Goal: Obtain resource: Download file/media

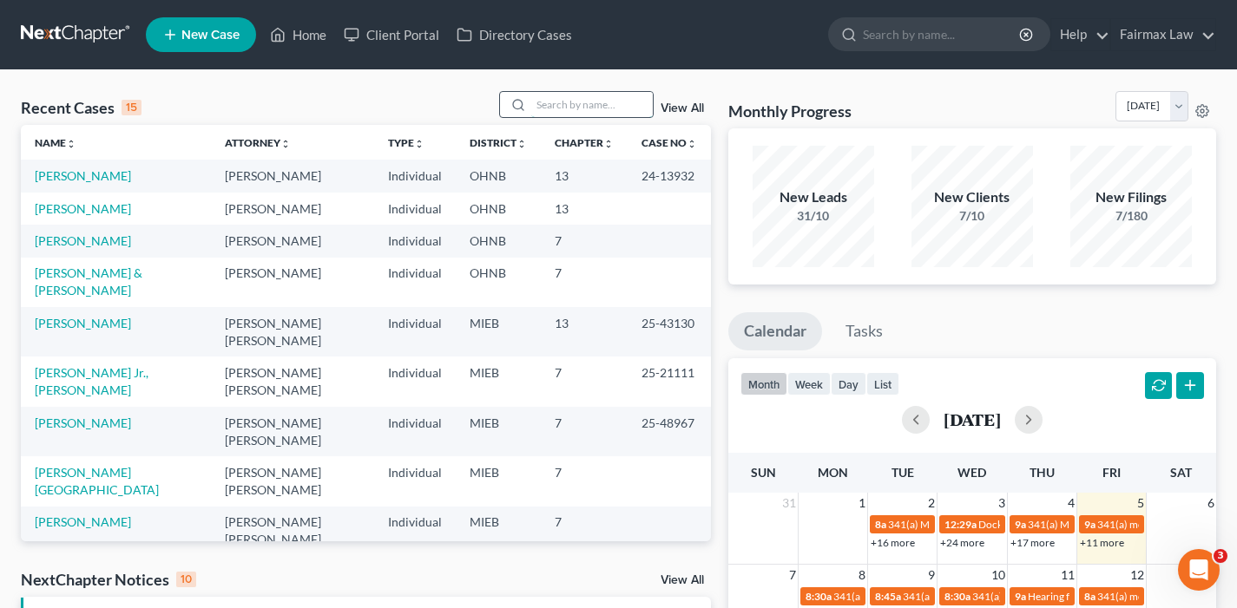
click at [573, 106] on input "search" at bounding box center [591, 104] width 121 height 25
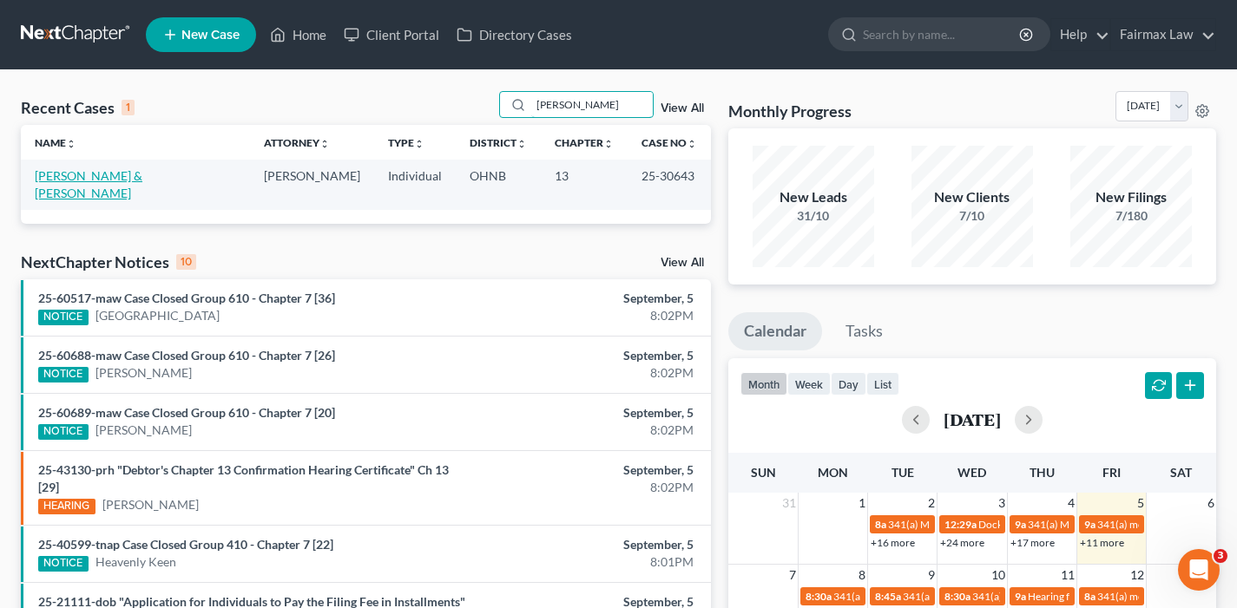
type input "mosher"
click at [108, 181] on link "[PERSON_NAME] & [PERSON_NAME]" at bounding box center [89, 184] width 108 height 32
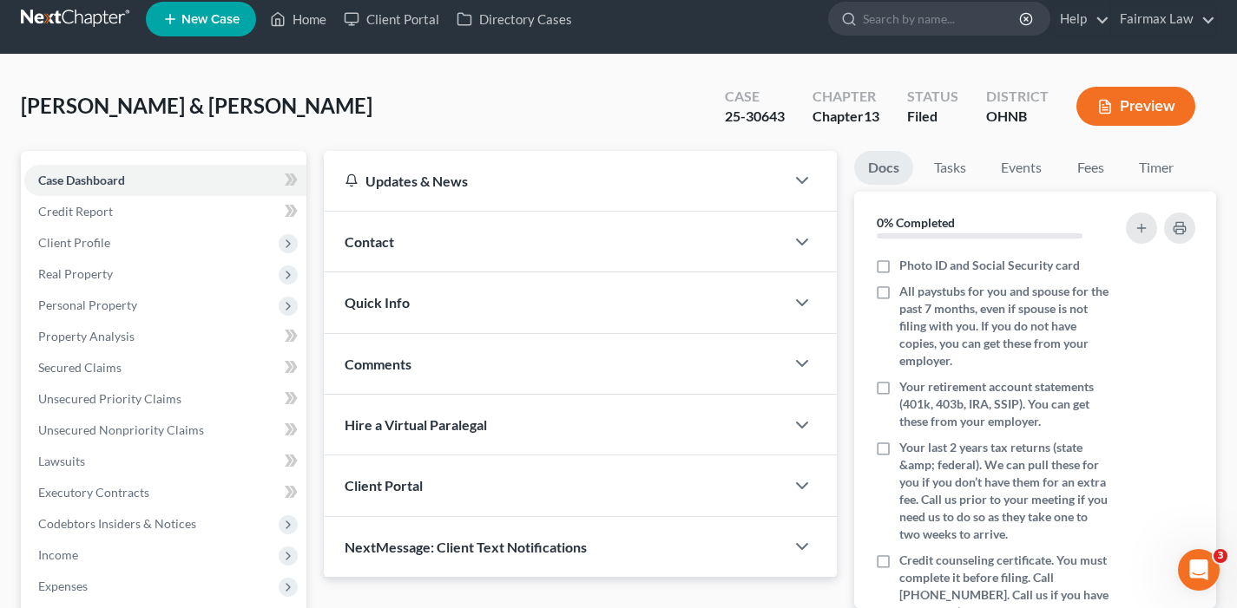
scroll to position [509, 0]
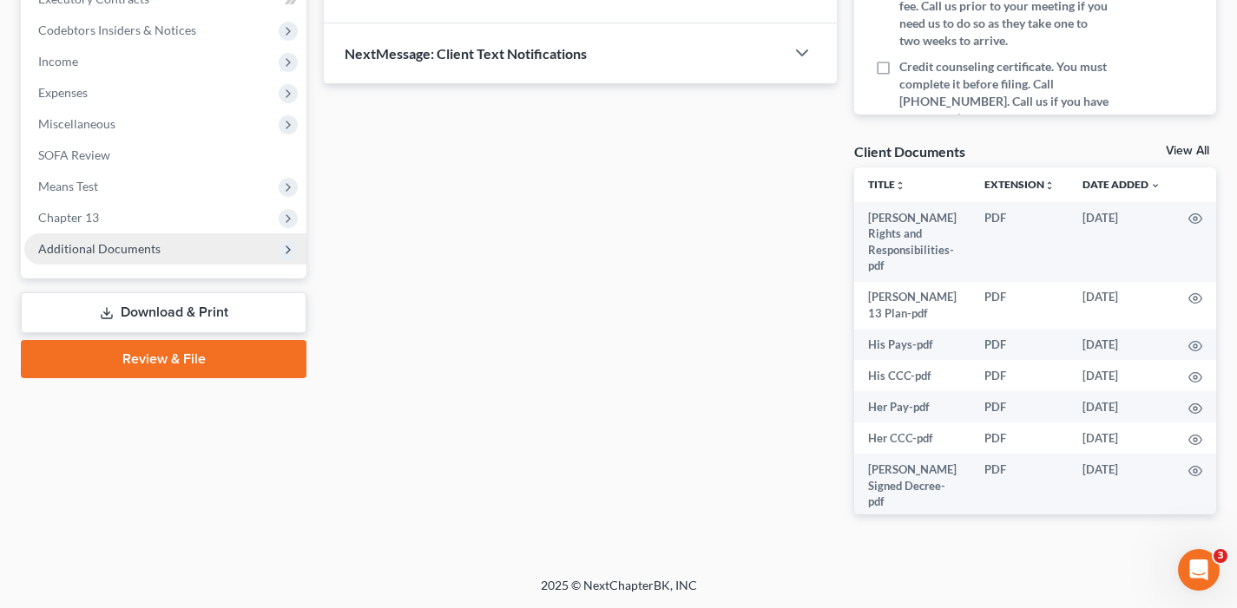
click at [146, 247] on span "Additional Documents" at bounding box center [99, 248] width 122 height 15
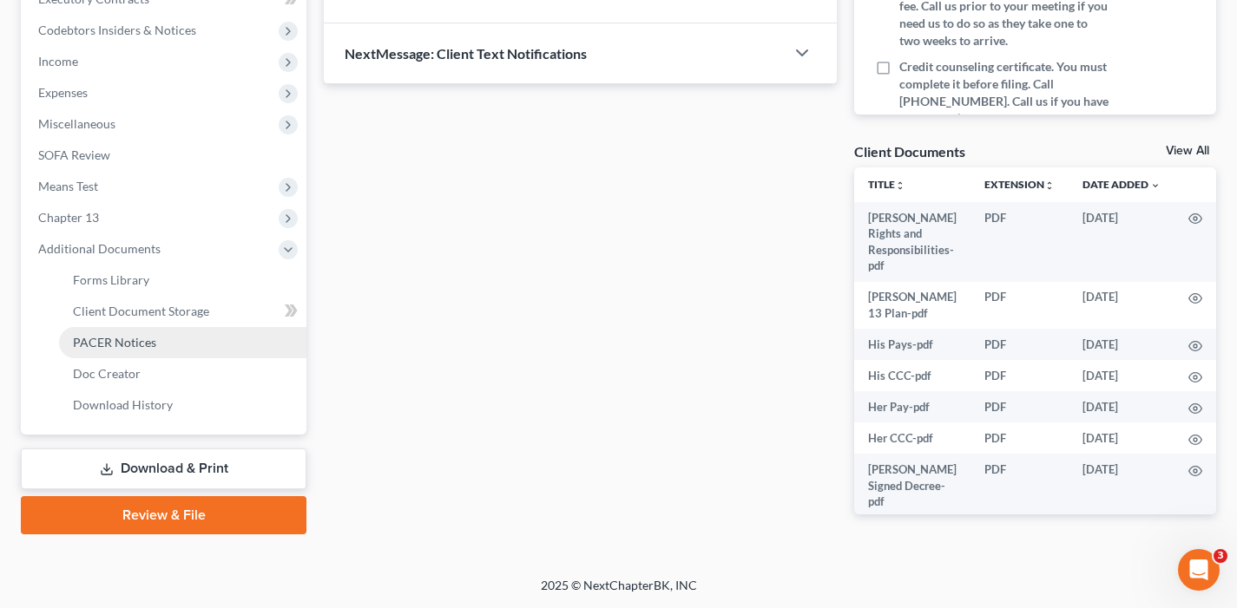
click at [156, 347] on link "PACER Notices" at bounding box center [182, 342] width 247 height 31
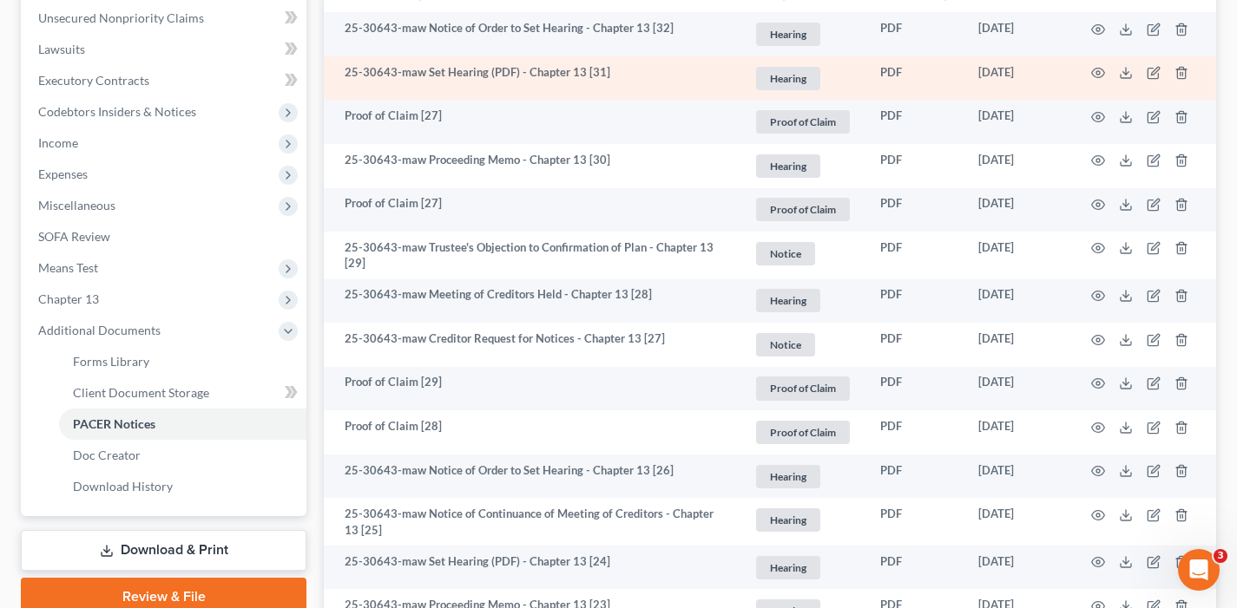
scroll to position [431, 0]
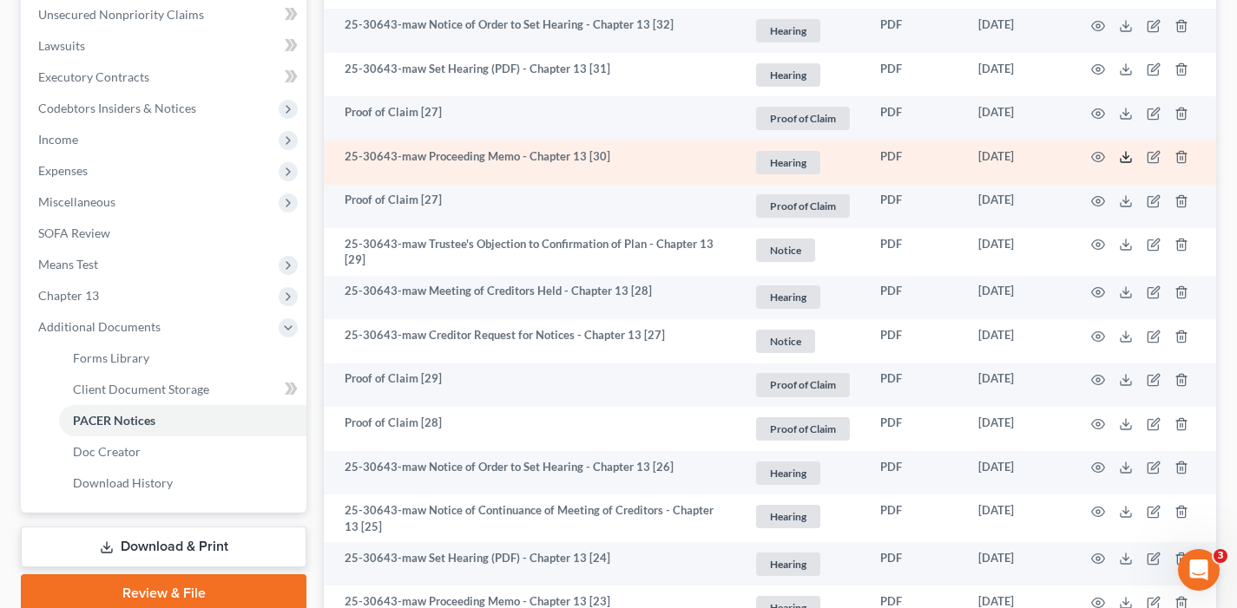
click at [1123, 157] on polyline at bounding box center [1126, 157] width 6 height 3
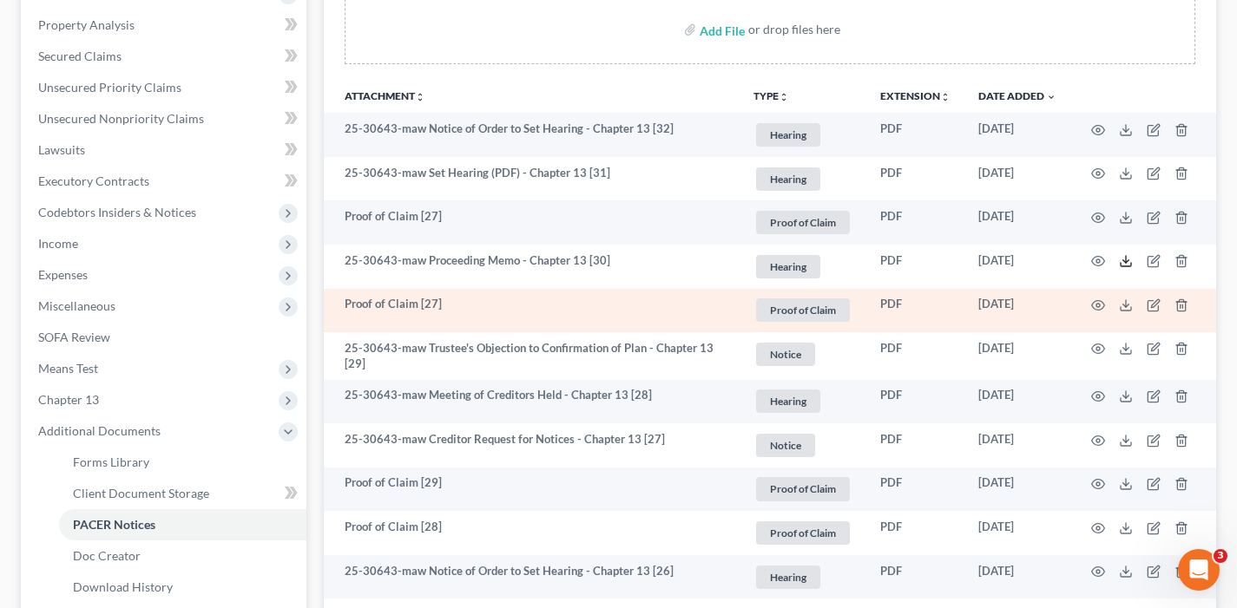
scroll to position [320, 0]
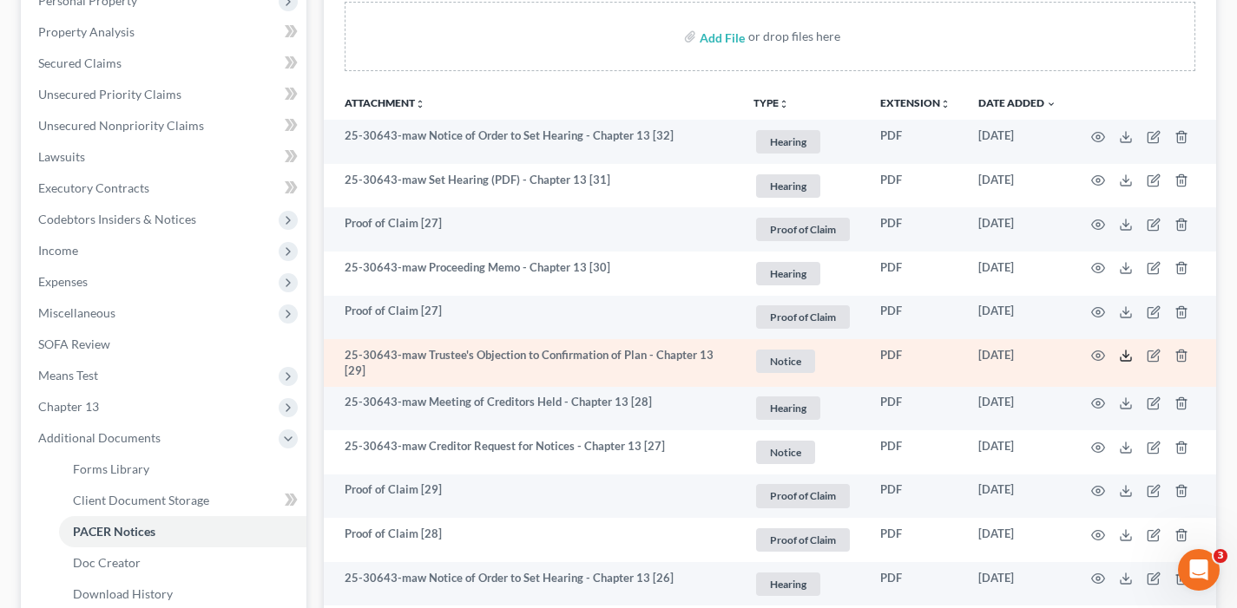
click at [1121, 356] on icon at bounding box center [1126, 356] width 14 height 14
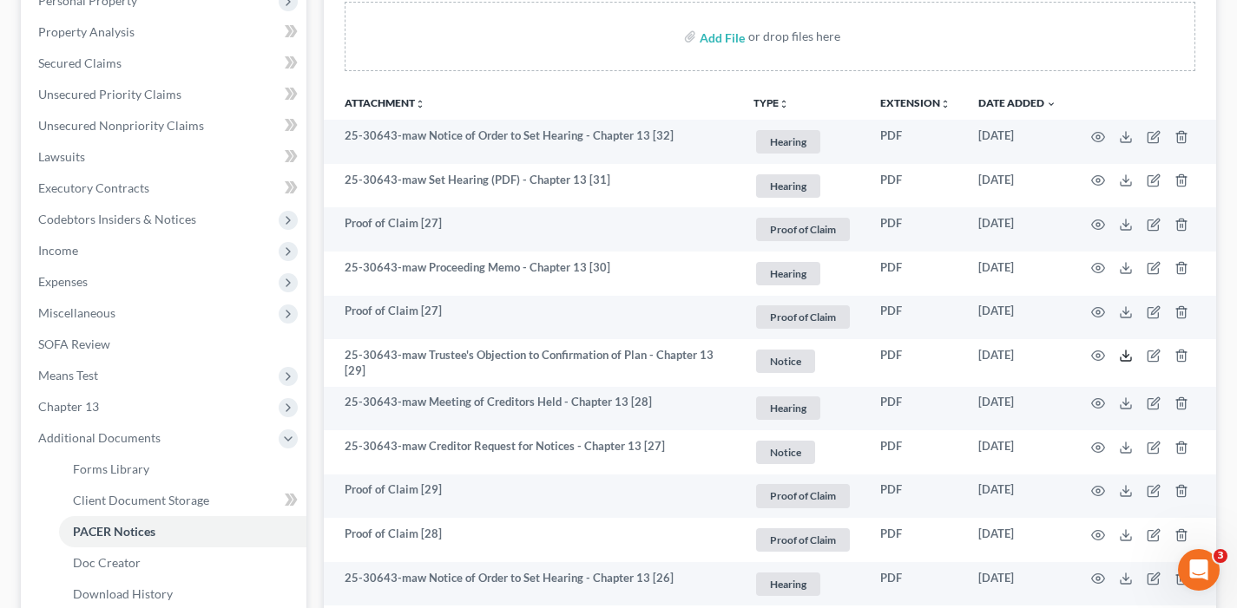
scroll to position [0, 0]
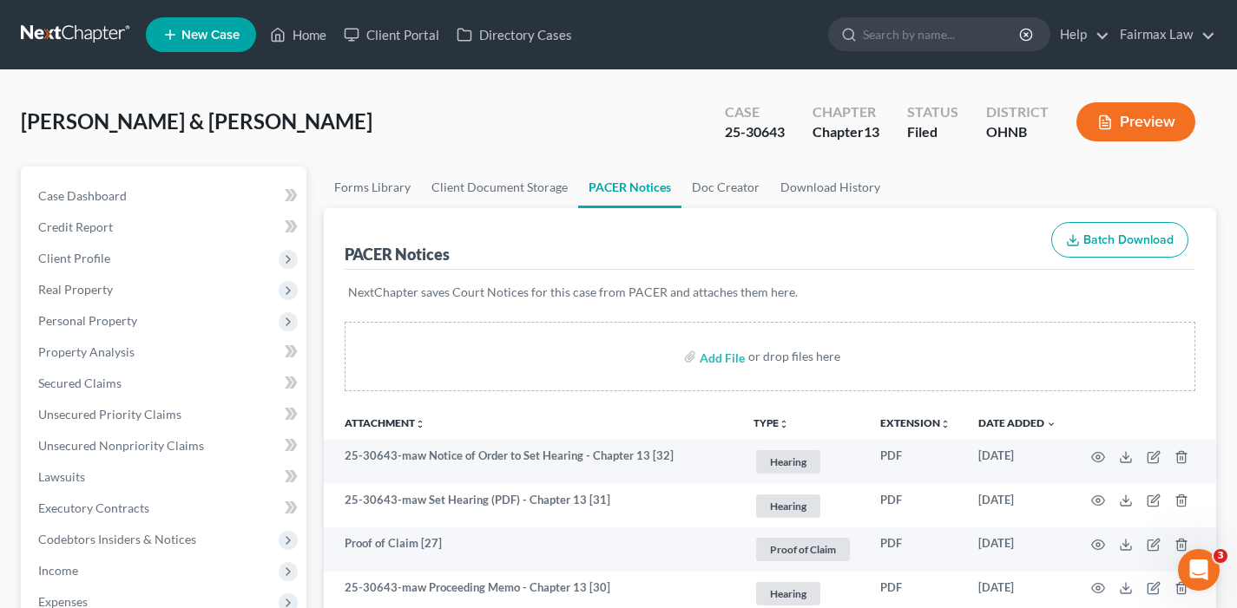
click at [83, 37] on link at bounding box center [76, 34] width 111 height 31
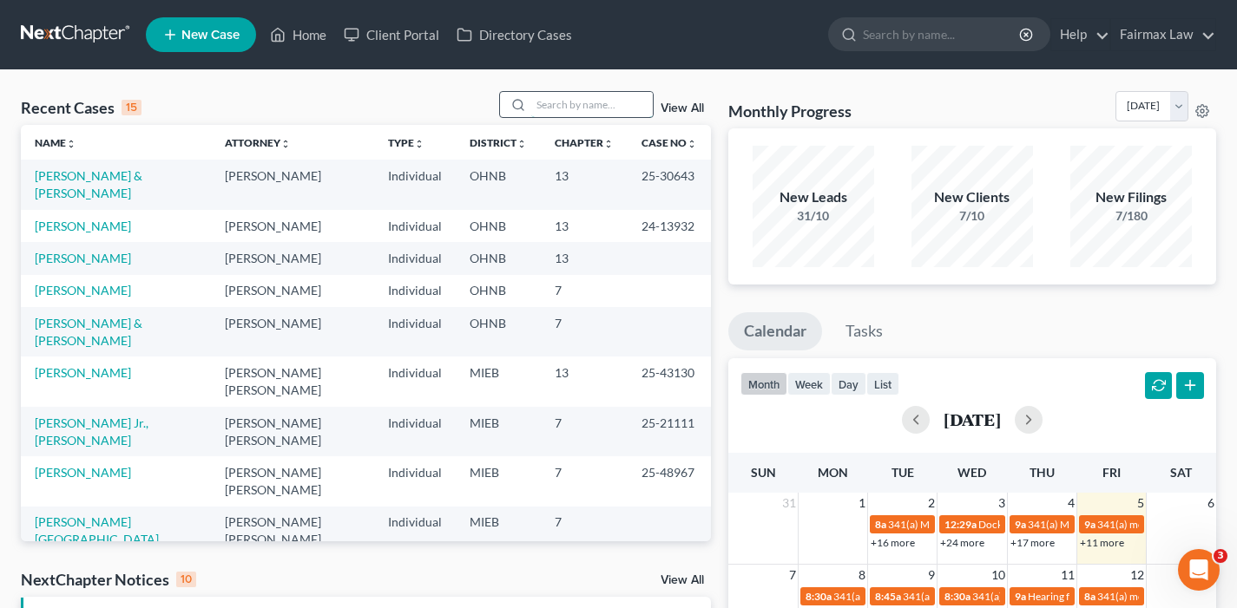
click at [615, 93] on input "search" at bounding box center [591, 104] width 121 height 25
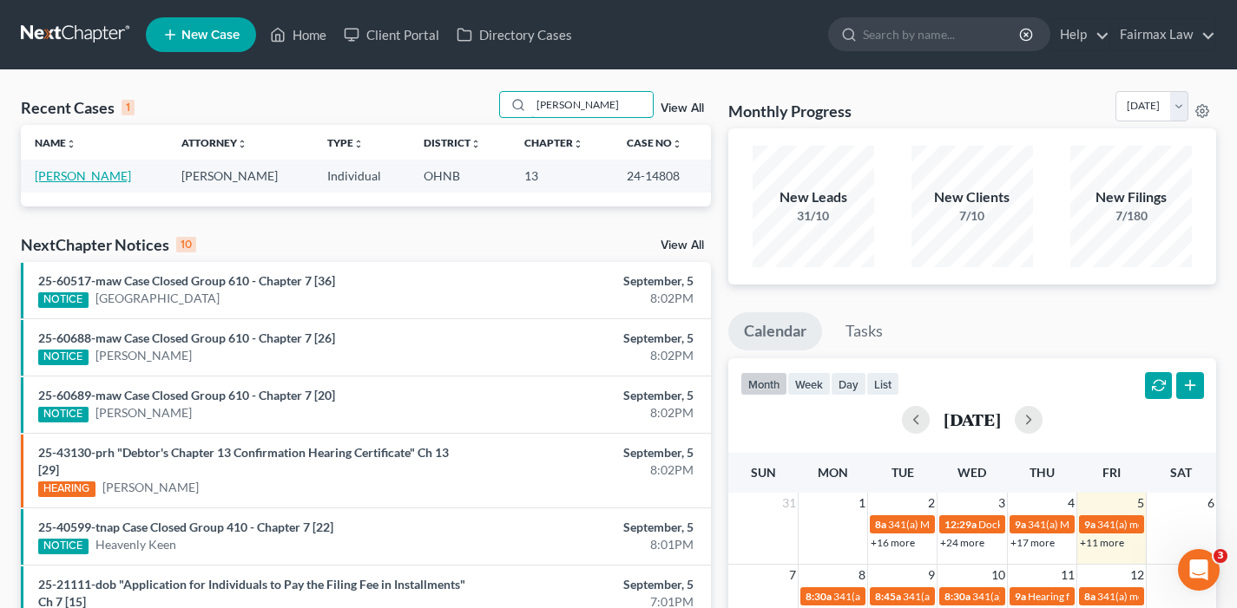
type input "veronica jordan"
click at [119, 175] on link "[PERSON_NAME]" at bounding box center [83, 175] width 96 height 15
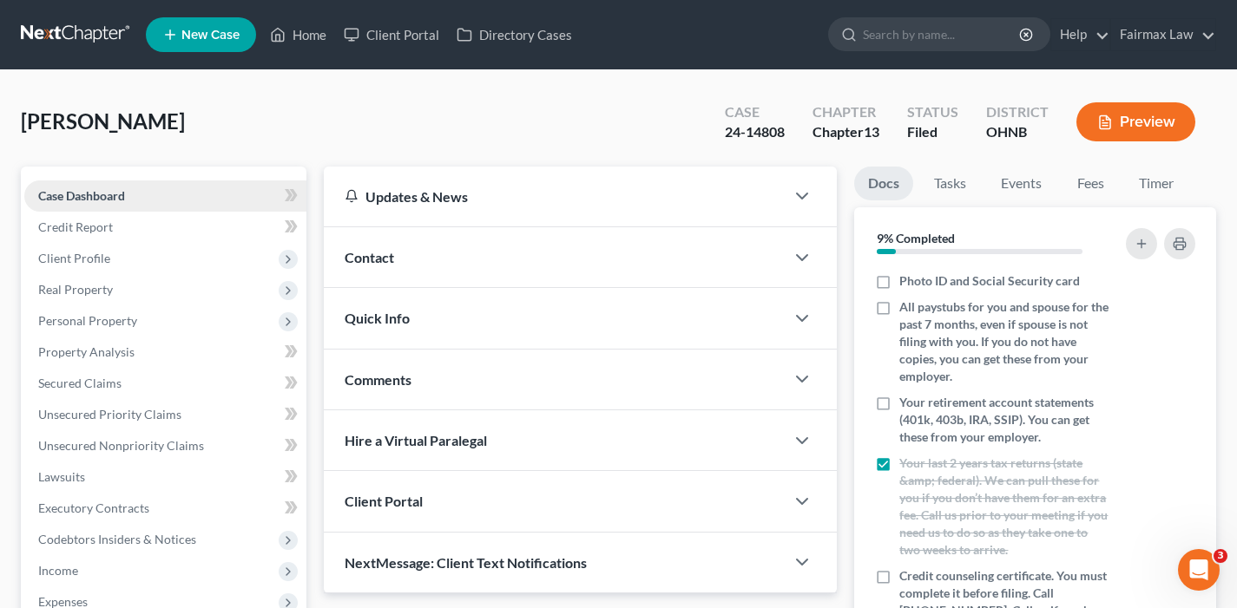
scroll to position [509, 0]
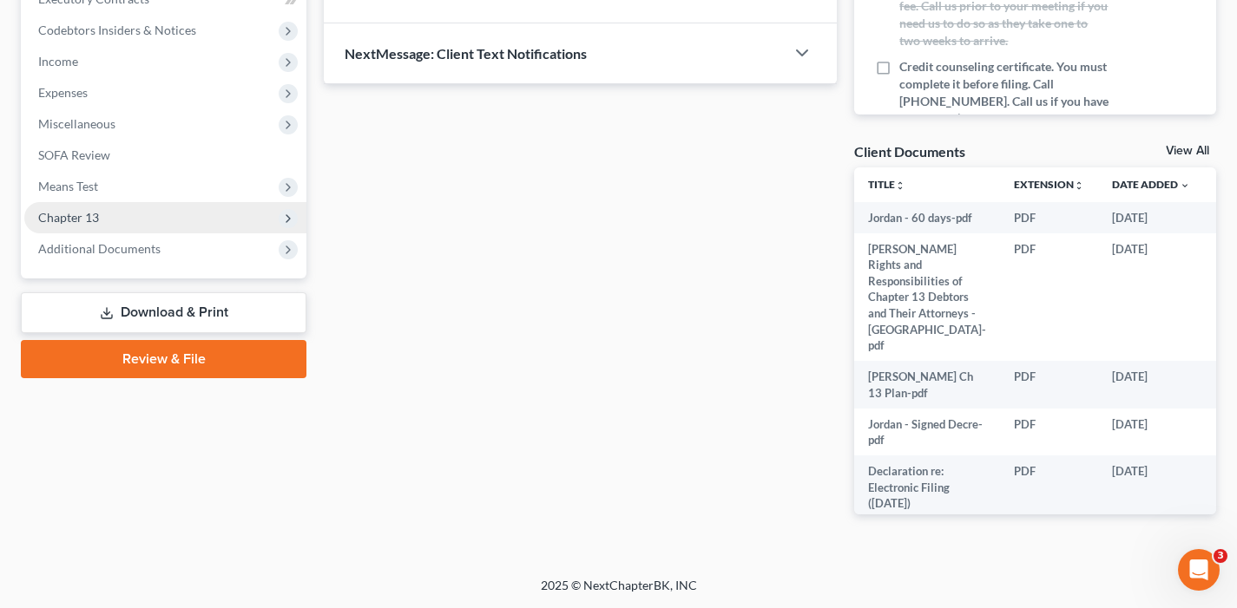
click at [128, 226] on span "Chapter 13" at bounding box center [165, 217] width 282 height 31
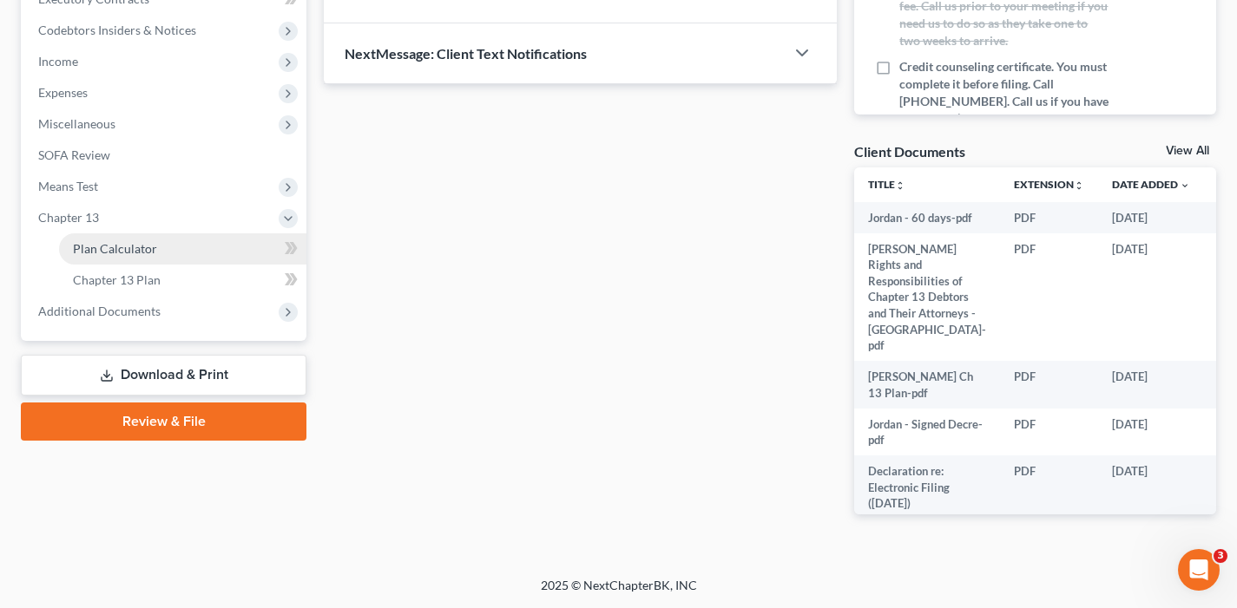
click at [126, 241] on span "Plan Calculator" at bounding box center [115, 248] width 84 height 15
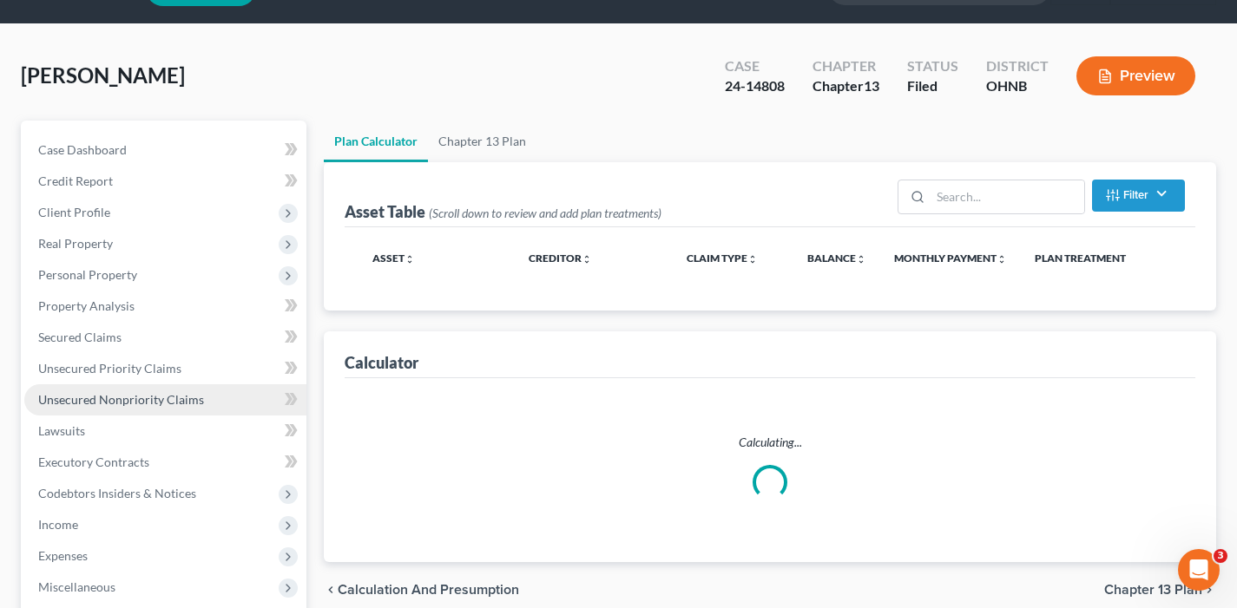
scroll to position [408, 0]
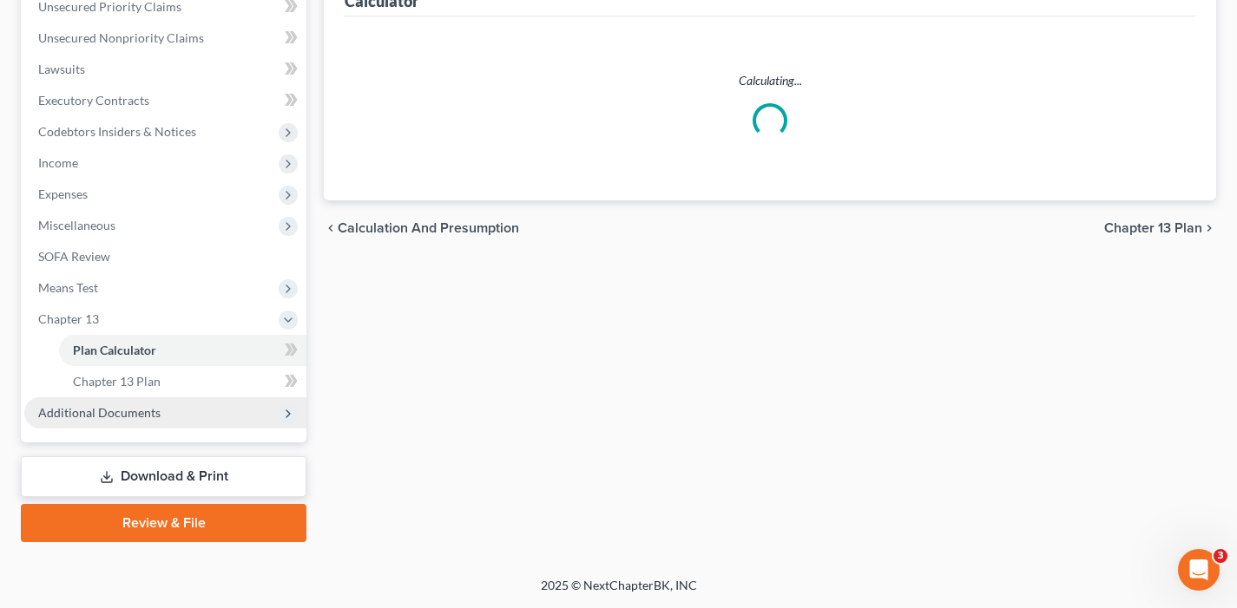
click at [75, 415] on span "Additional Documents" at bounding box center [99, 412] width 122 height 15
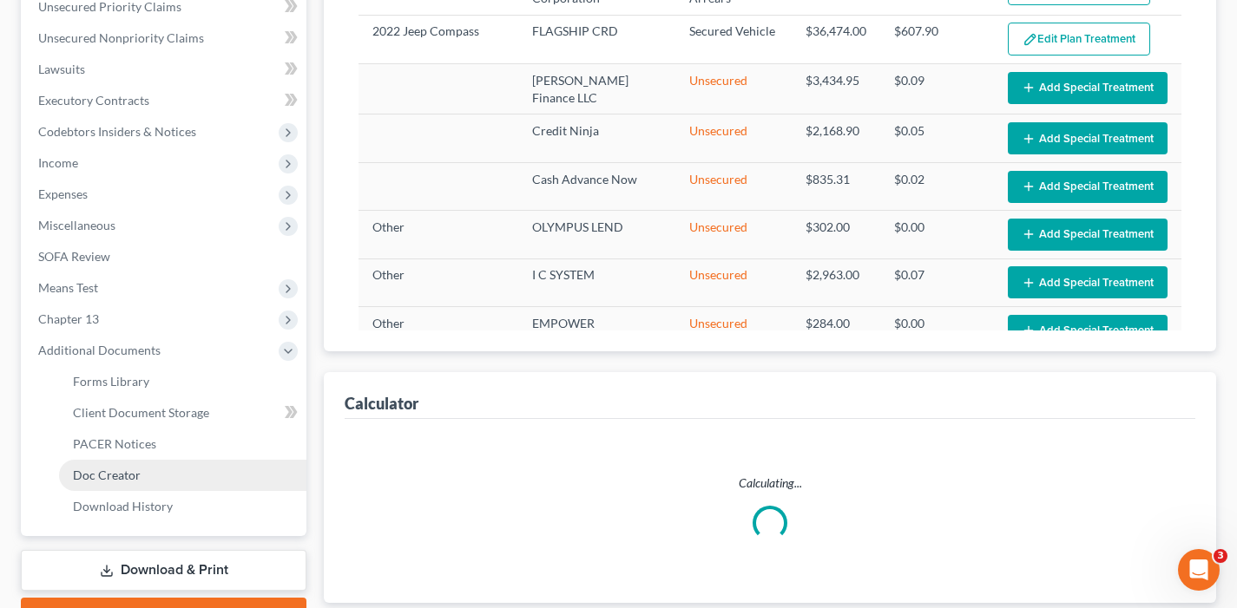
select select "59"
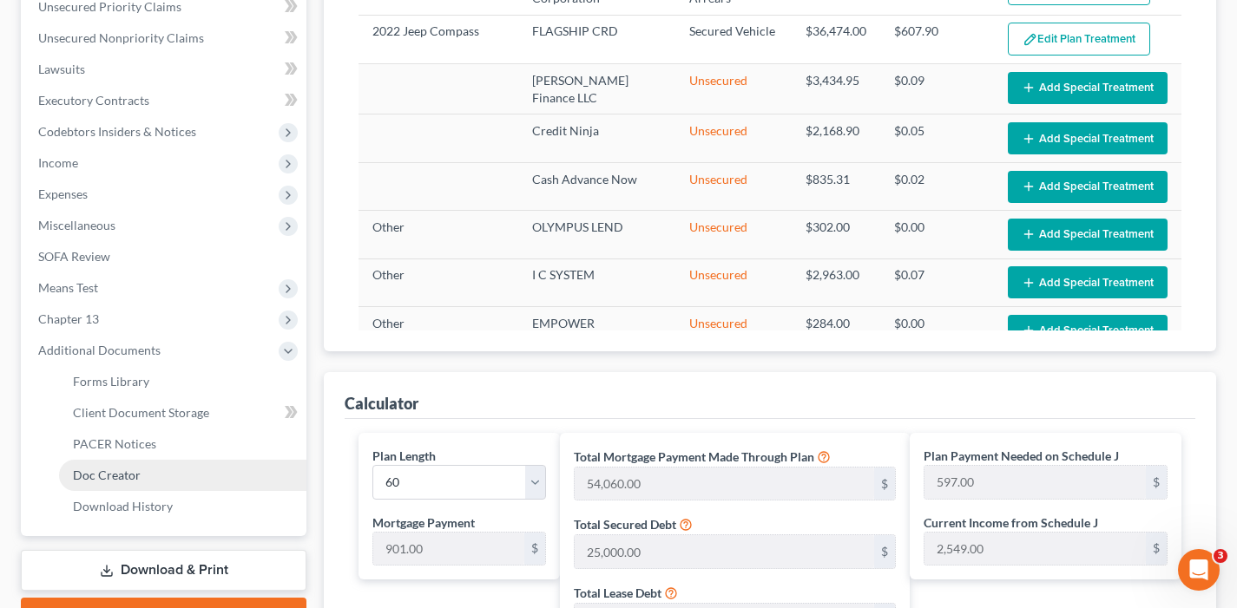
click at [146, 489] on link "Doc Creator" at bounding box center [182, 475] width 247 height 31
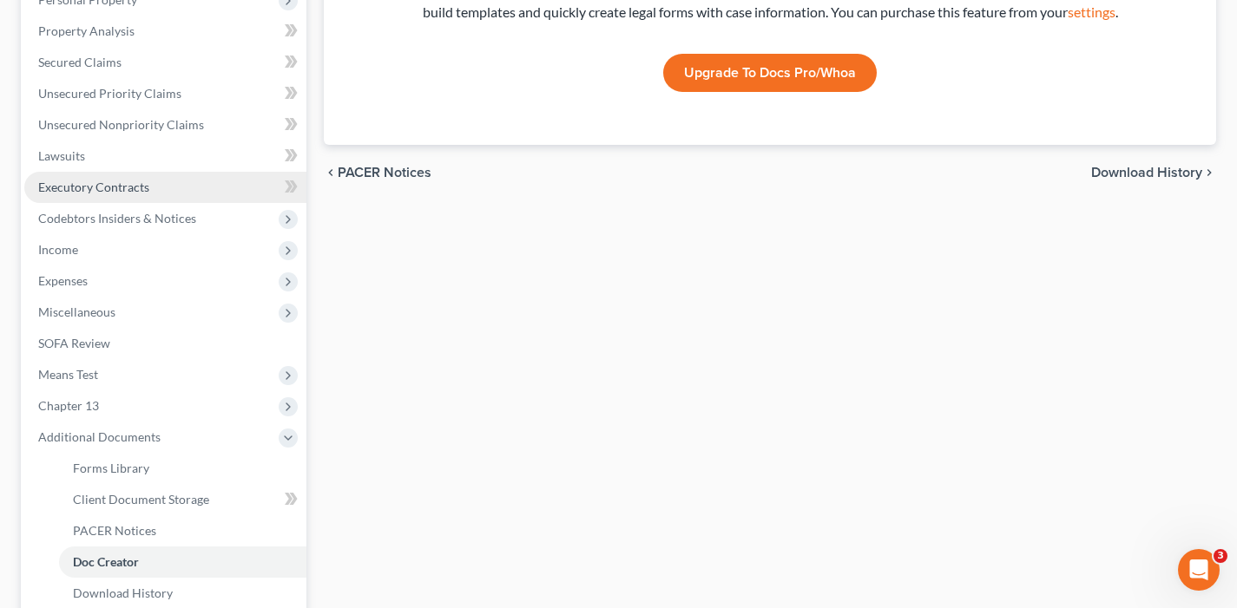
scroll to position [502, 0]
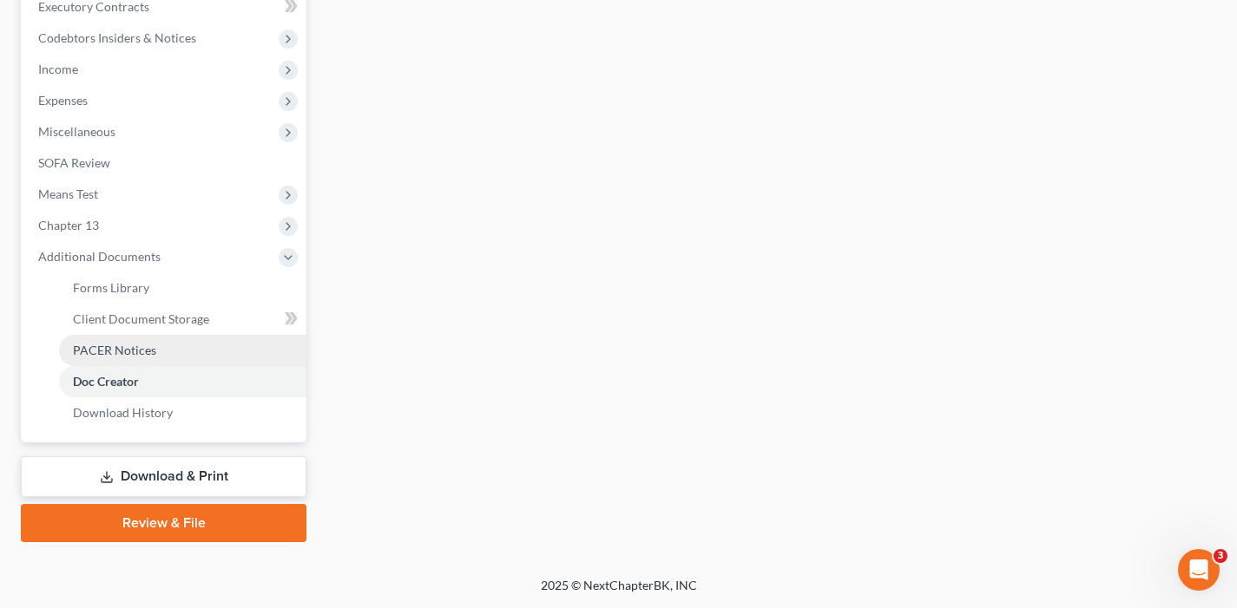
click at [112, 354] on span "PACER Notices" at bounding box center [114, 350] width 83 height 15
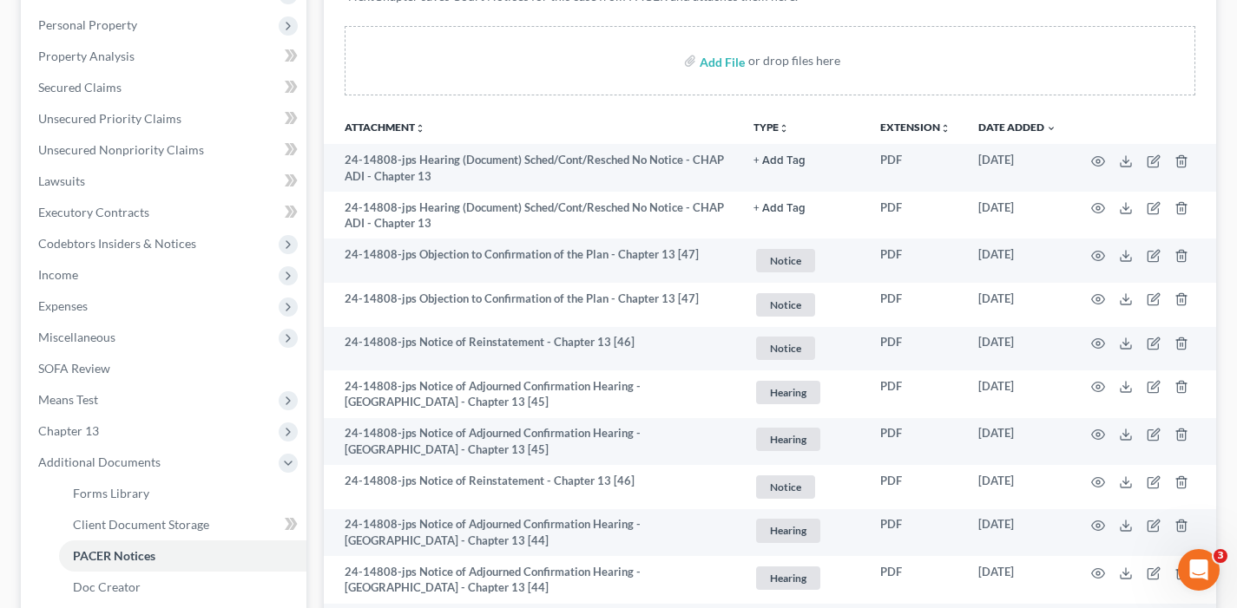
scroll to position [297, 0]
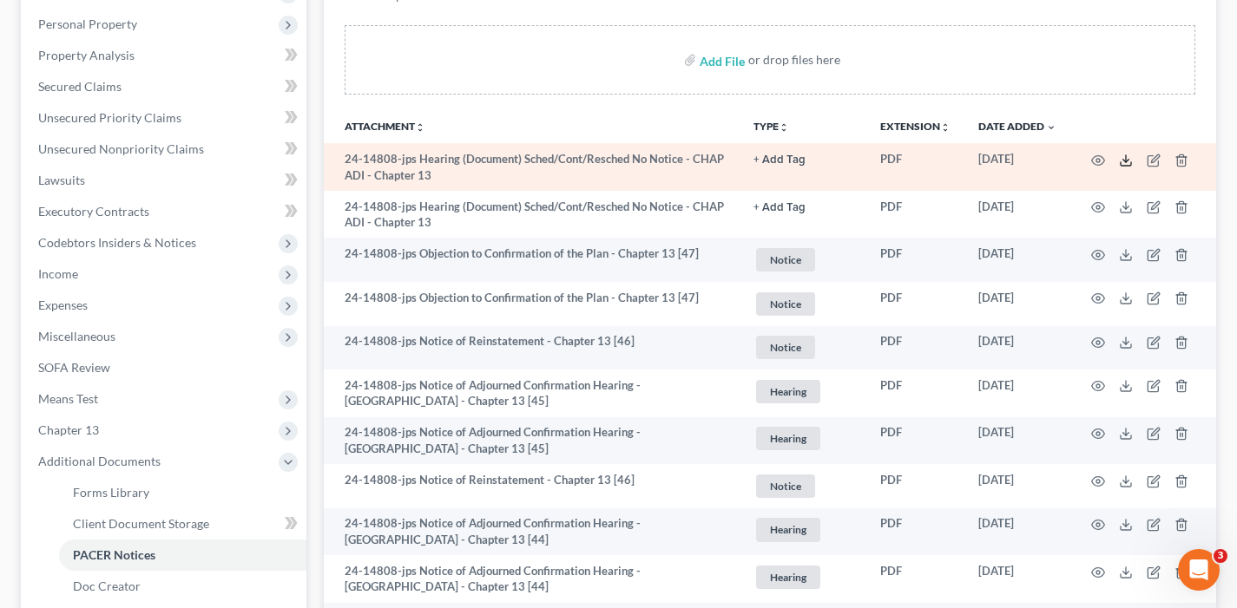
click at [1126, 162] on icon at bounding box center [1126, 161] width 14 height 14
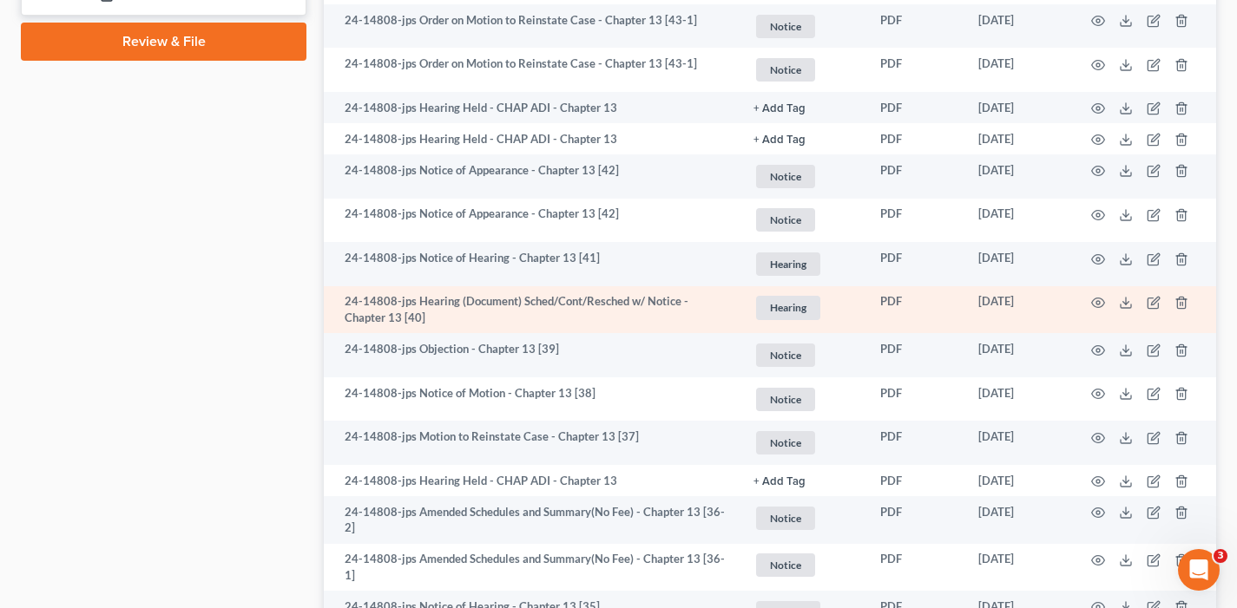
scroll to position [985, 0]
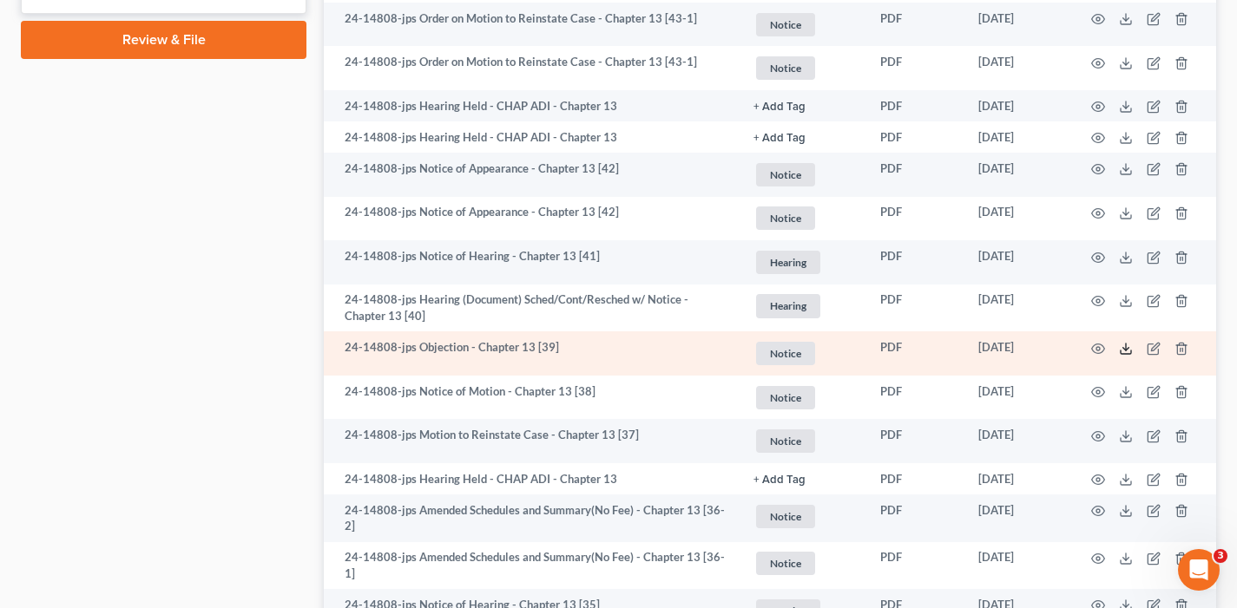
click at [1127, 347] on polyline at bounding box center [1126, 348] width 6 height 3
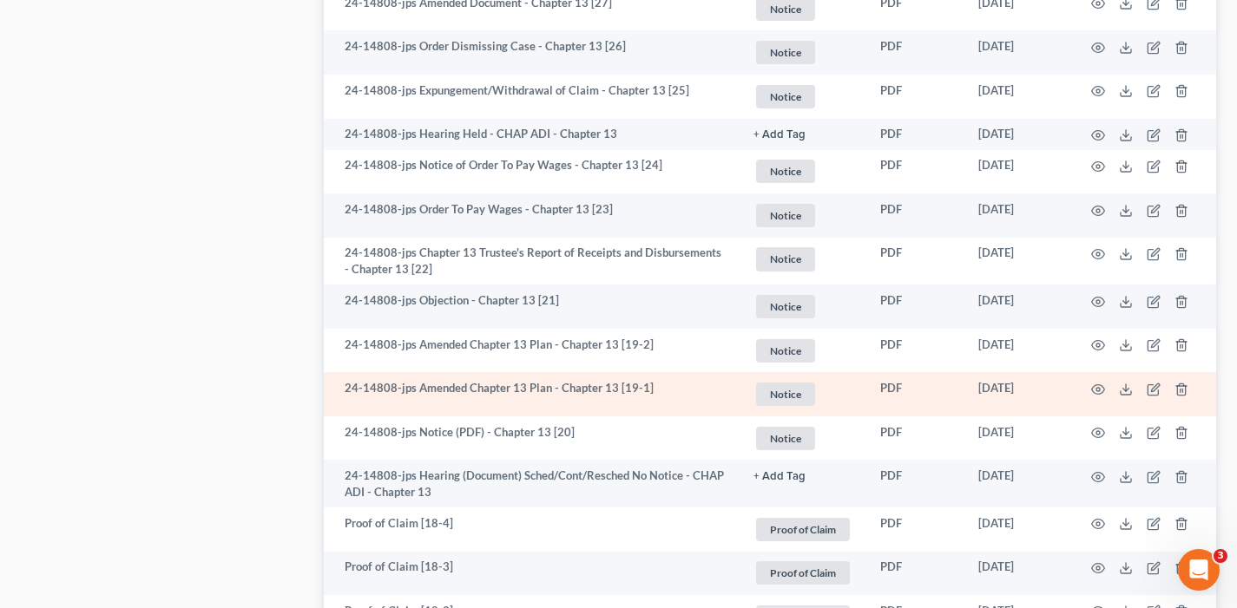
scroll to position [1998, 0]
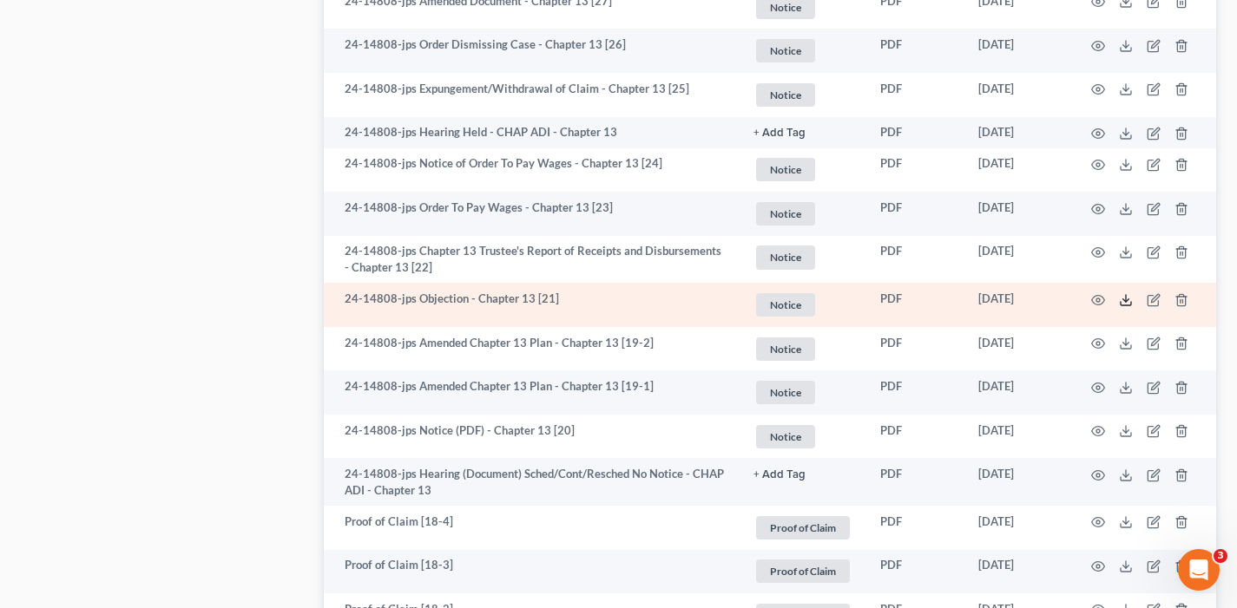
click at [1119, 301] on icon at bounding box center [1126, 300] width 14 height 14
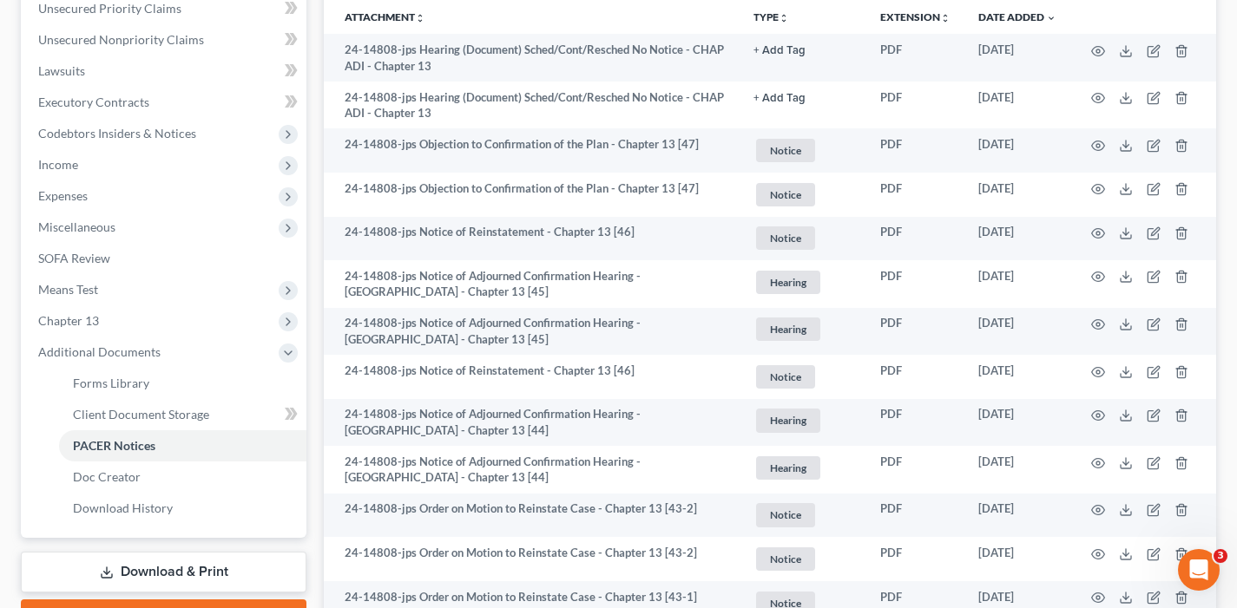
scroll to position [405, 0]
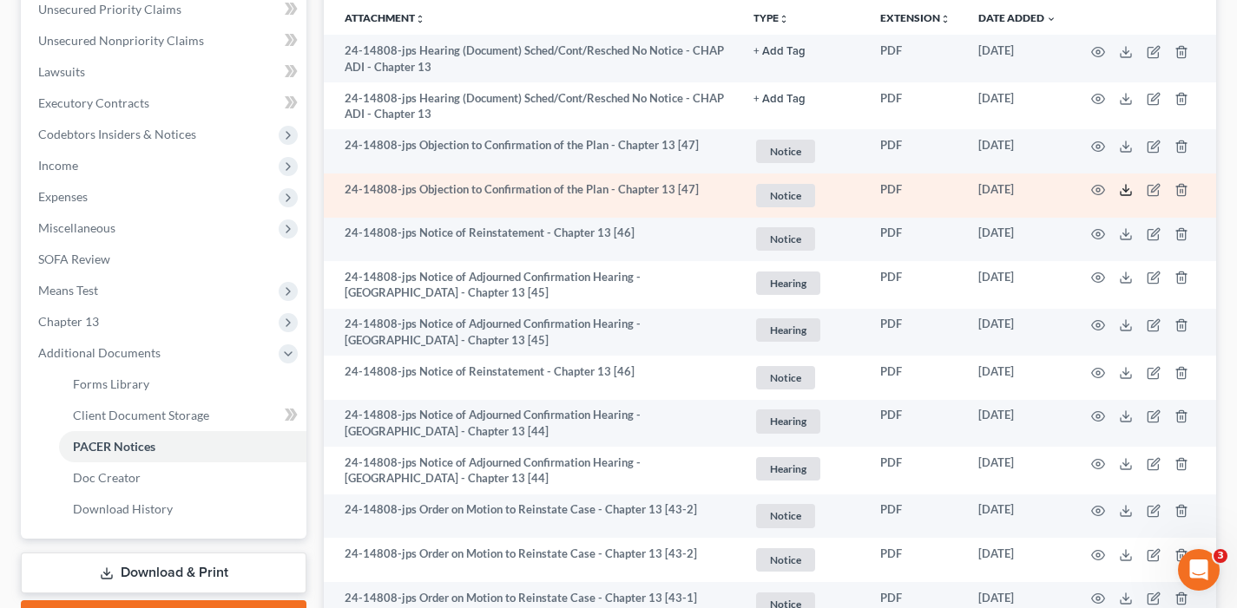
click at [1126, 188] on icon at bounding box center [1126, 190] width 14 height 14
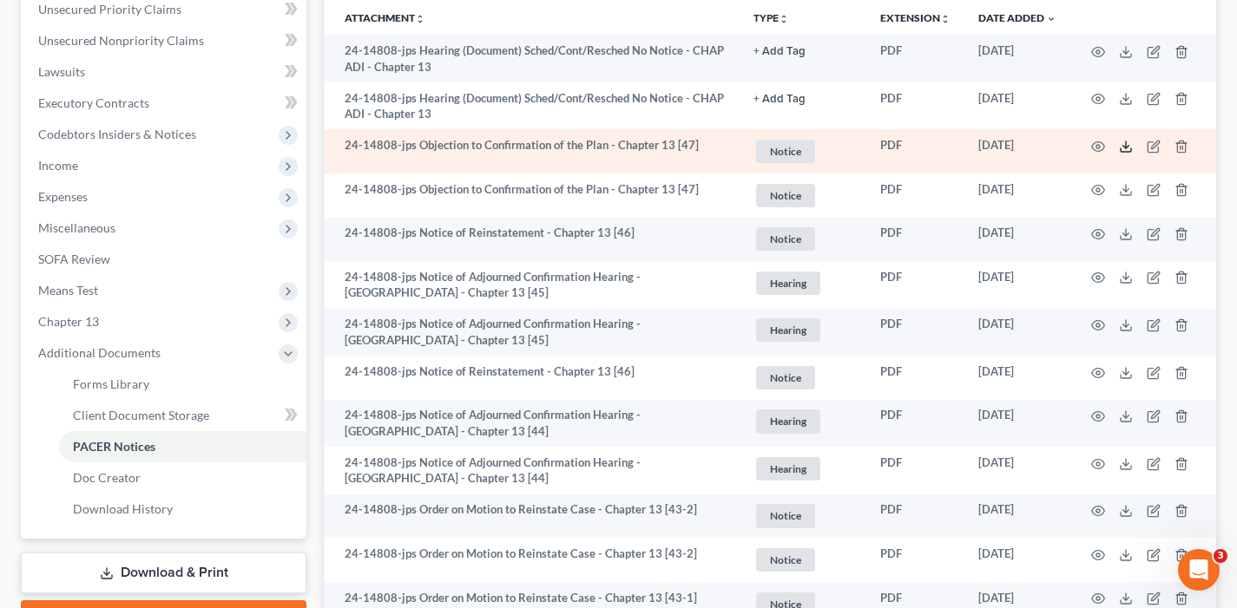
click at [1119, 147] on icon at bounding box center [1126, 147] width 14 height 14
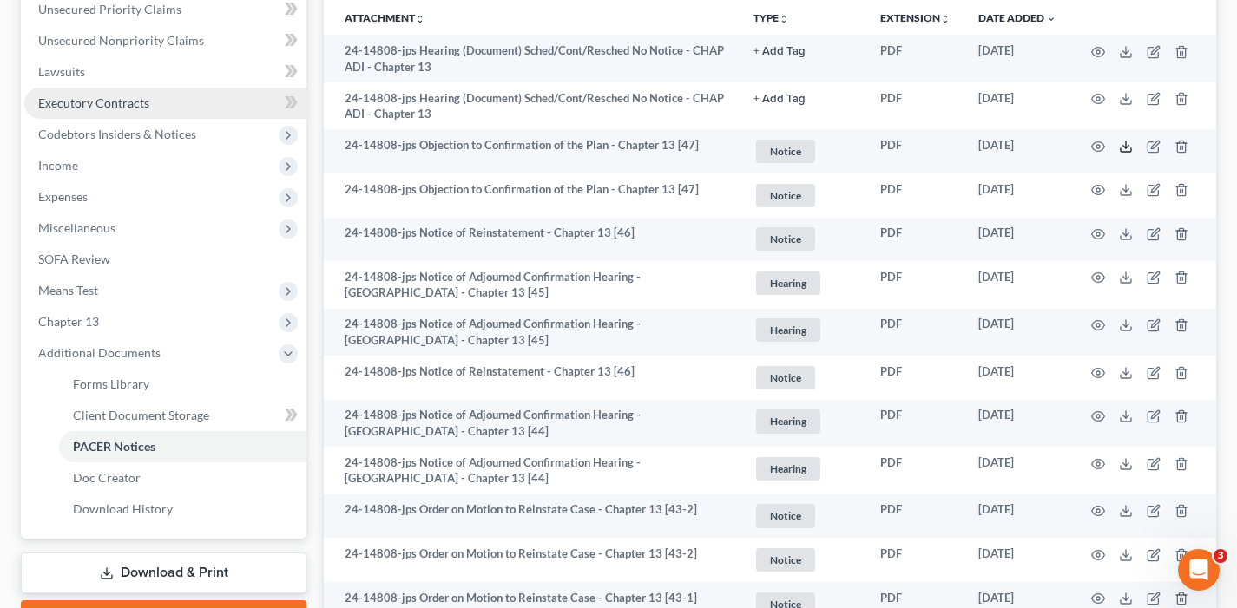
scroll to position [0, 0]
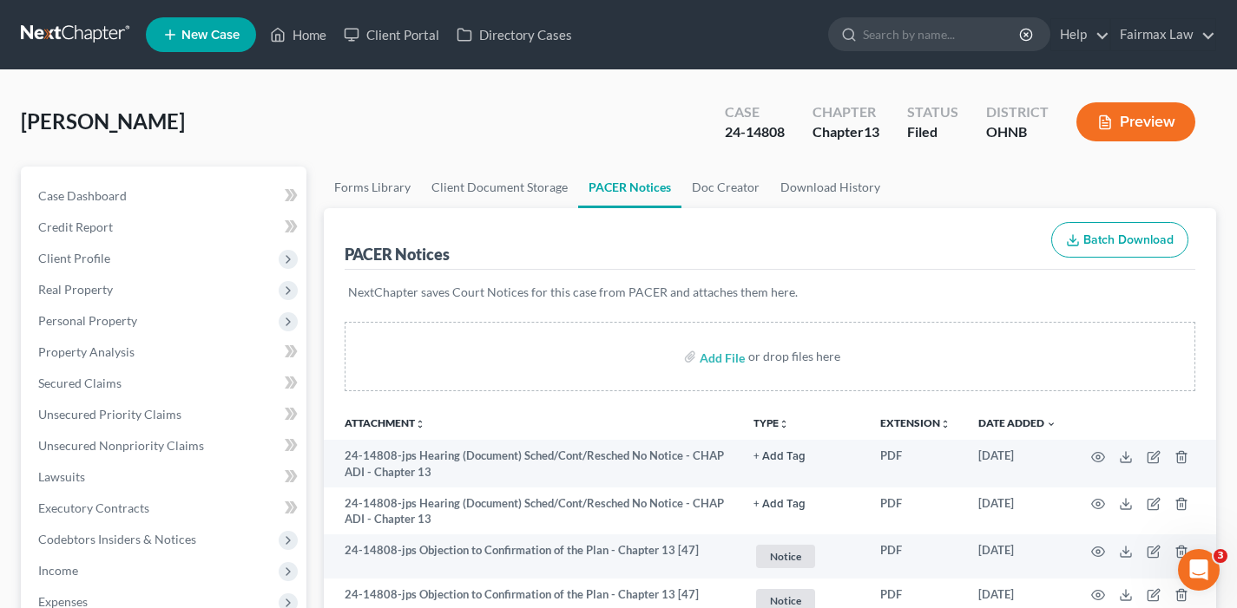
click at [102, 39] on link at bounding box center [76, 34] width 111 height 31
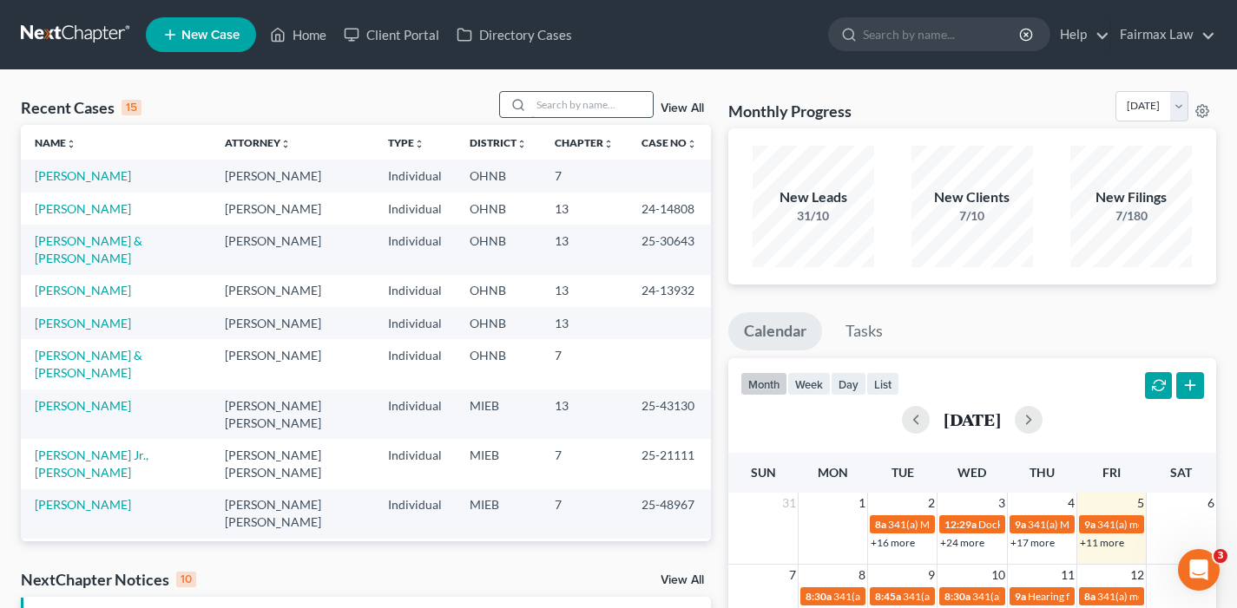
click at [565, 103] on input "search" at bounding box center [591, 104] width 121 height 25
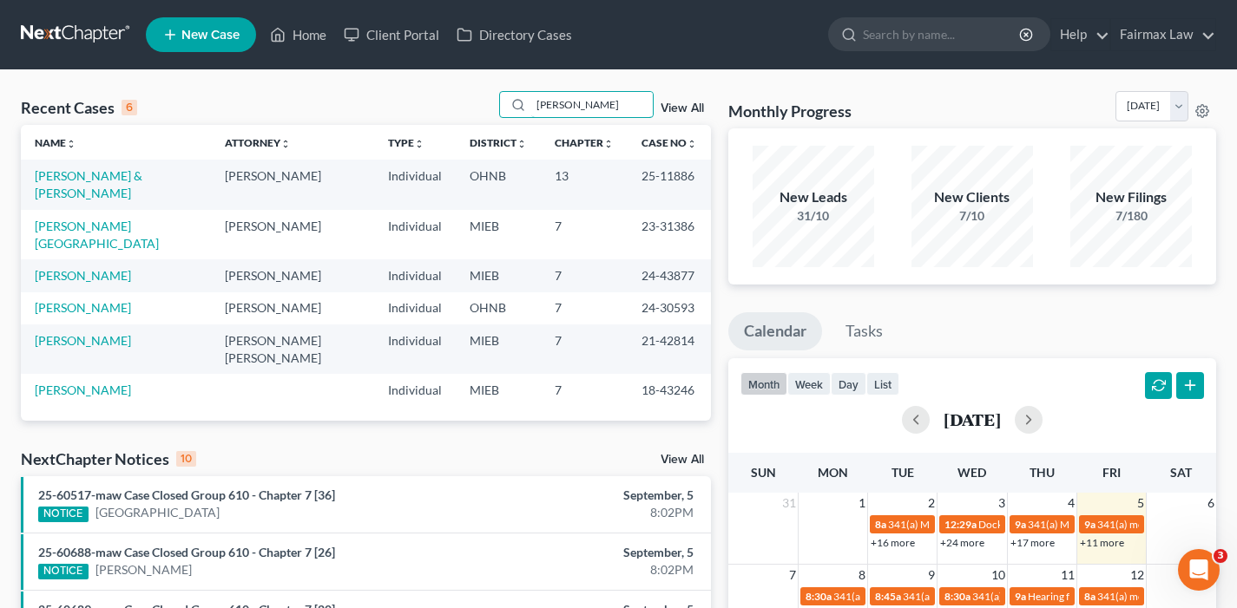
type input "goodman"
click at [82, 183] on td "[PERSON_NAME] & [PERSON_NAME]" at bounding box center [116, 184] width 190 height 49
click at [83, 169] on link "[PERSON_NAME] & [PERSON_NAME]" at bounding box center [89, 184] width 108 height 32
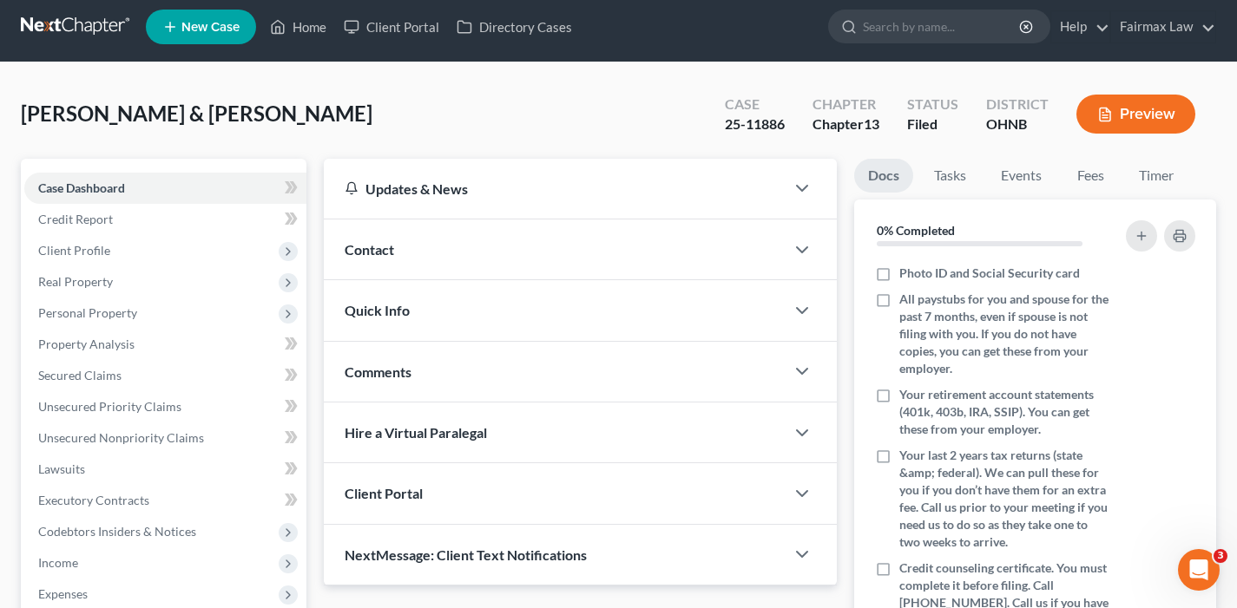
scroll to position [463, 0]
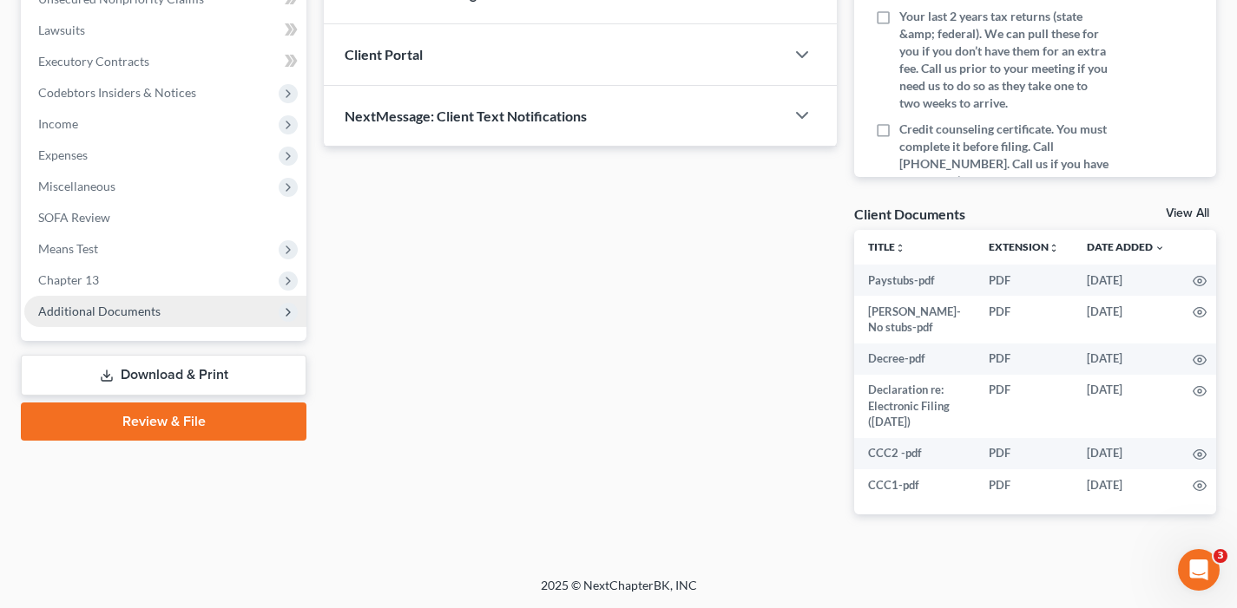
click at [104, 304] on span "Additional Documents" at bounding box center [99, 311] width 122 height 15
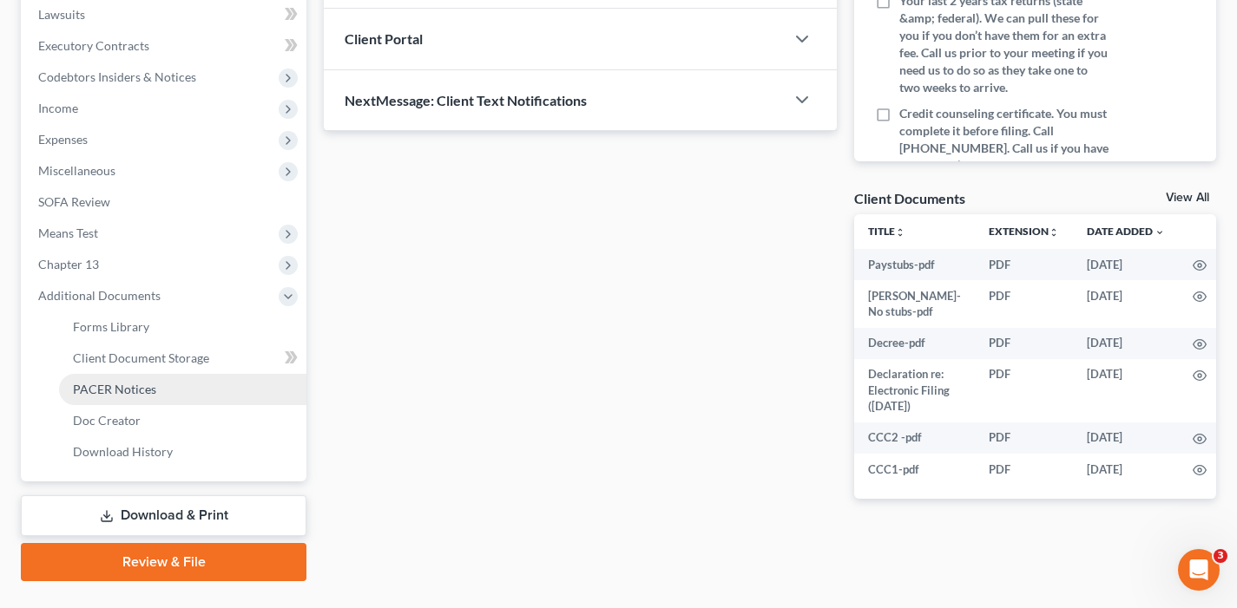
click at [119, 378] on link "PACER Notices" at bounding box center [182, 389] width 247 height 31
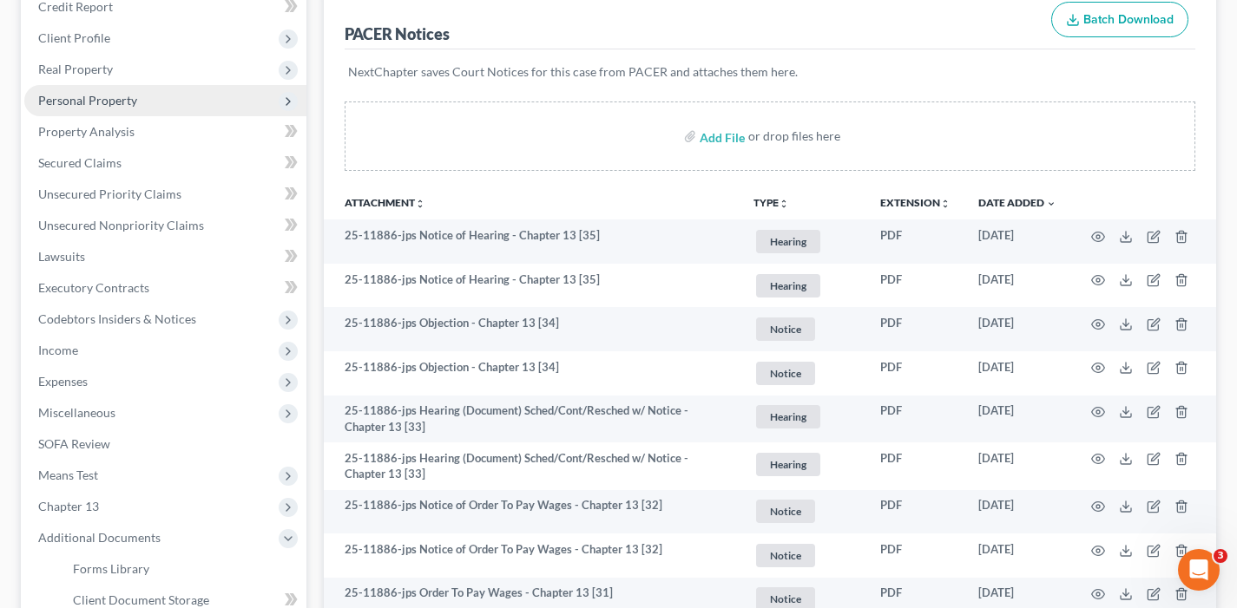
scroll to position [221, 0]
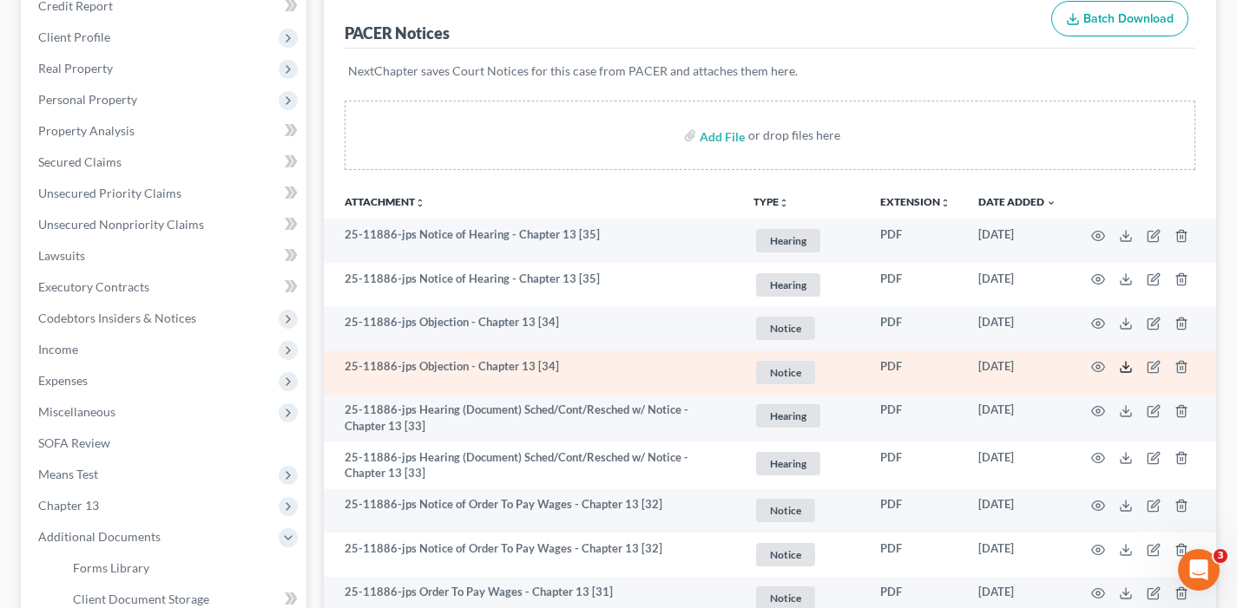
click at [1127, 360] on icon at bounding box center [1126, 367] width 14 height 14
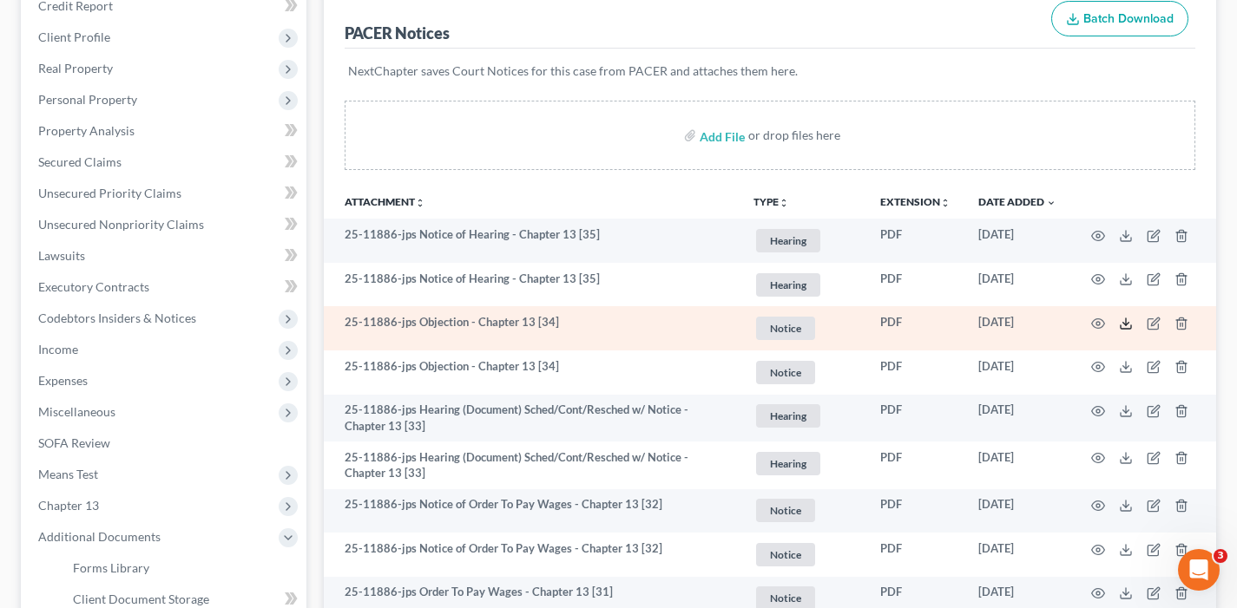
click at [1121, 321] on icon at bounding box center [1126, 324] width 14 height 14
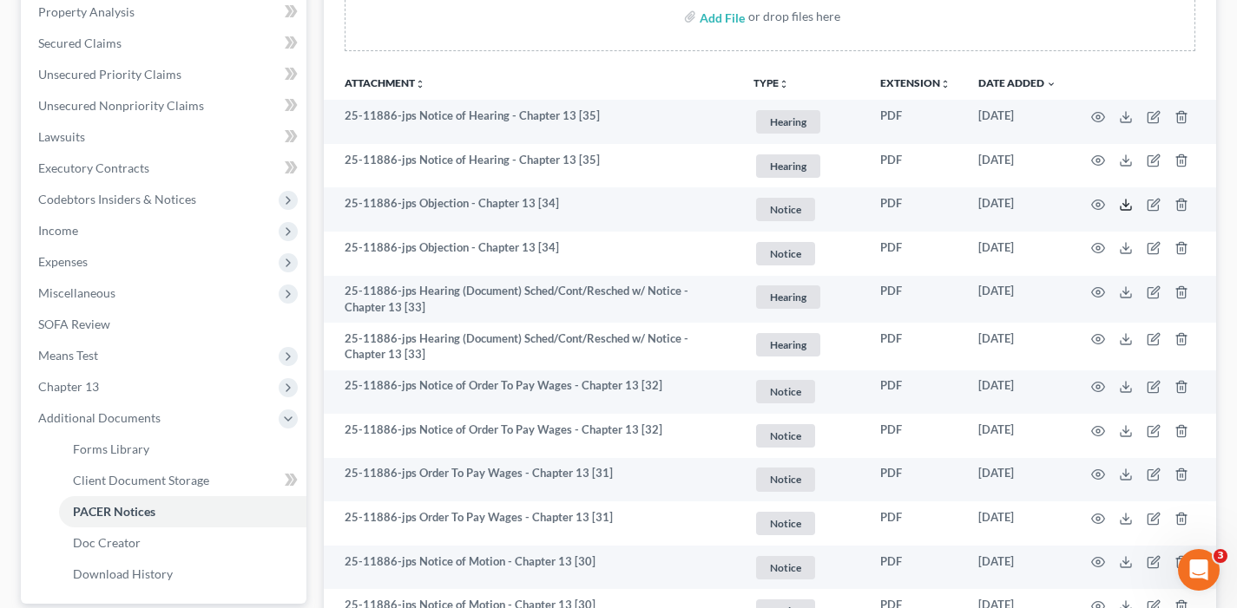
scroll to position [0, 0]
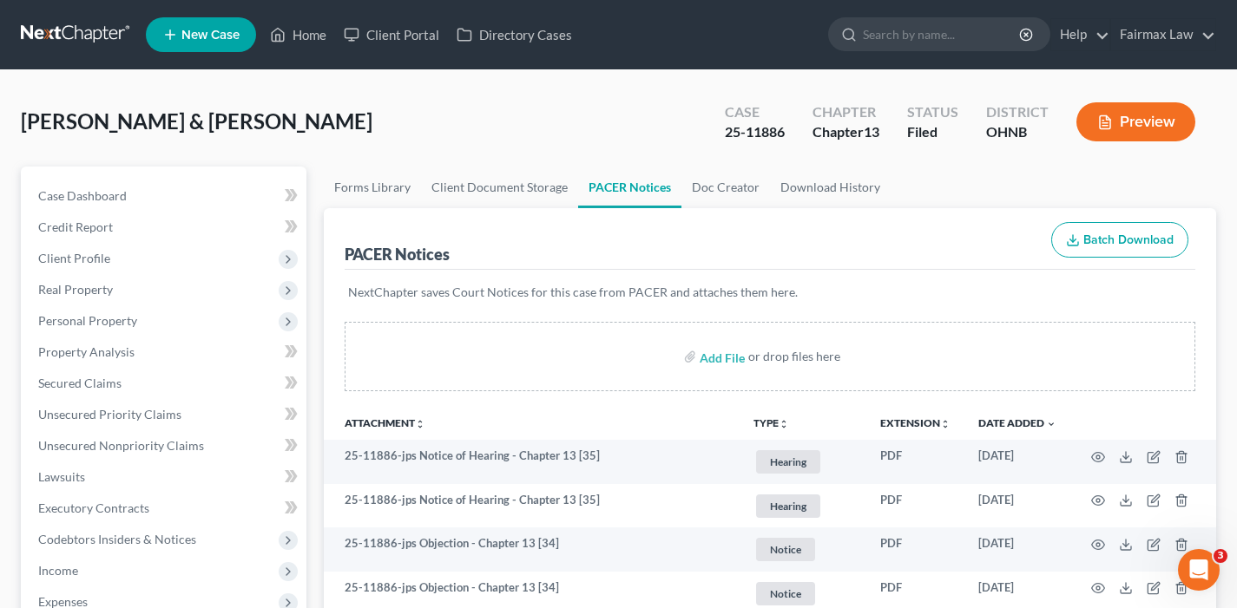
click at [59, 48] on nav "Home New Case Client Portal Directory Cases Fairmax Law paralegal1@fairmaxlaw.c…" at bounding box center [618, 34] width 1237 height 69
click at [60, 37] on link at bounding box center [76, 34] width 111 height 31
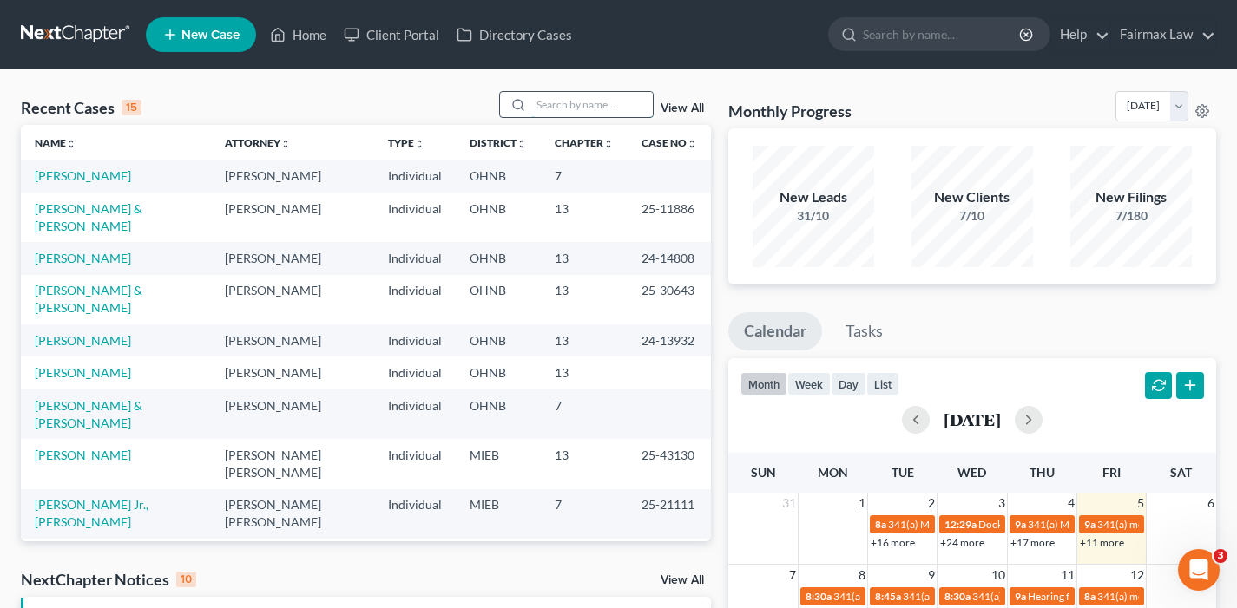
click at [611, 98] on input "search" at bounding box center [591, 104] width 121 height 25
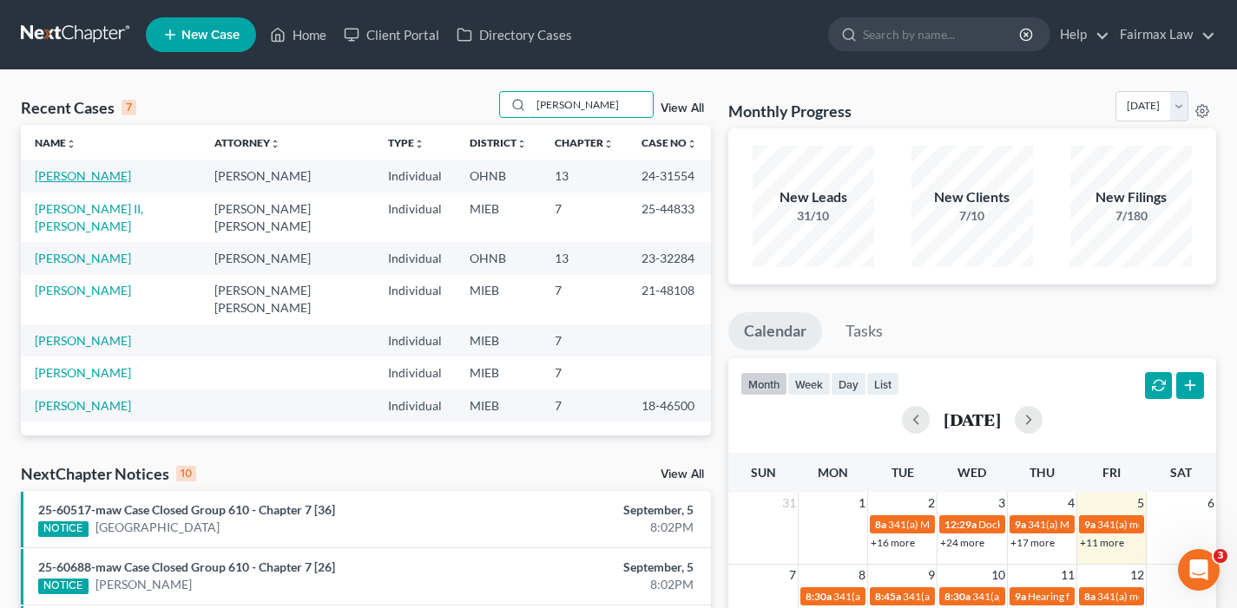
type input "[PERSON_NAME]"
click at [95, 174] on link "[PERSON_NAME]" at bounding box center [83, 175] width 96 height 15
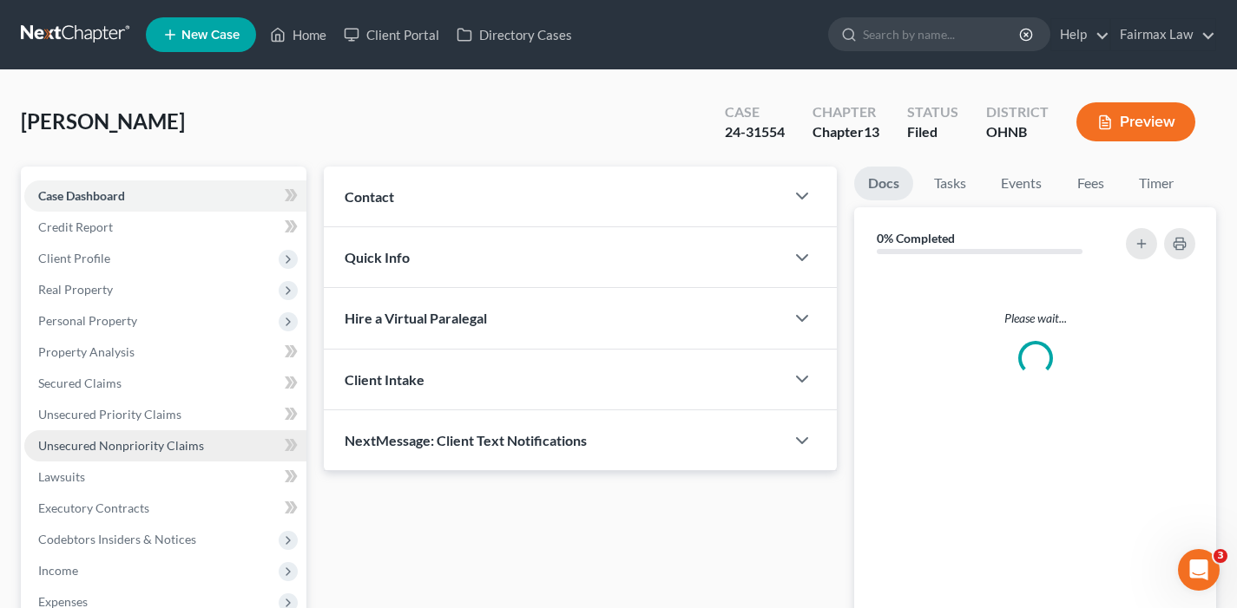
click at [104, 175] on div "Case Dashboard Payments Invoices Payments Payments Credit Report Client Profile…" at bounding box center [164, 477] width 286 height 621
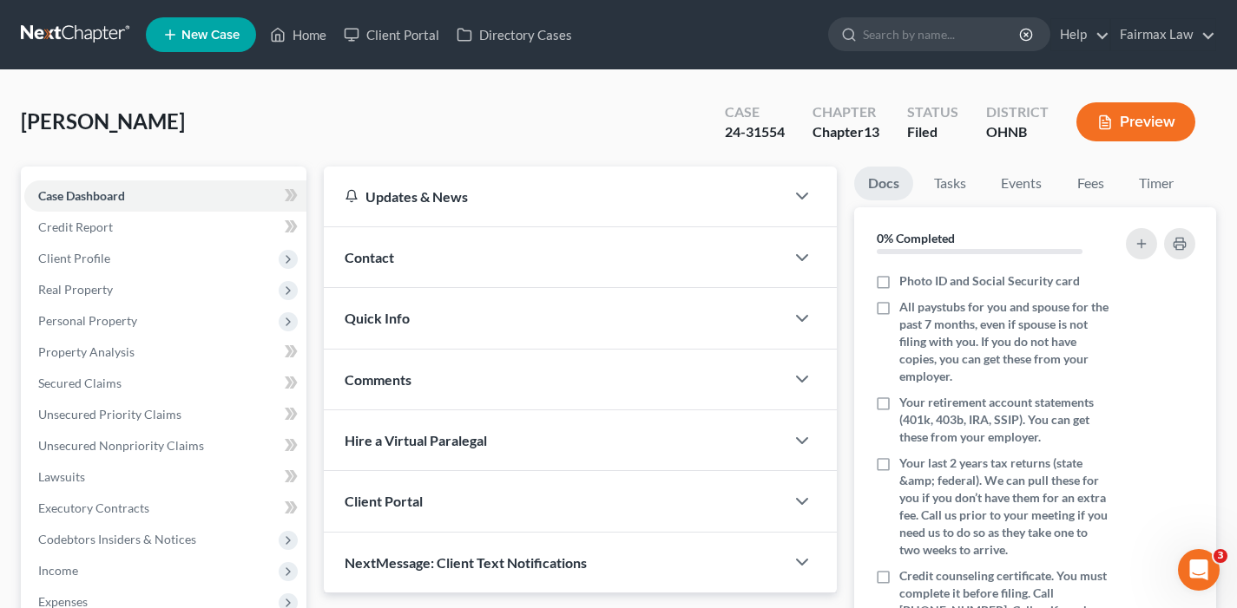
scroll to position [509, 0]
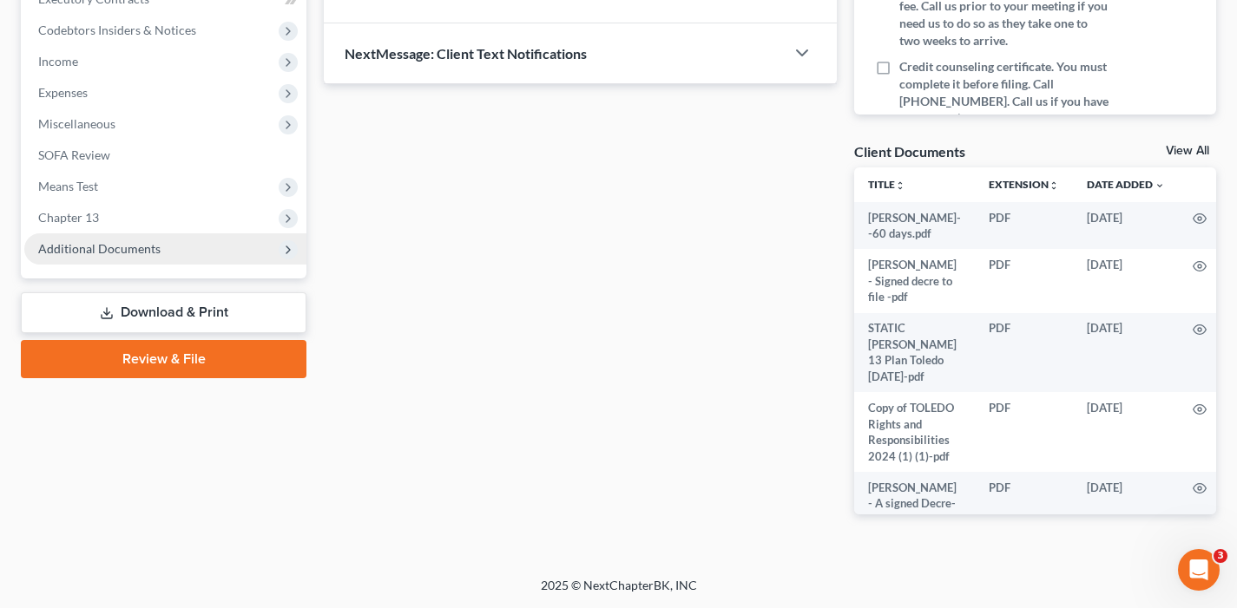
click at [147, 244] on span "Additional Documents" at bounding box center [99, 248] width 122 height 15
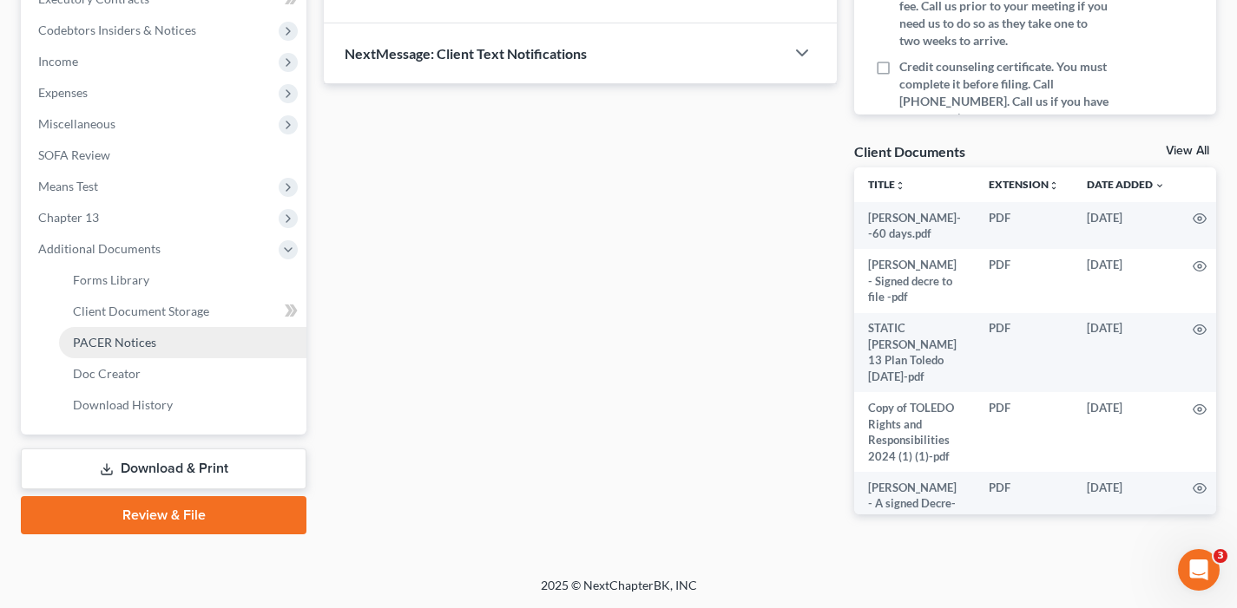
click at [146, 349] on span "PACER Notices" at bounding box center [114, 342] width 83 height 15
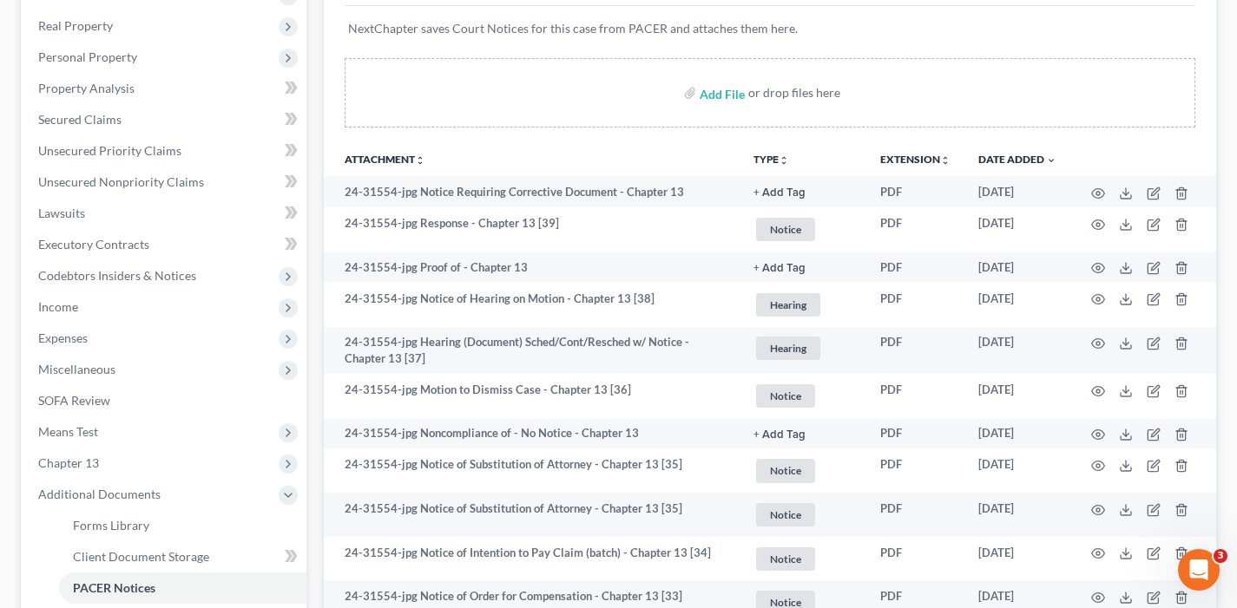
scroll to position [265, 0]
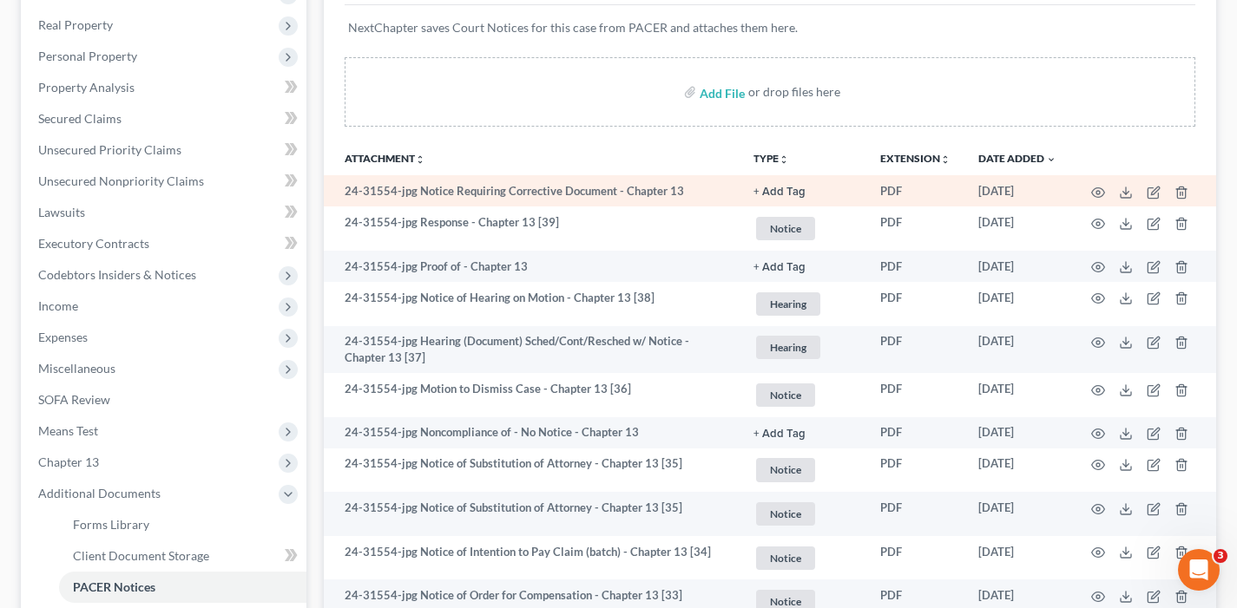
click at [1133, 188] on td at bounding box center [1143, 190] width 146 height 31
click at [1131, 189] on icon at bounding box center [1126, 193] width 14 height 14
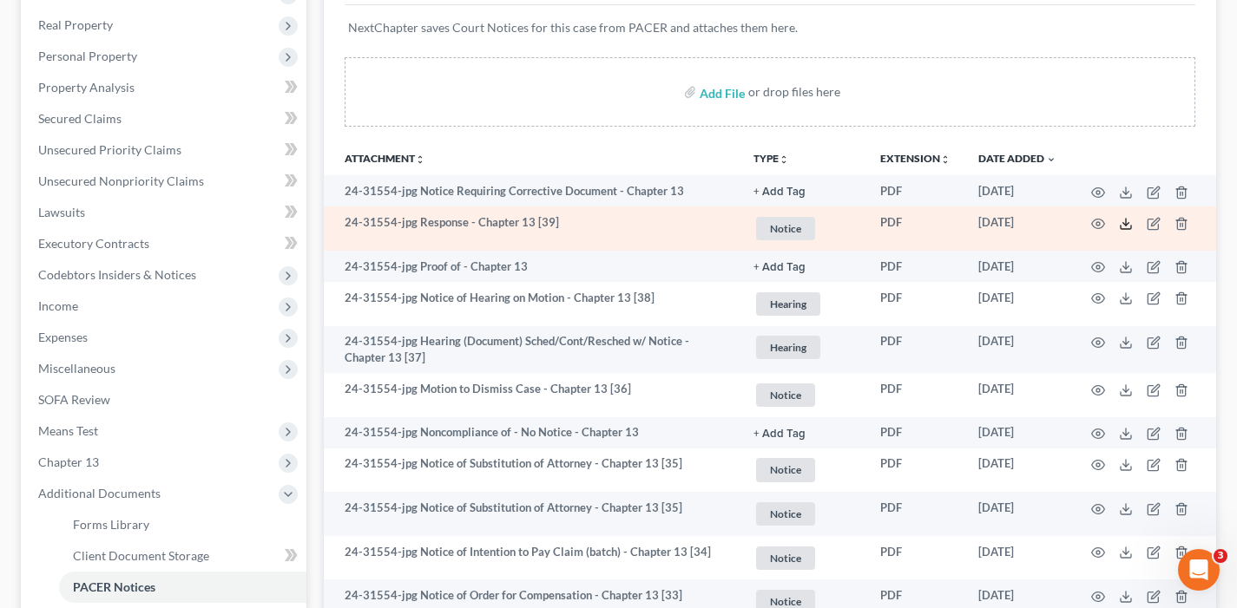
click at [1126, 225] on line at bounding box center [1126, 222] width 0 height 7
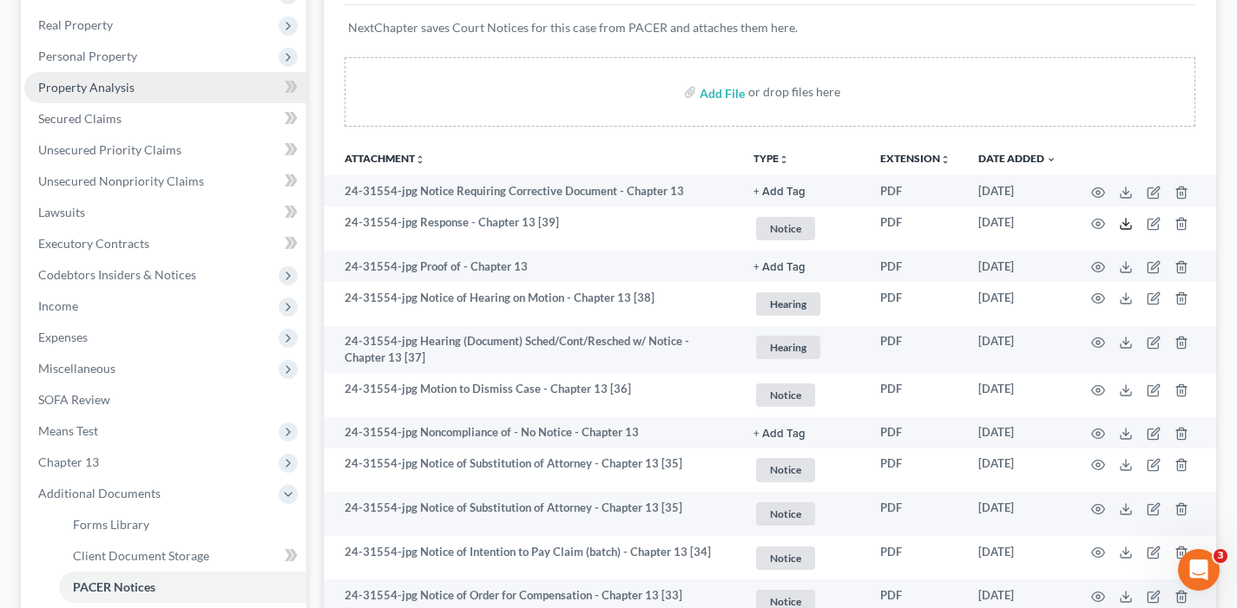
scroll to position [0, 0]
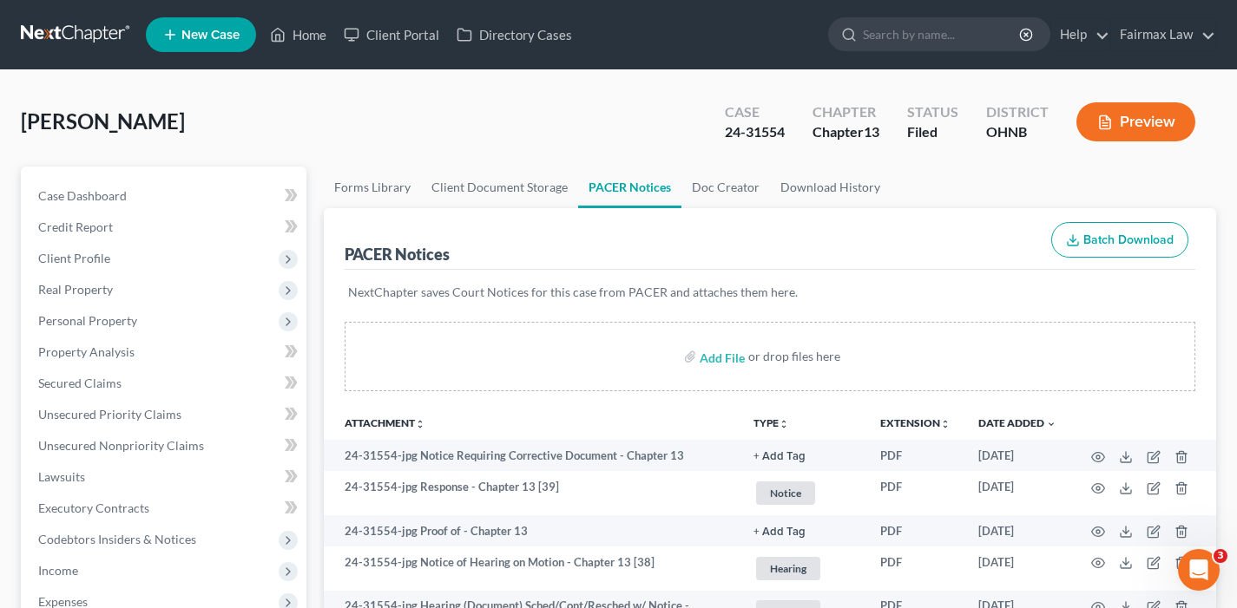
click at [91, 46] on link at bounding box center [76, 34] width 111 height 31
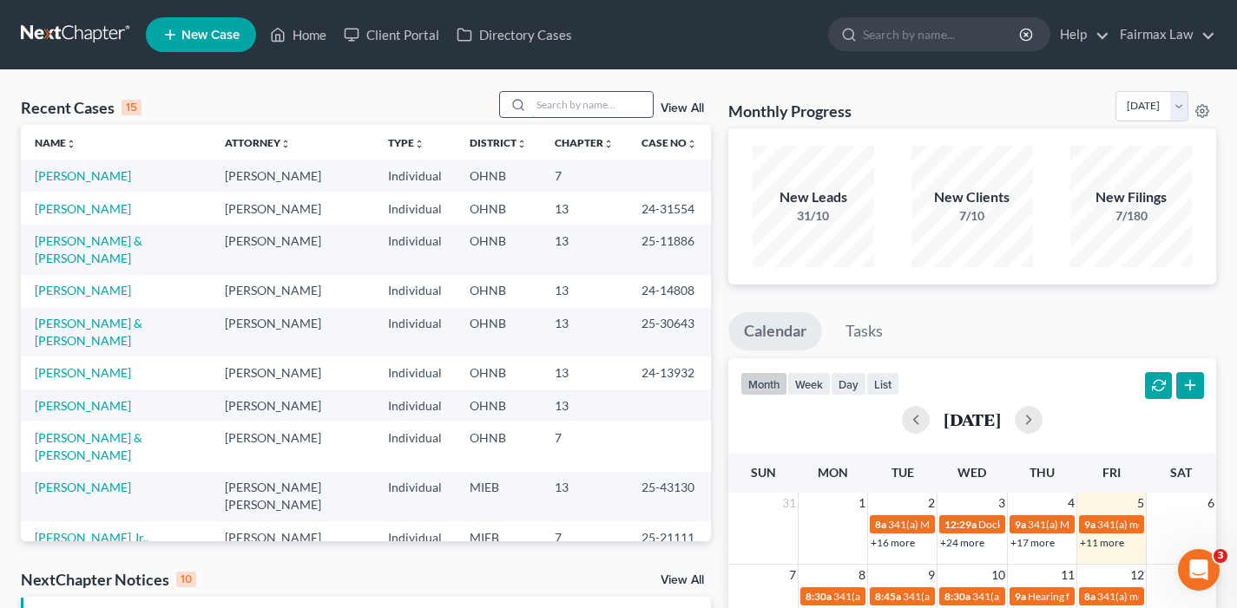
click at [601, 99] on input "search" at bounding box center [591, 104] width 121 height 25
paste input "Bleichrodt"
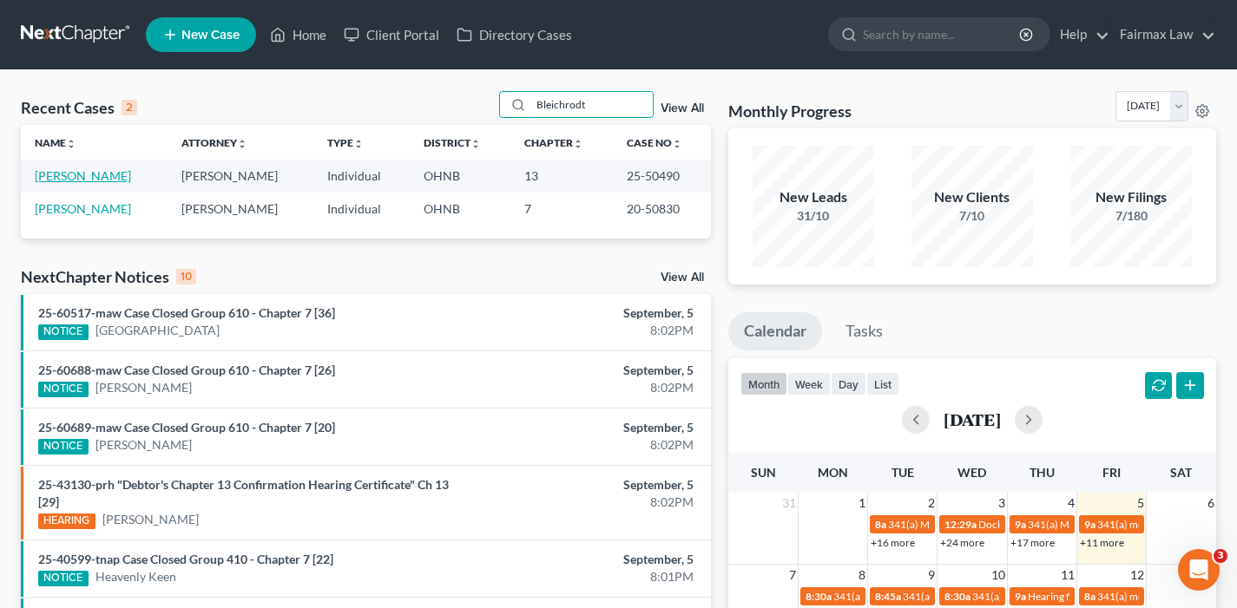
type input "Bleichrodt"
click at [76, 174] on link "[PERSON_NAME]" at bounding box center [83, 175] width 96 height 15
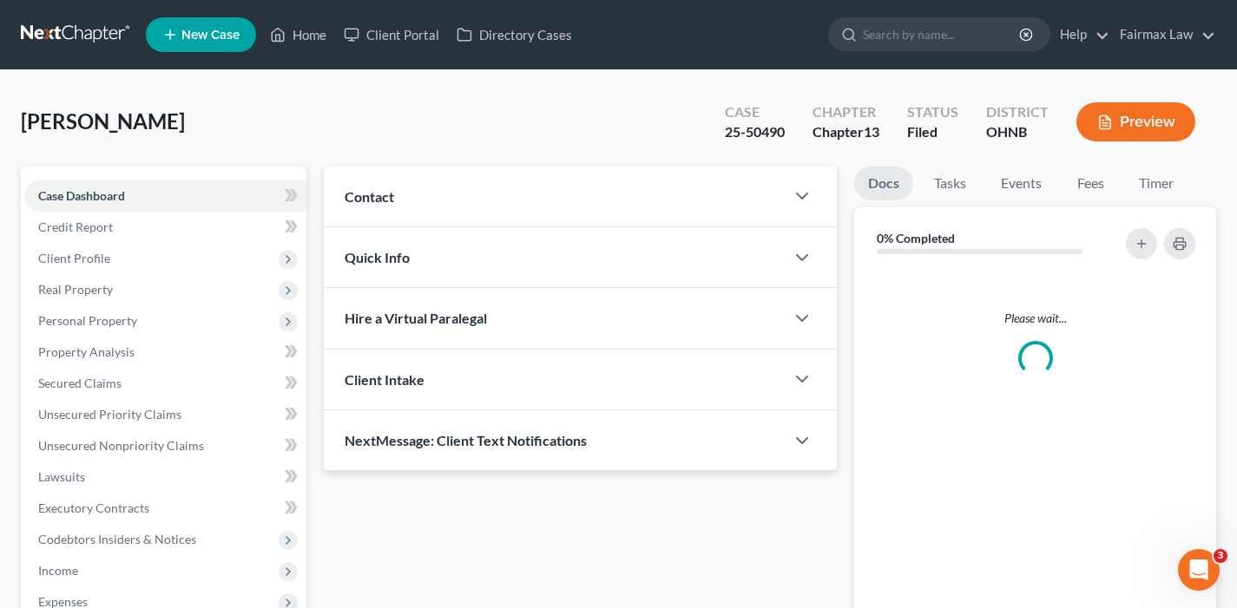
scroll to position [20, 0]
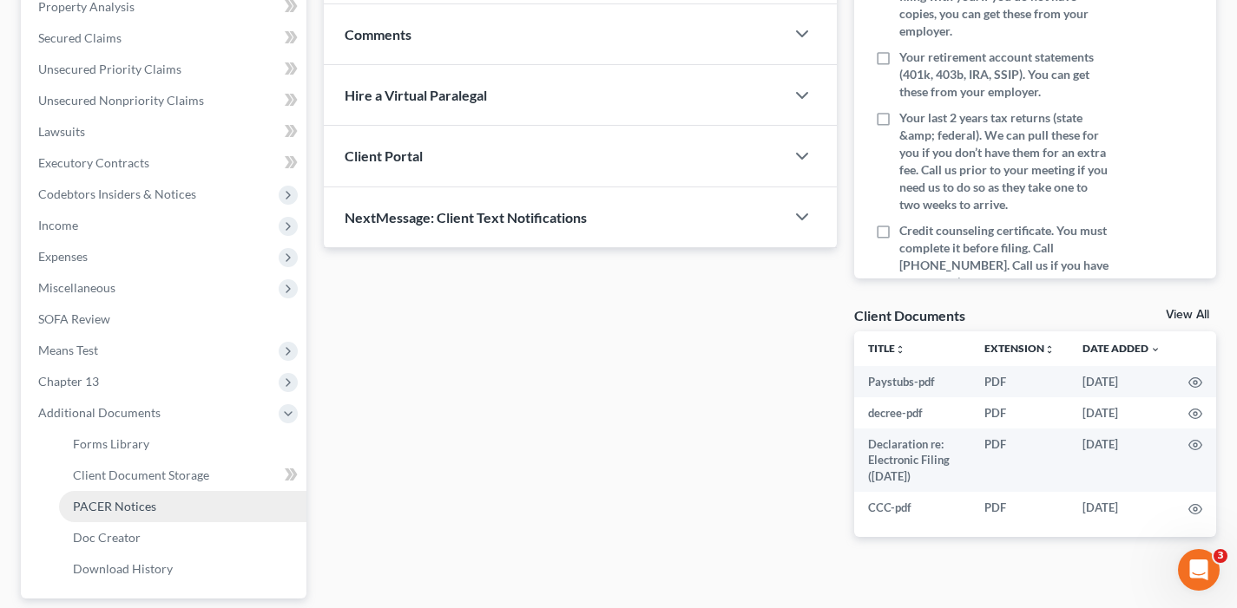
click at [160, 500] on link "PACER Notices" at bounding box center [182, 506] width 247 height 31
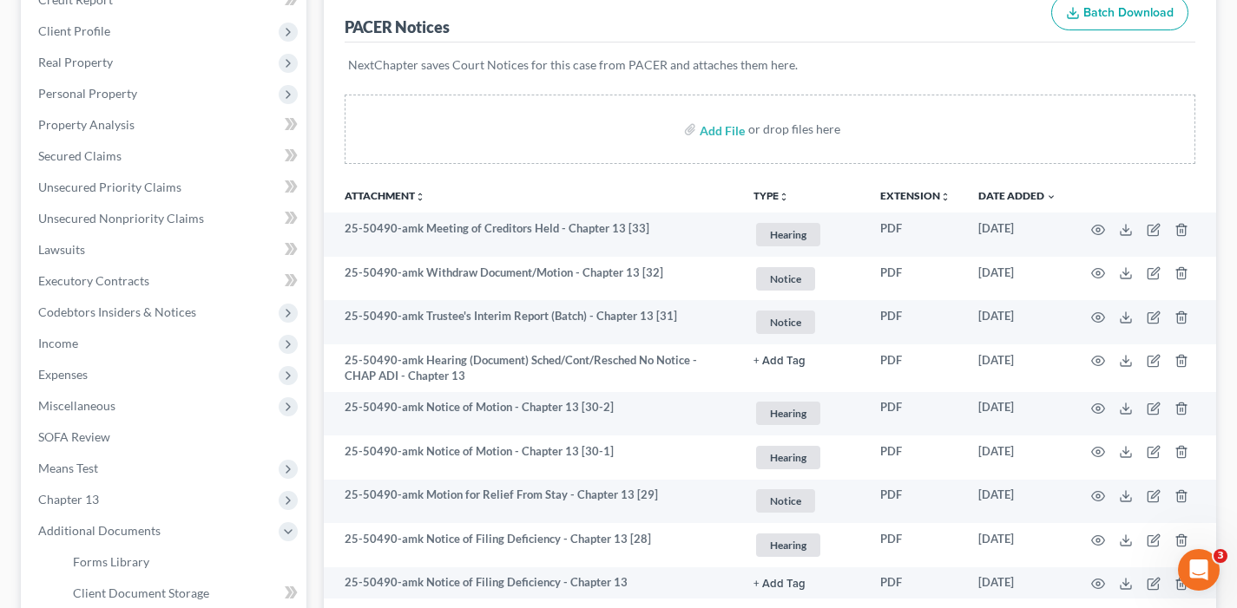
scroll to position [229, 0]
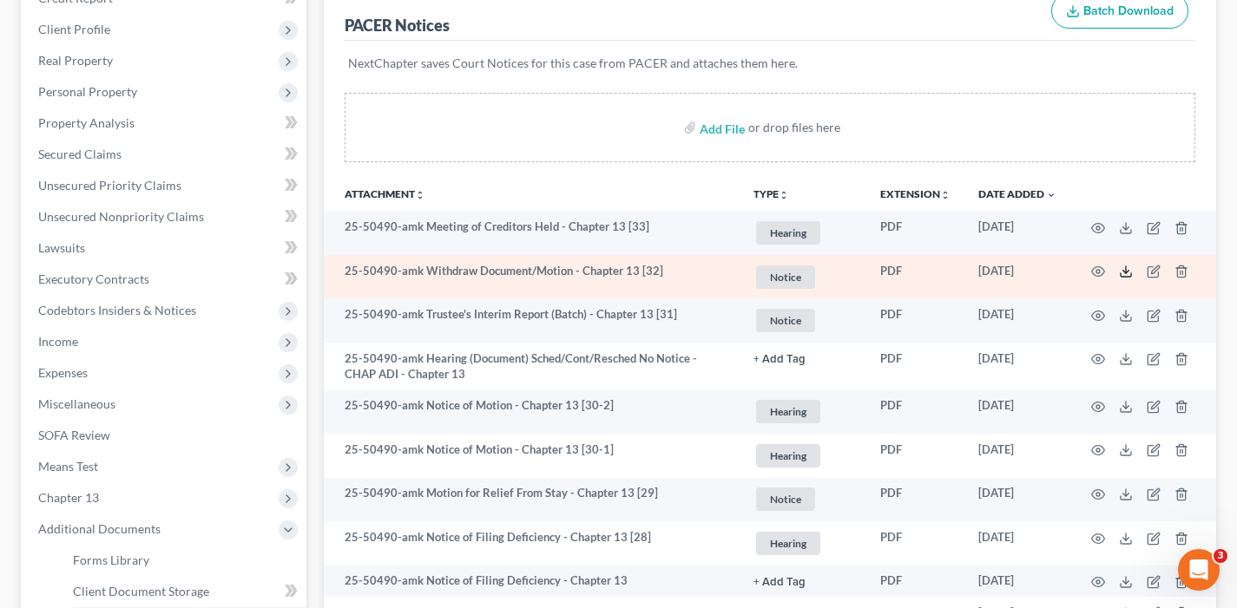
click at [1121, 270] on icon at bounding box center [1126, 272] width 14 height 14
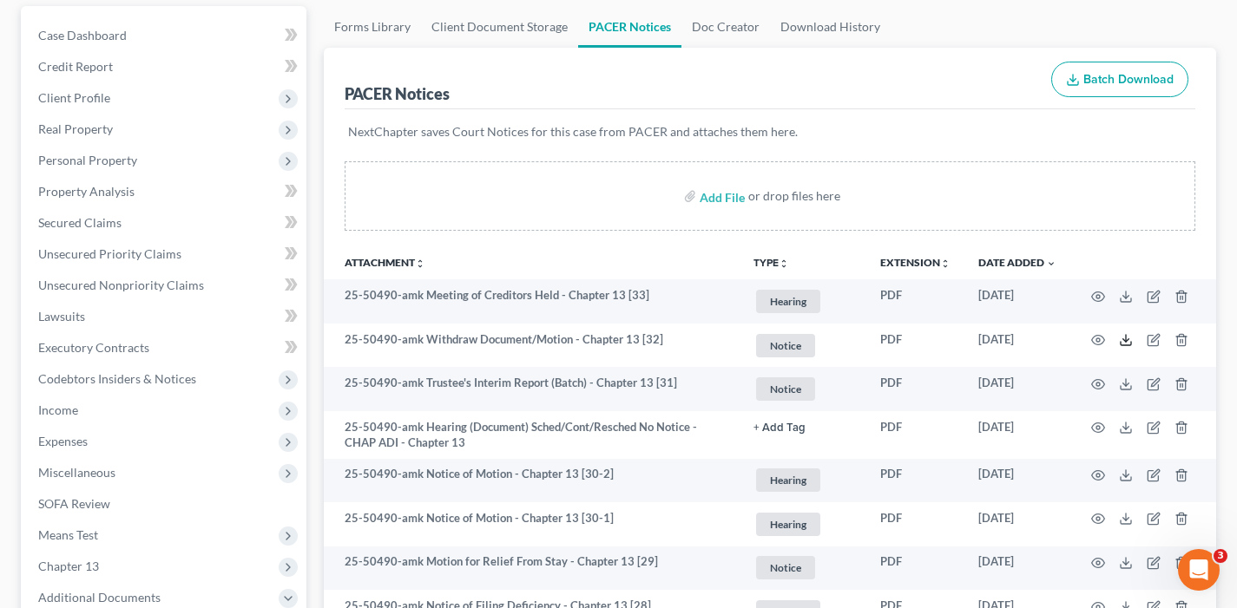
scroll to position [140, 0]
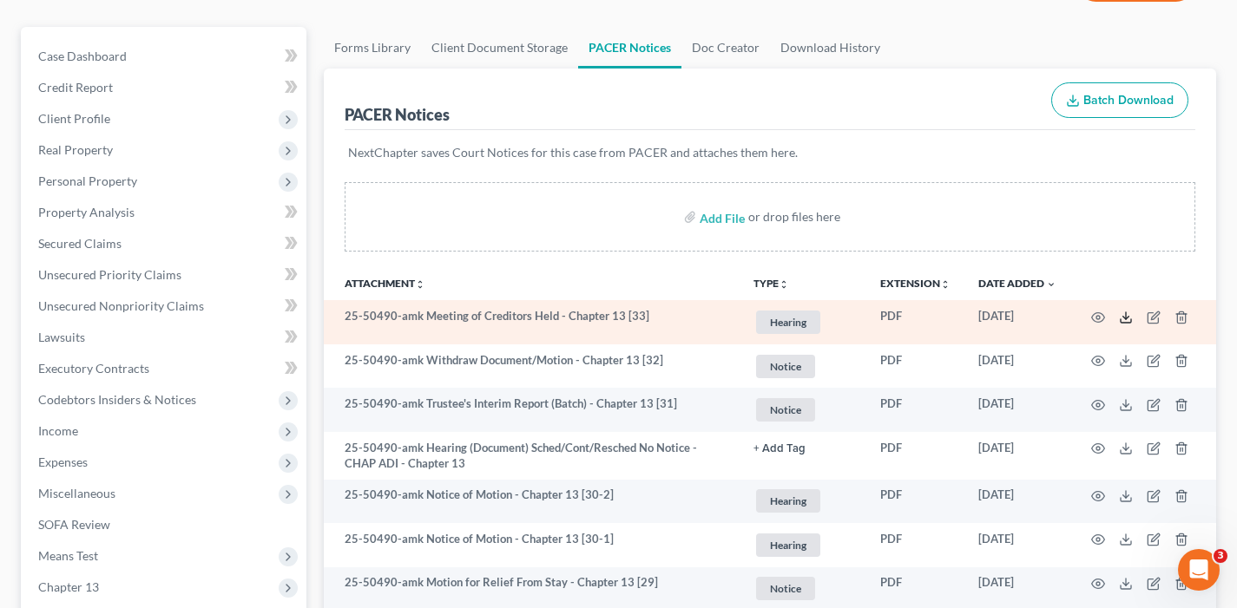
click at [1126, 315] on line at bounding box center [1126, 315] width 0 height 7
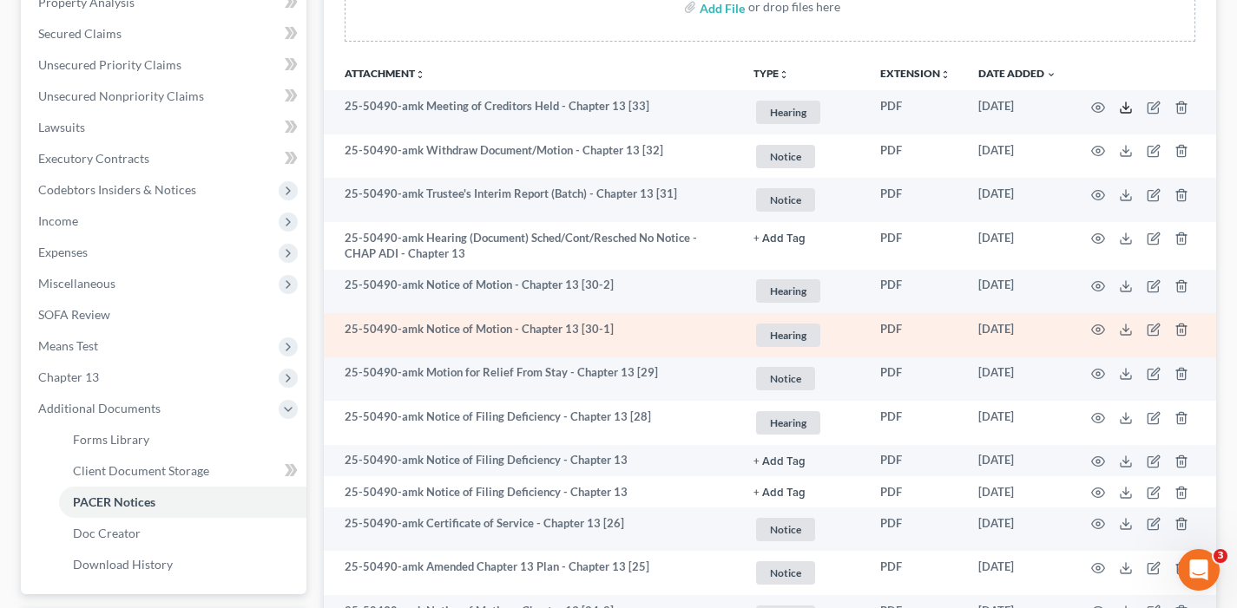
scroll to position [353, 0]
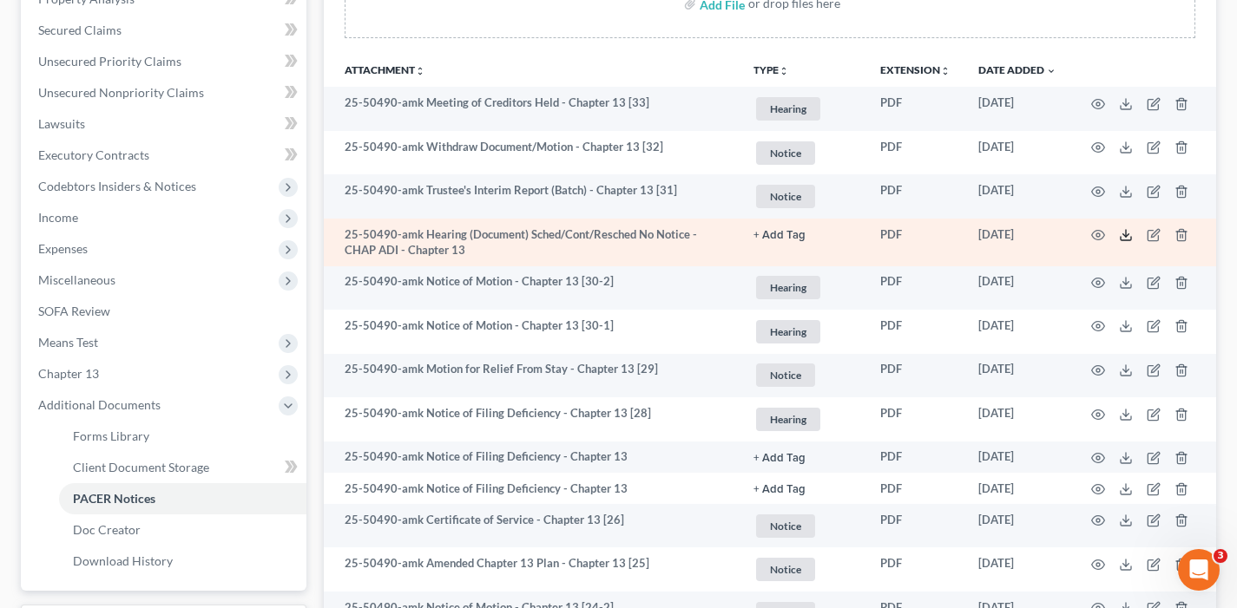
click at [1126, 240] on icon at bounding box center [1126, 235] width 14 height 14
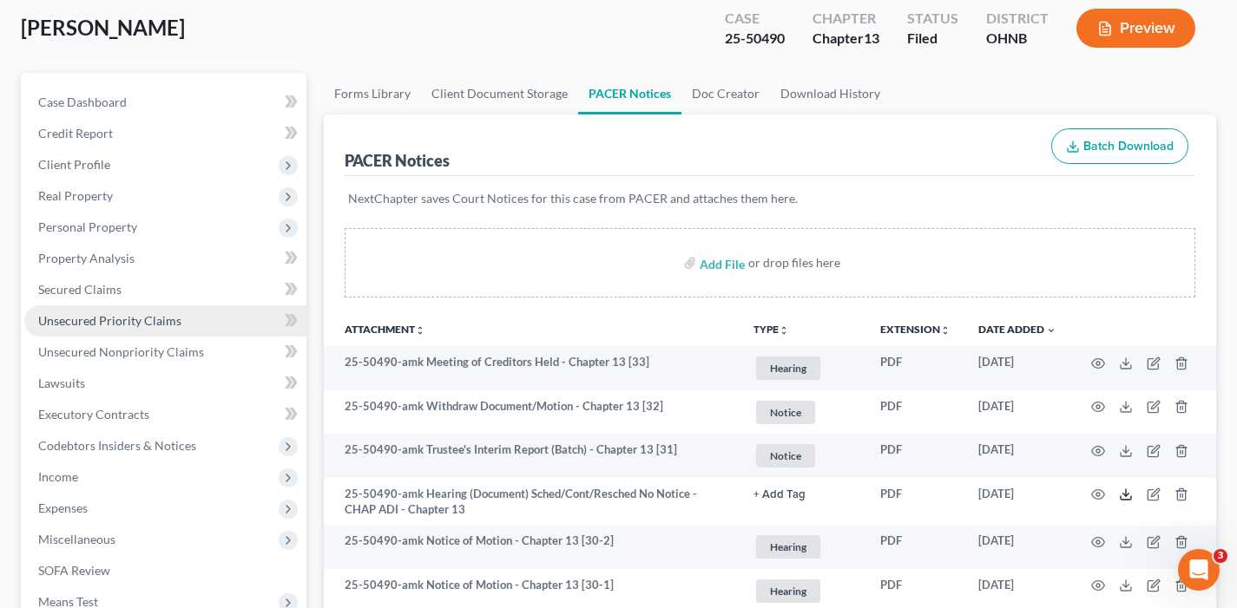
scroll to position [0, 0]
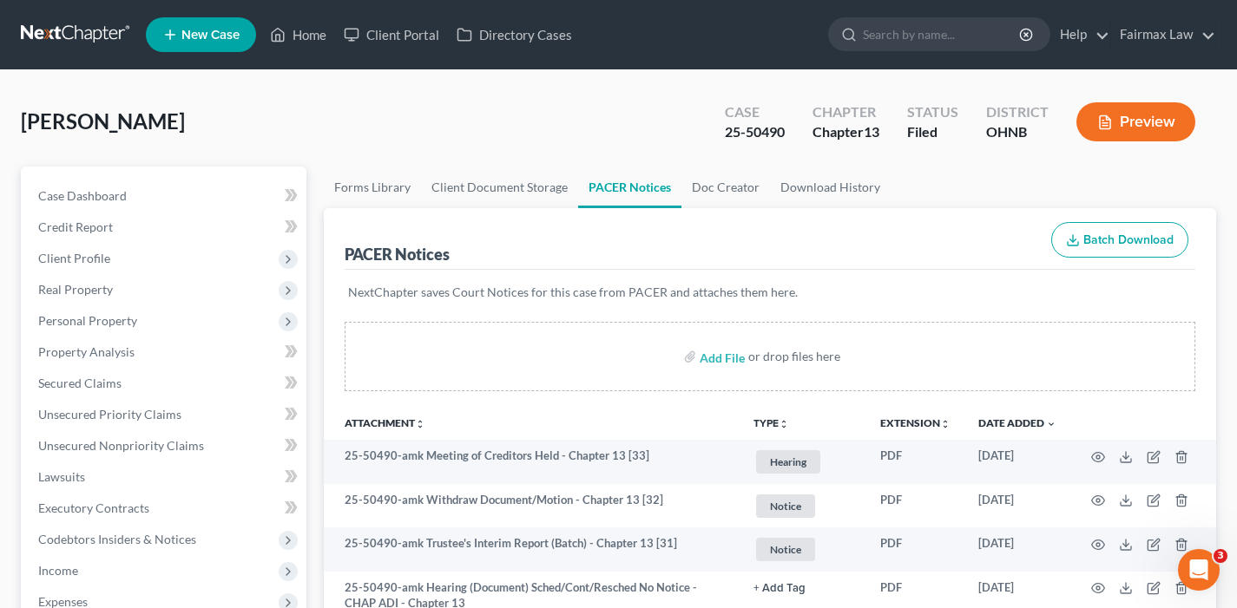
click at [106, 31] on link at bounding box center [76, 34] width 111 height 31
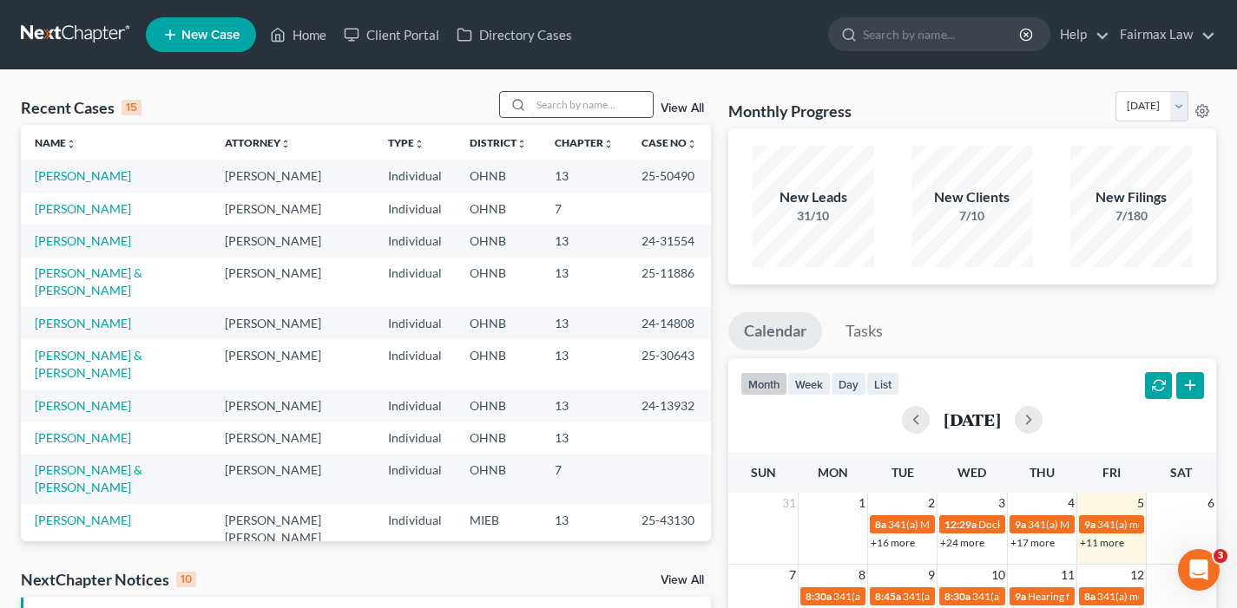
click at [564, 107] on input "search" at bounding box center [591, 104] width 121 height 25
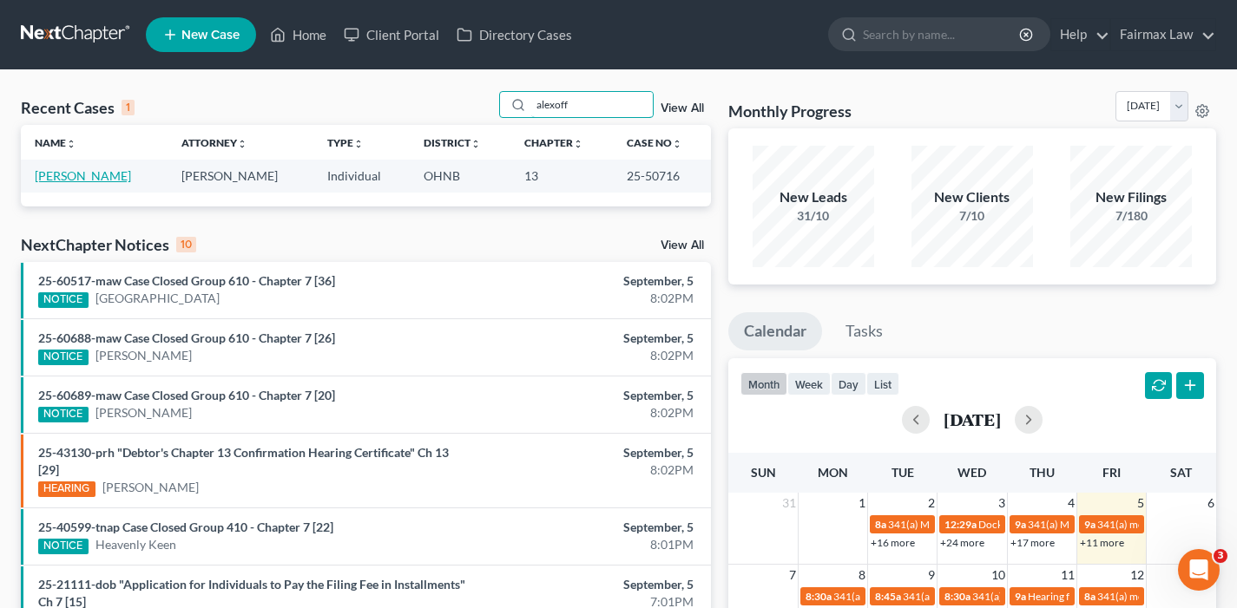
type input "alexoff"
click at [91, 181] on link "[PERSON_NAME]" at bounding box center [83, 175] width 96 height 15
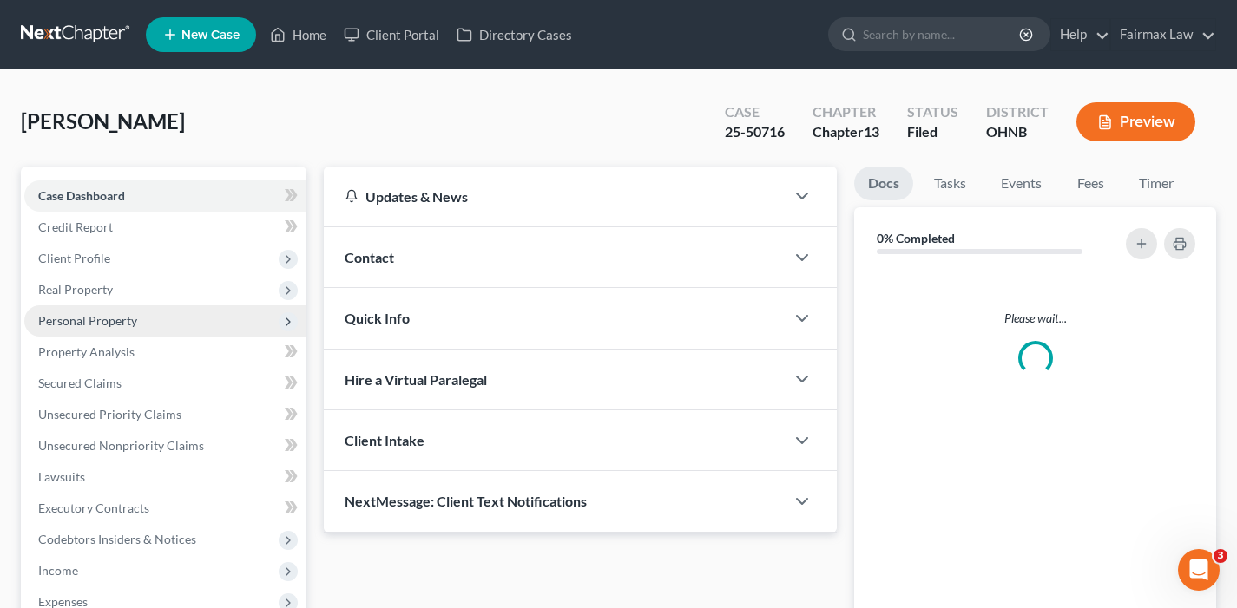
scroll to position [345, 0]
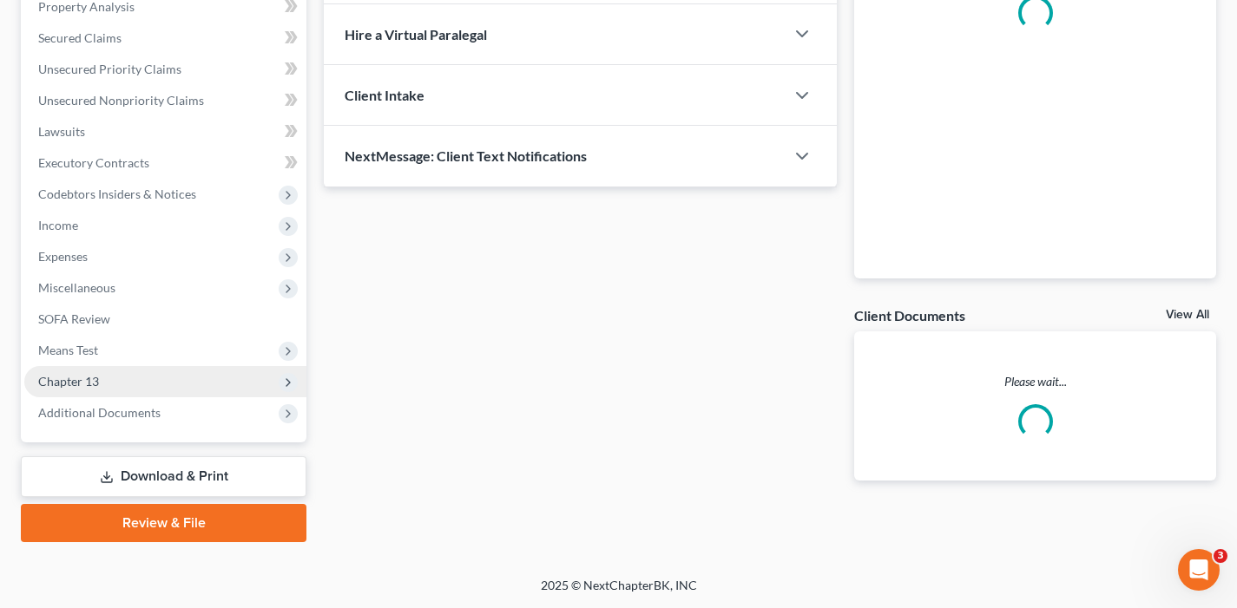
click at [128, 395] on span "Chapter 13" at bounding box center [165, 381] width 282 height 31
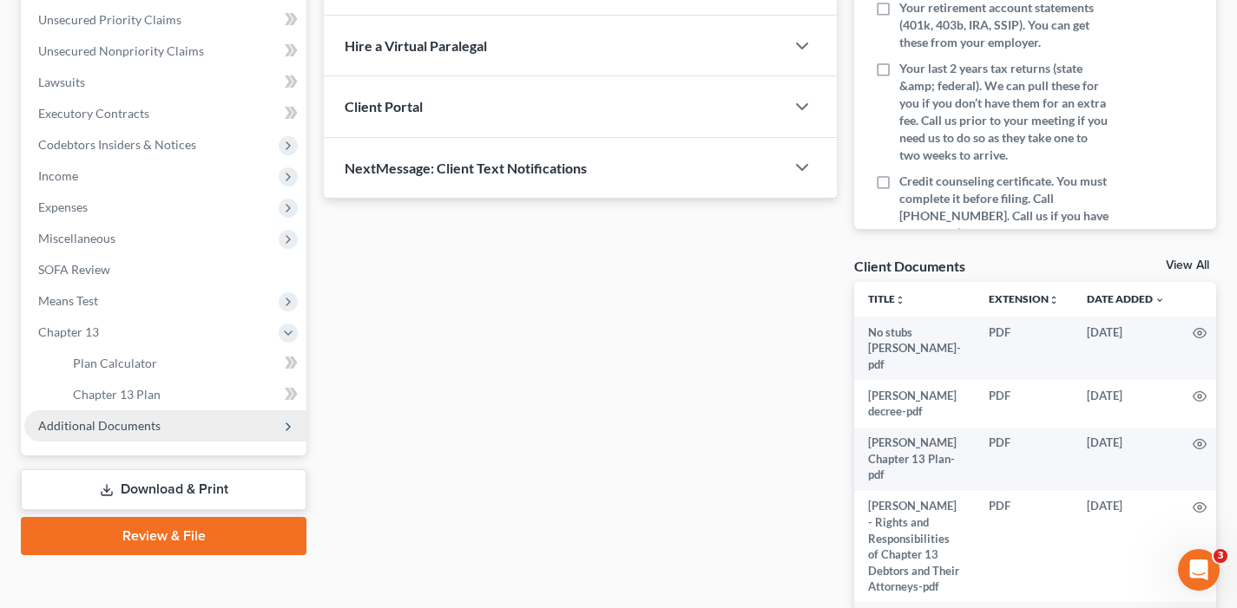
click at [135, 437] on span "Additional Documents" at bounding box center [165, 425] width 282 height 31
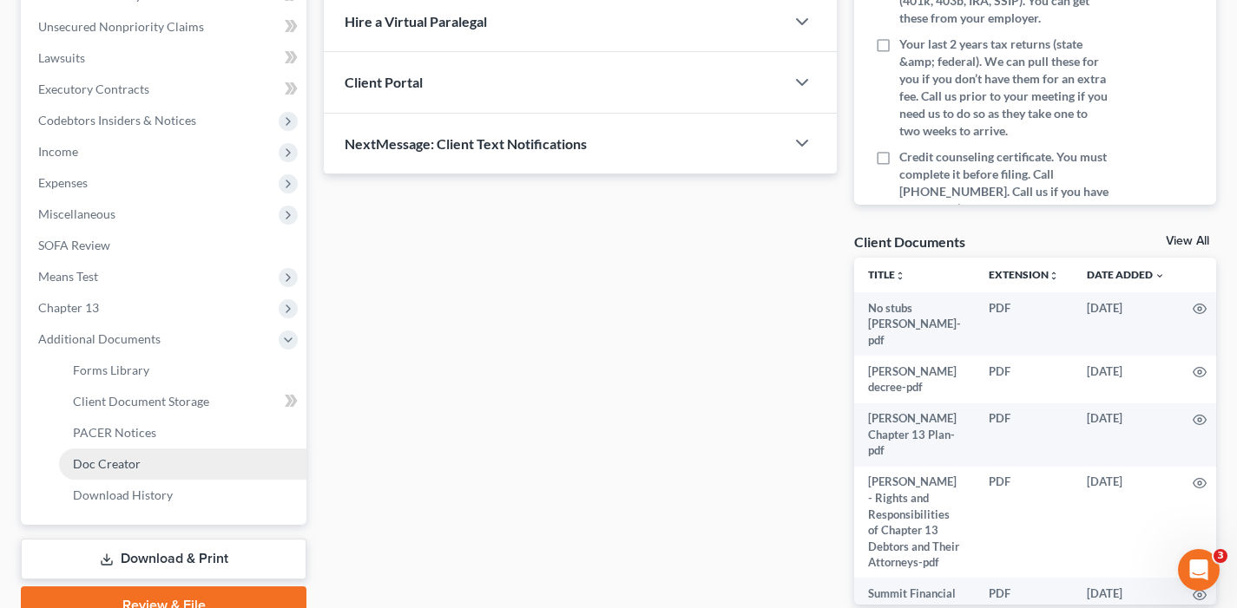
scroll to position [420, 0]
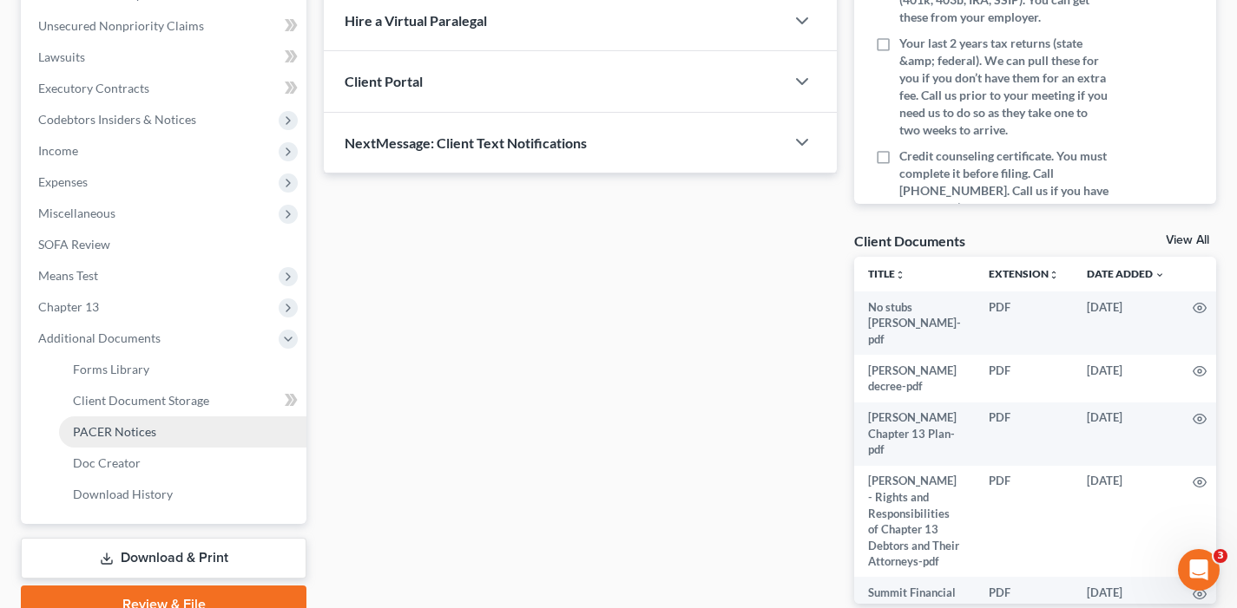
click at [124, 432] on span "PACER Notices" at bounding box center [114, 431] width 83 height 15
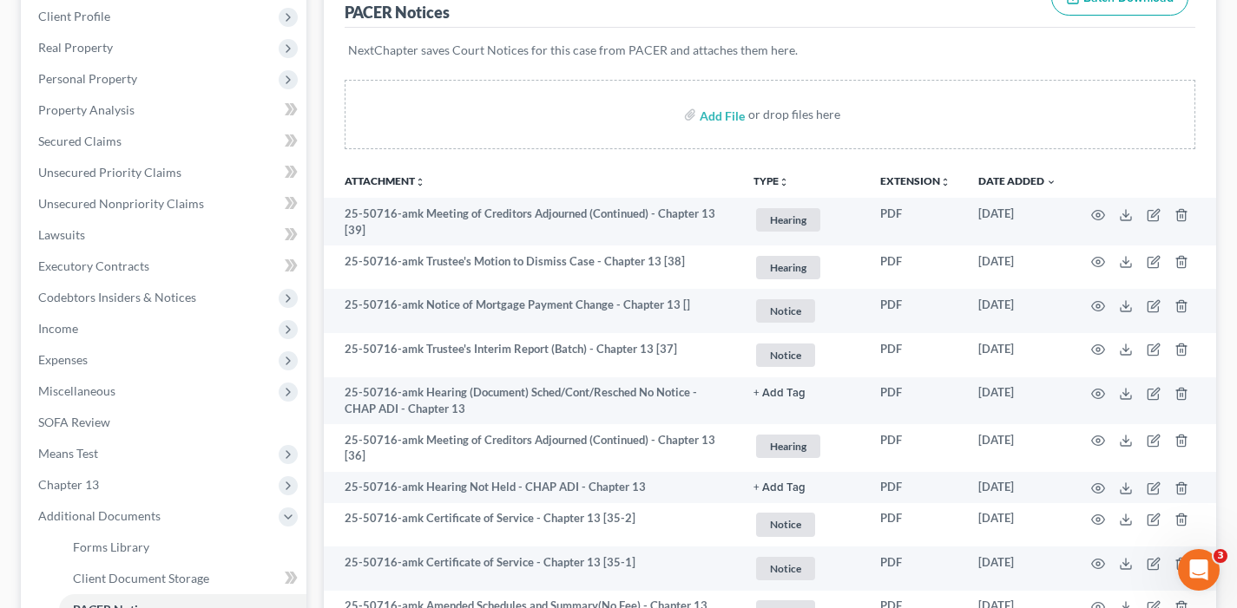
scroll to position [243, 0]
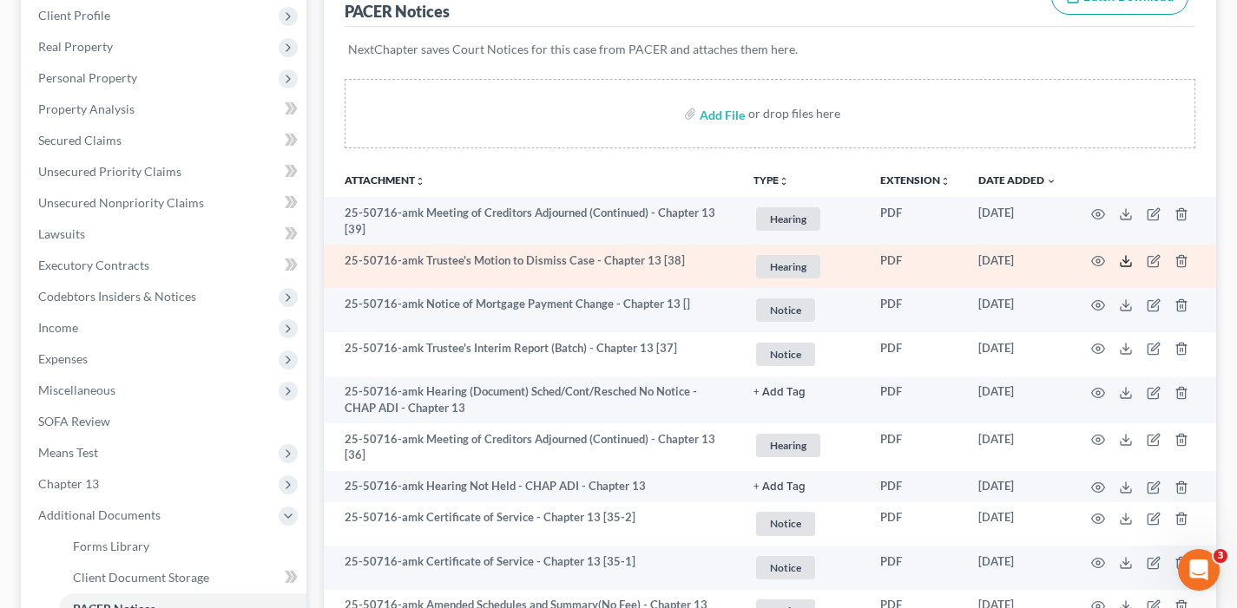
click at [1126, 265] on icon at bounding box center [1126, 261] width 14 height 14
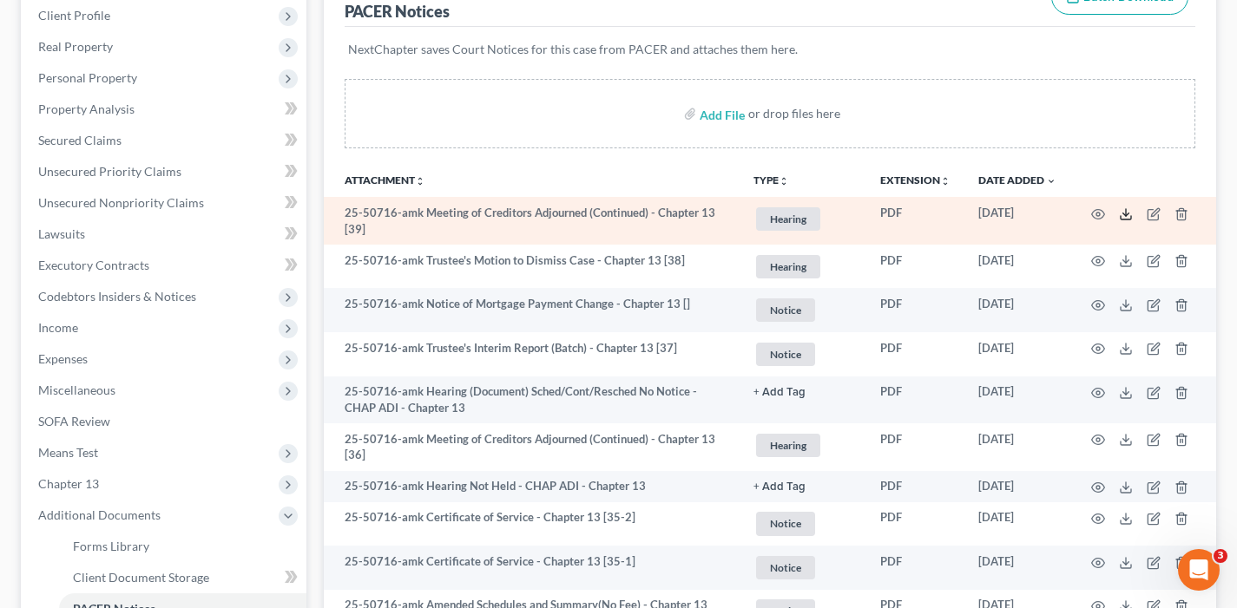
click at [1131, 218] on icon at bounding box center [1125, 217] width 10 height 3
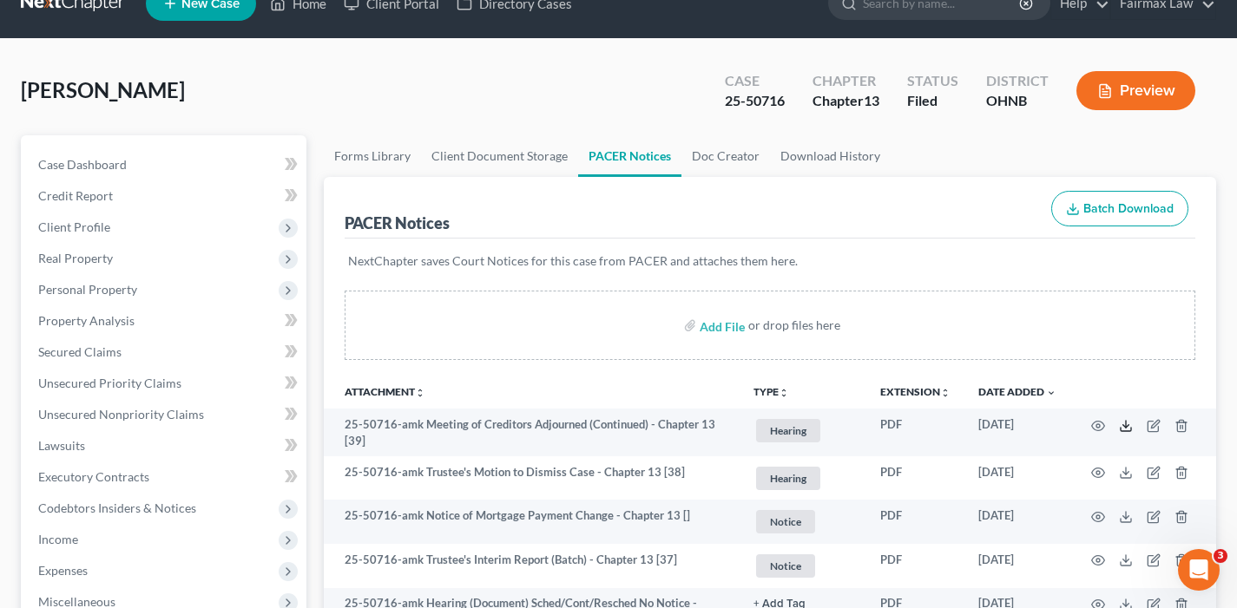
scroll to position [0, 0]
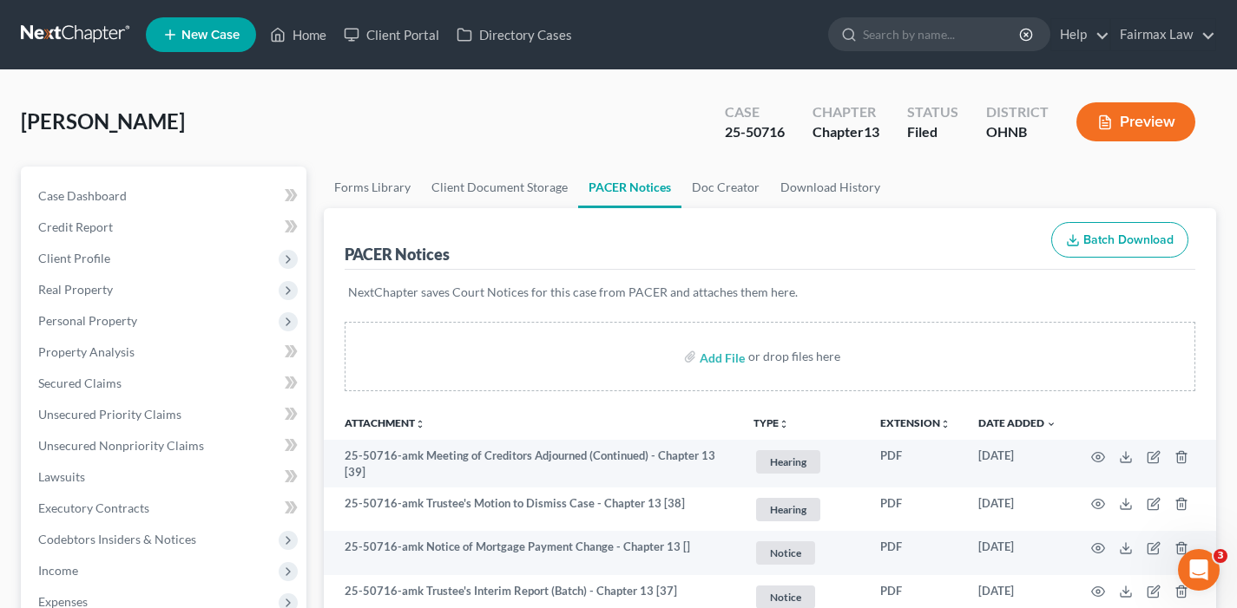
click at [84, 19] on link at bounding box center [76, 34] width 111 height 31
click at [84, 20] on link at bounding box center [76, 34] width 111 height 31
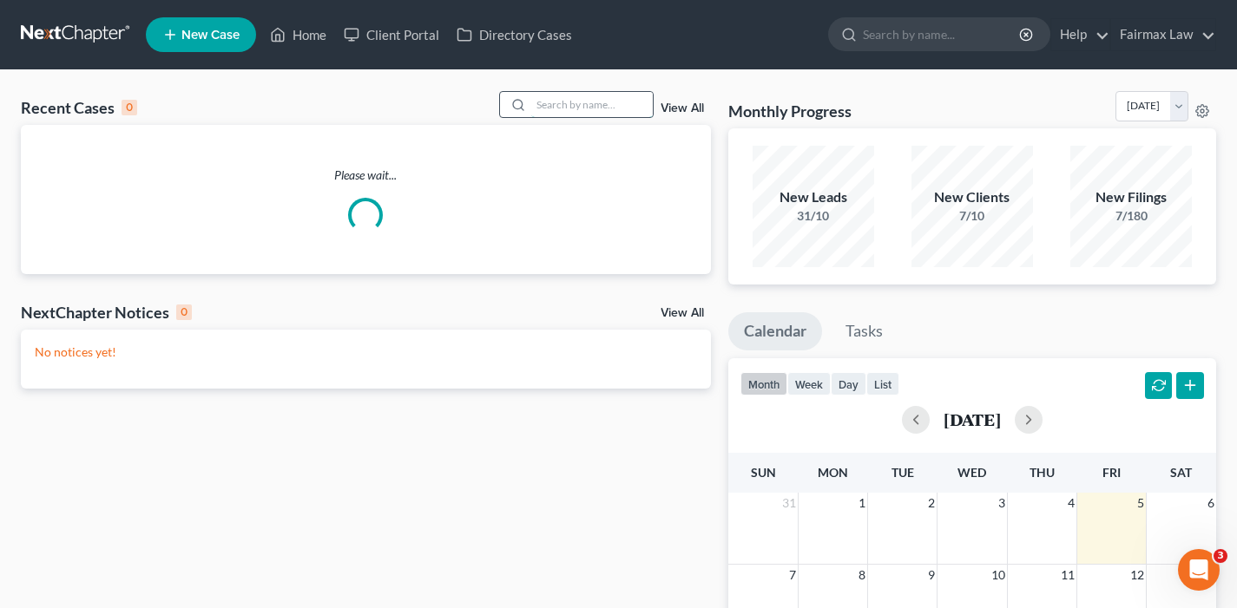
click at [610, 108] on input "search" at bounding box center [591, 104] width 121 height 25
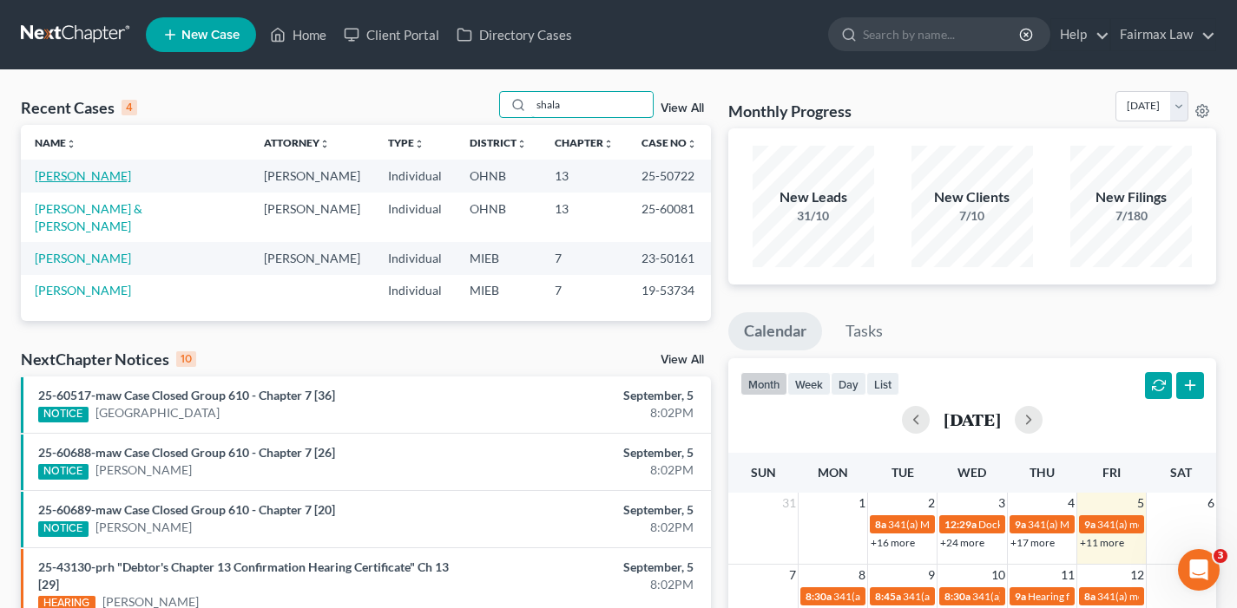
type input "shala"
click at [89, 181] on link "Clark, Shala" at bounding box center [83, 175] width 96 height 15
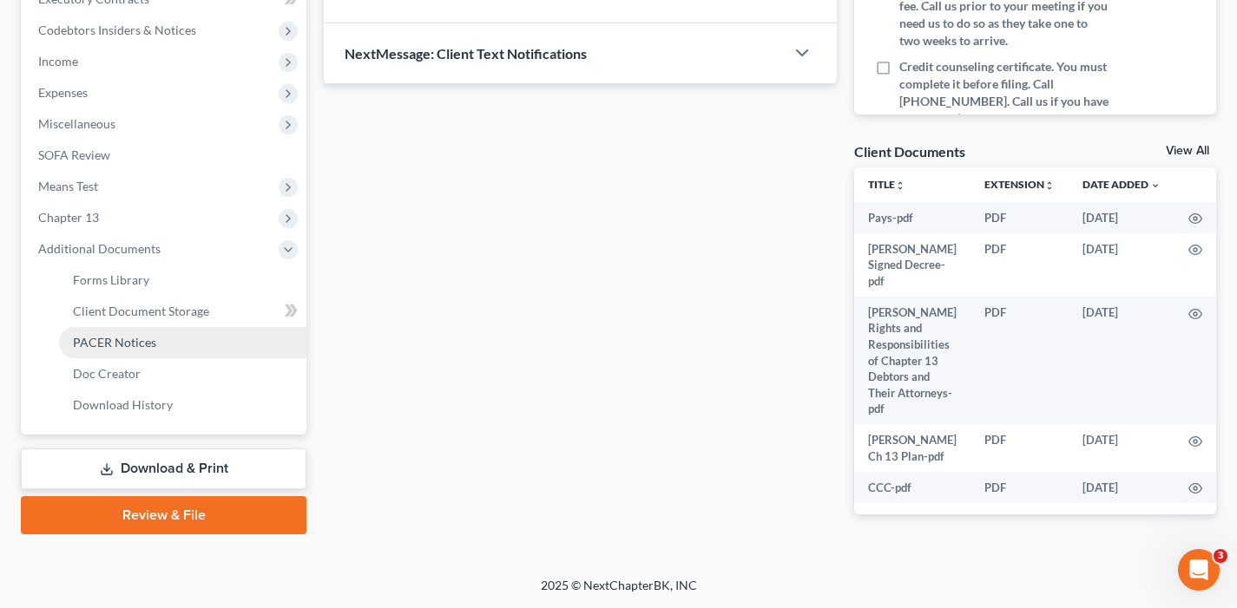
click at [109, 342] on span "PACER Notices" at bounding box center [114, 342] width 83 height 15
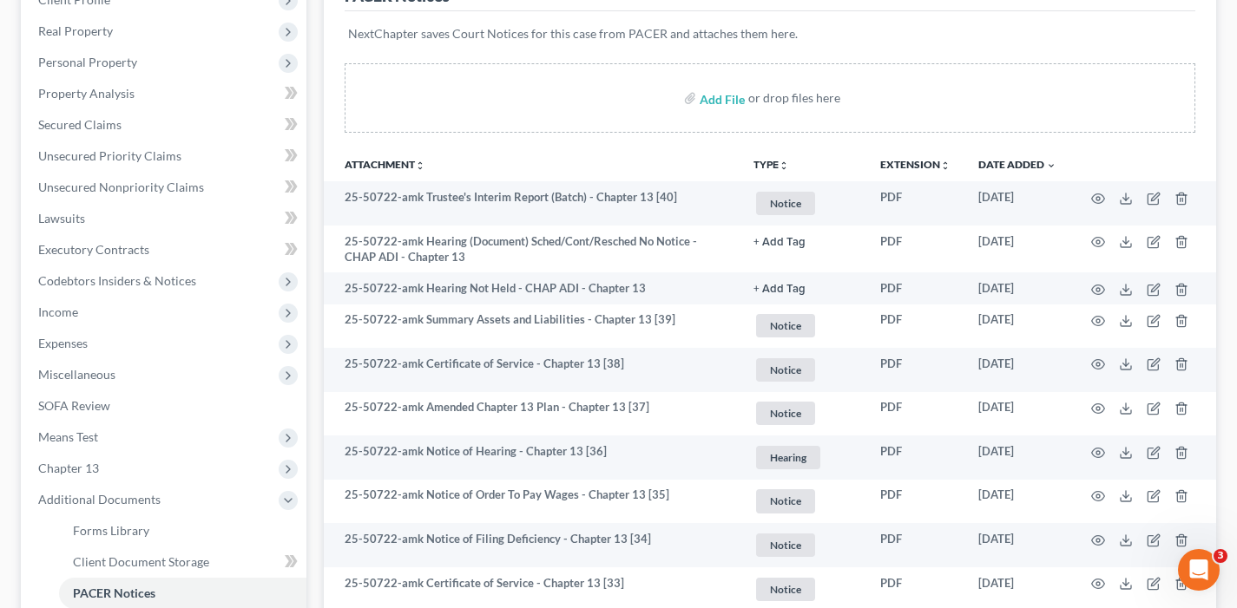
scroll to position [277, 0]
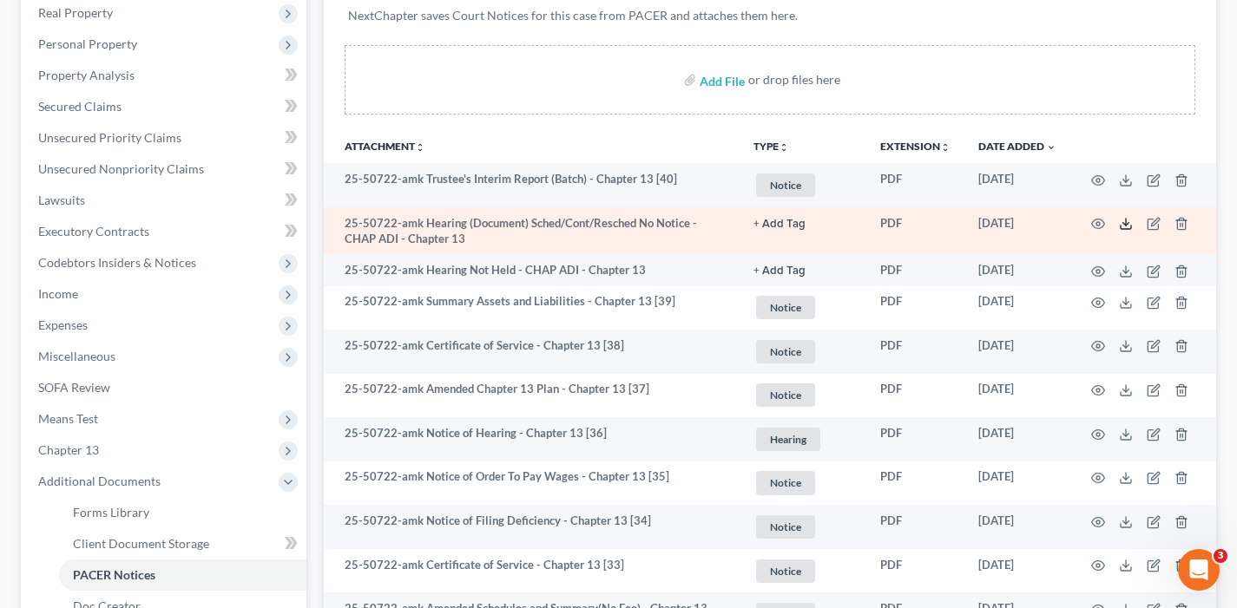
click at [1127, 226] on icon at bounding box center [1126, 224] width 14 height 14
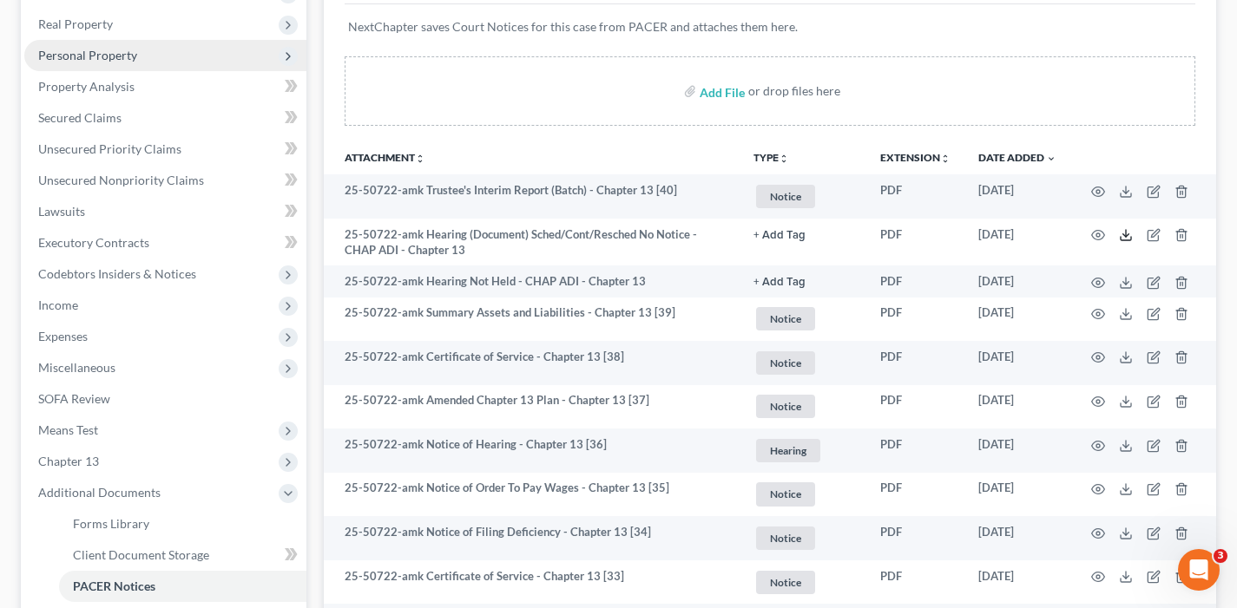
scroll to position [0, 0]
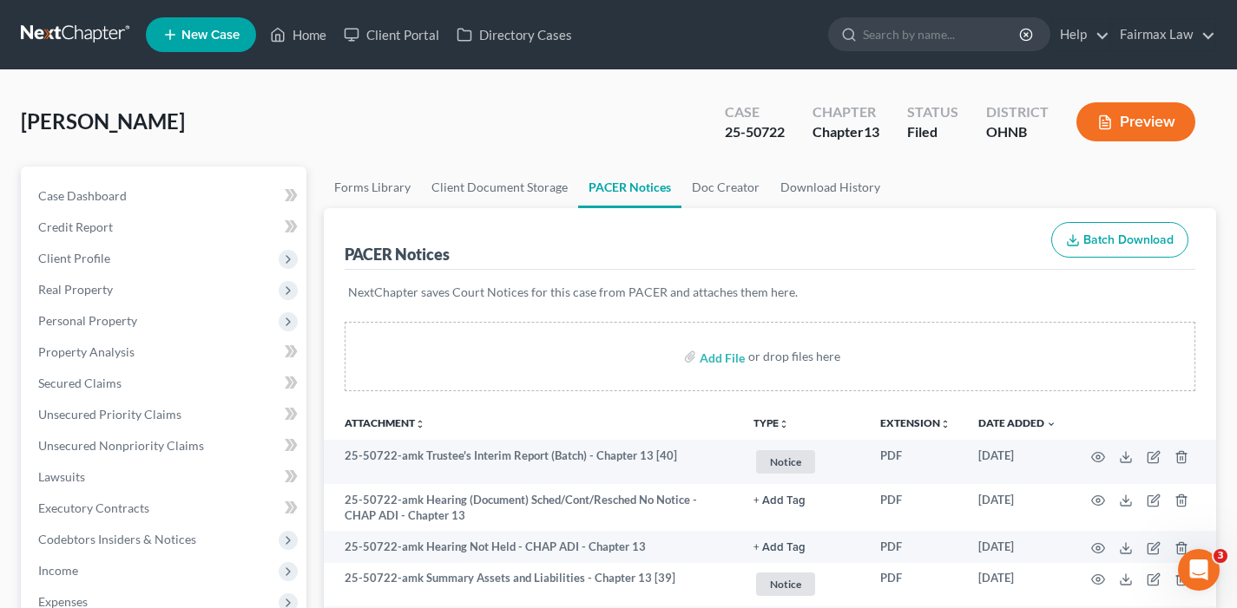
click at [77, 24] on link at bounding box center [76, 34] width 111 height 31
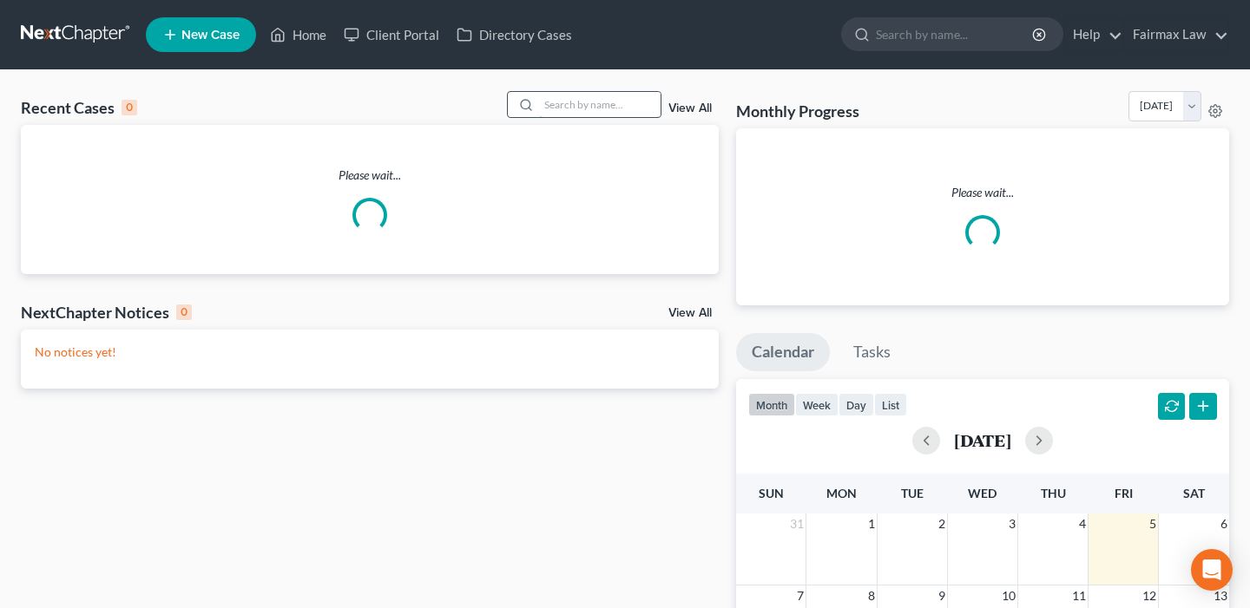
click at [569, 101] on input "search" at bounding box center [599, 104] width 121 height 25
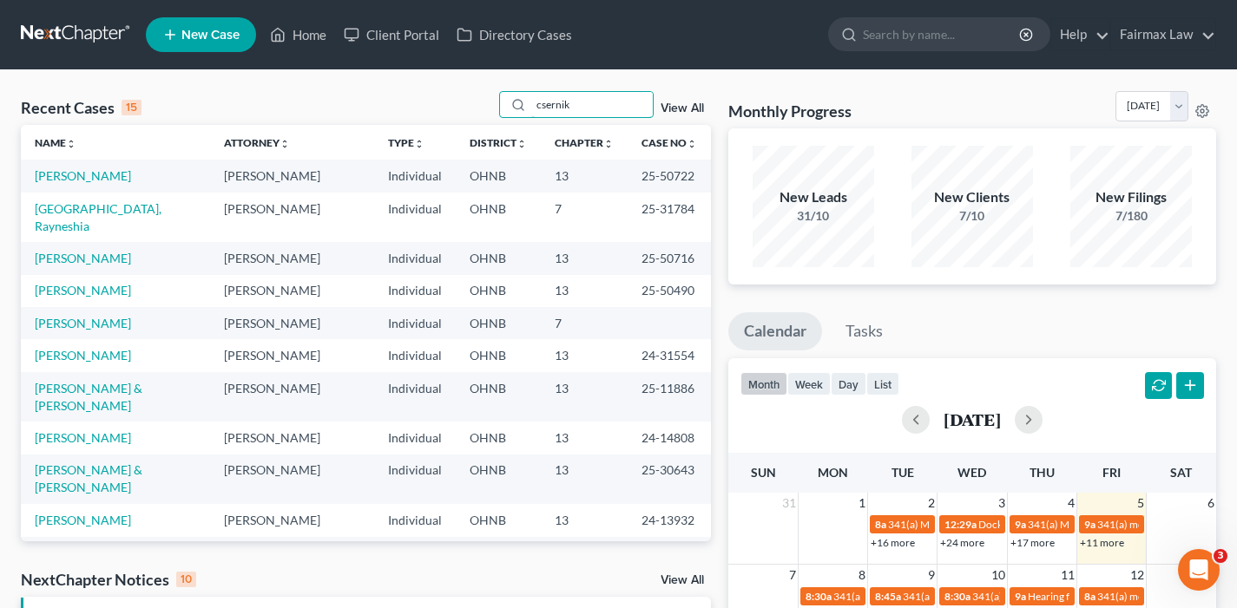
drag, startPoint x: 498, startPoint y: 98, endPoint x: 426, endPoint y: 97, distance: 72.0
click at [426, 97] on div "Recent Cases 15 csernik View All" at bounding box center [366, 108] width 690 height 34
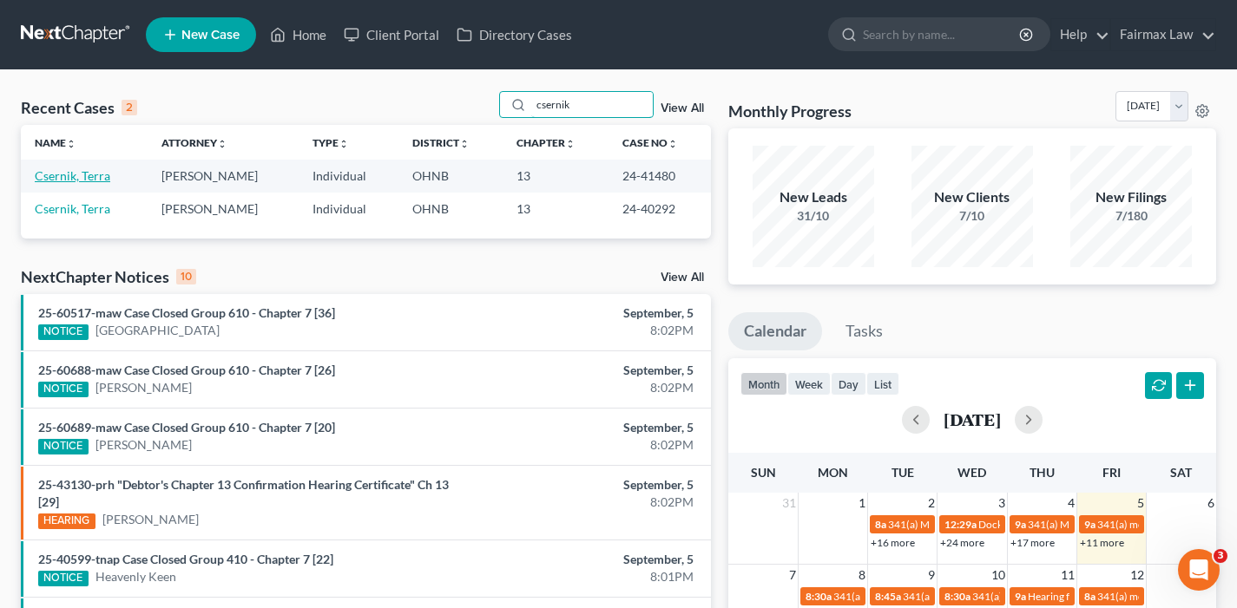
type input "csernik"
click at [83, 177] on link "Csernik, Terra" at bounding box center [73, 175] width 76 height 15
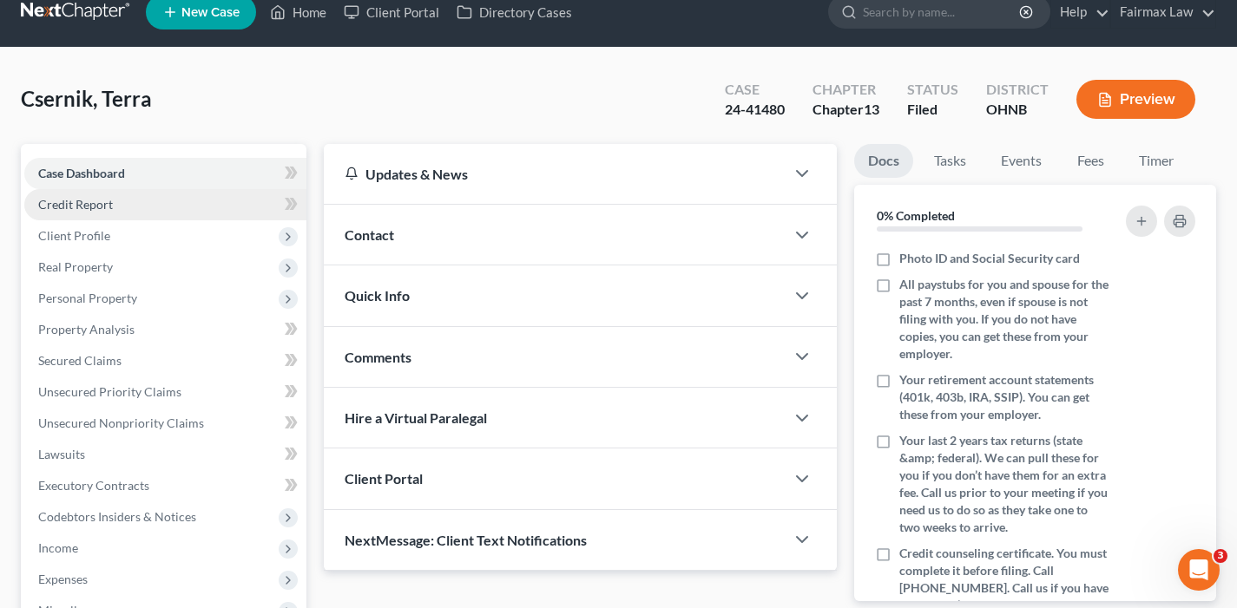
scroll to position [509, 0]
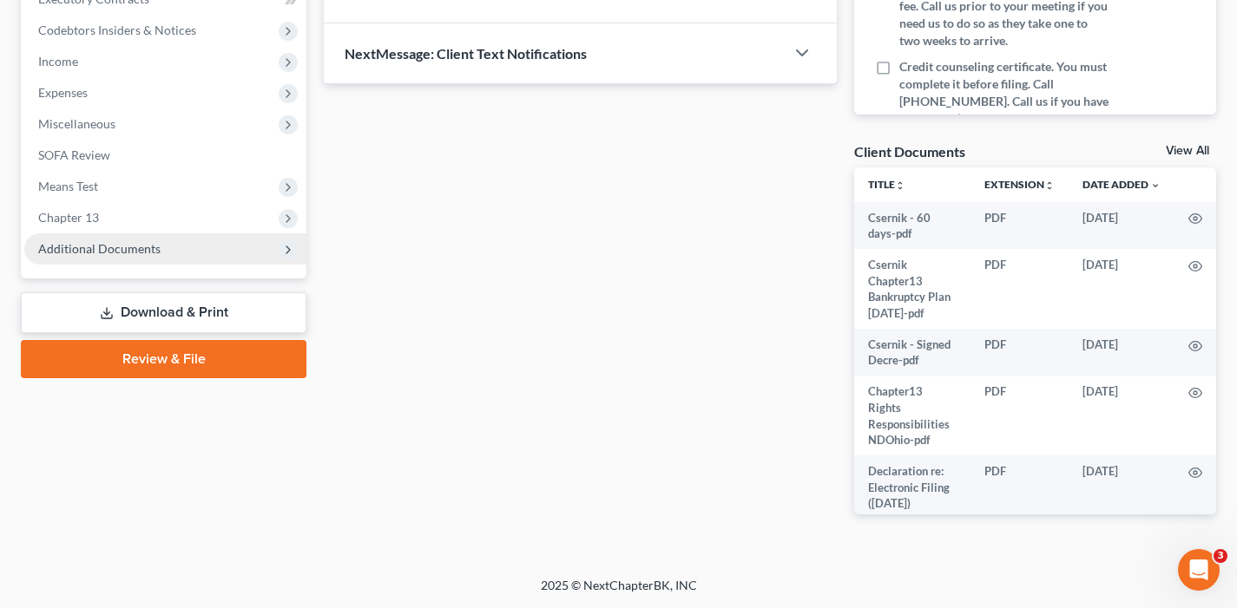
click at [164, 253] on span "Additional Documents" at bounding box center [165, 248] width 282 height 31
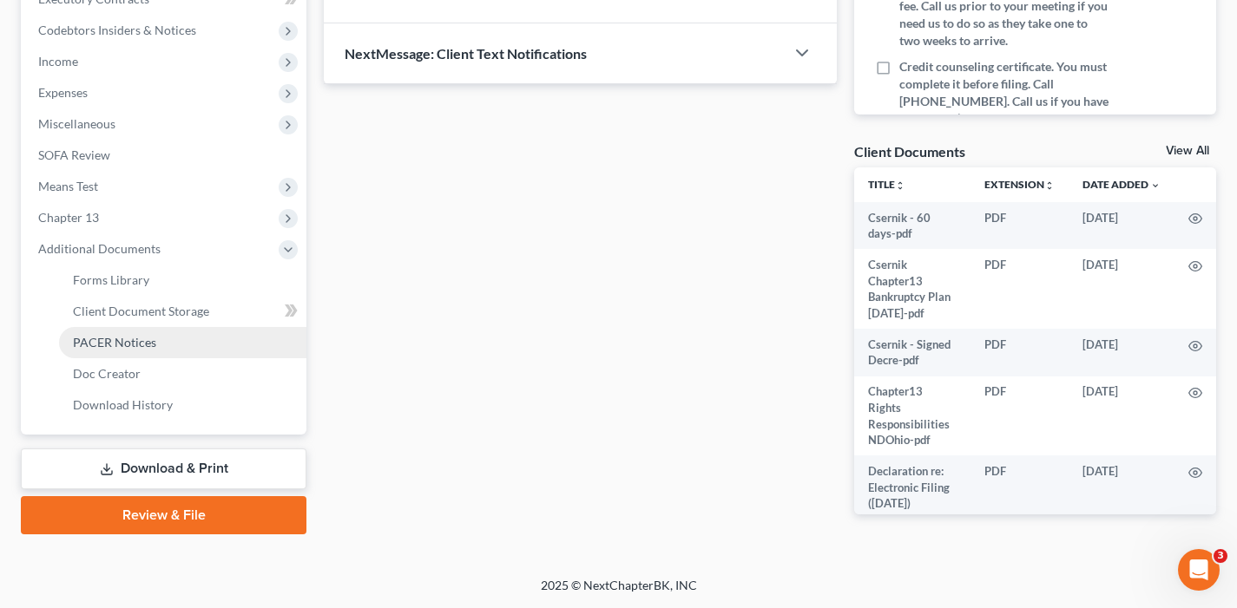
click at [139, 332] on link "PACER Notices" at bounding box center [182, 342] width 247 height 31
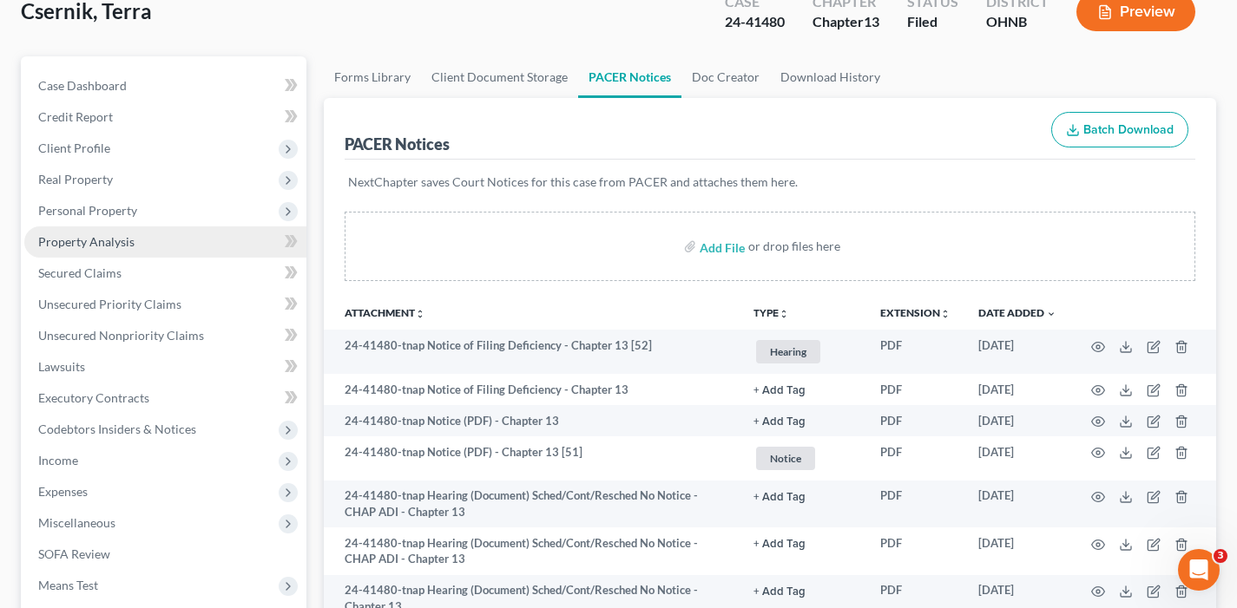
scroll to position [111, 0]
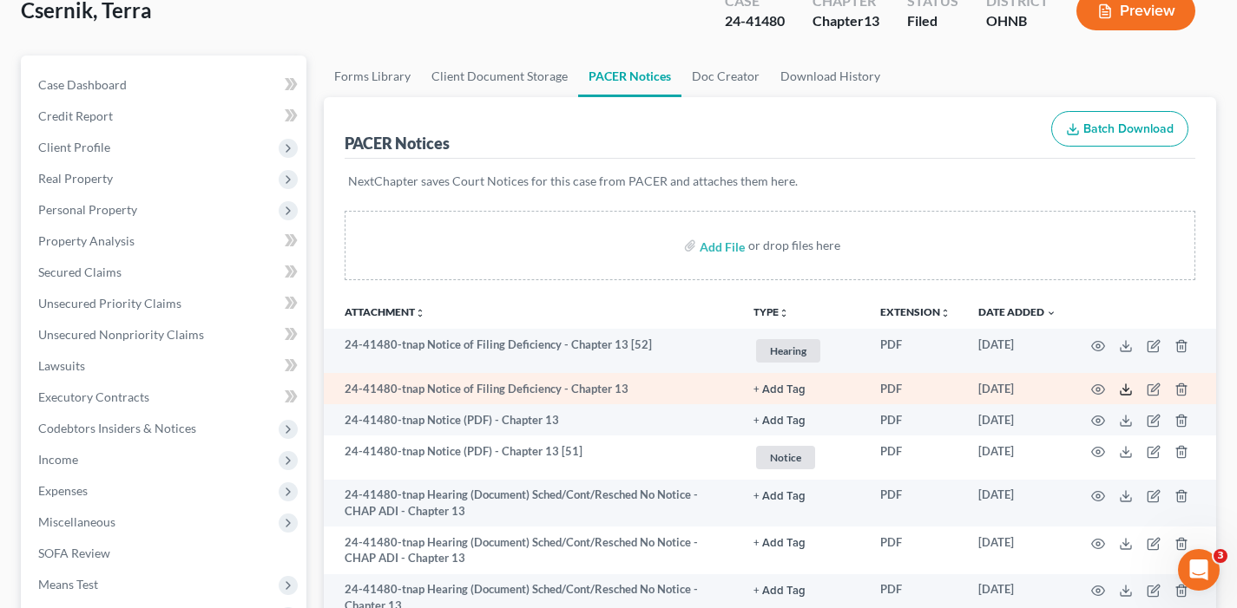
click at [1125, 392] on icon at bounding box center [1126, 390] width 14 height 14
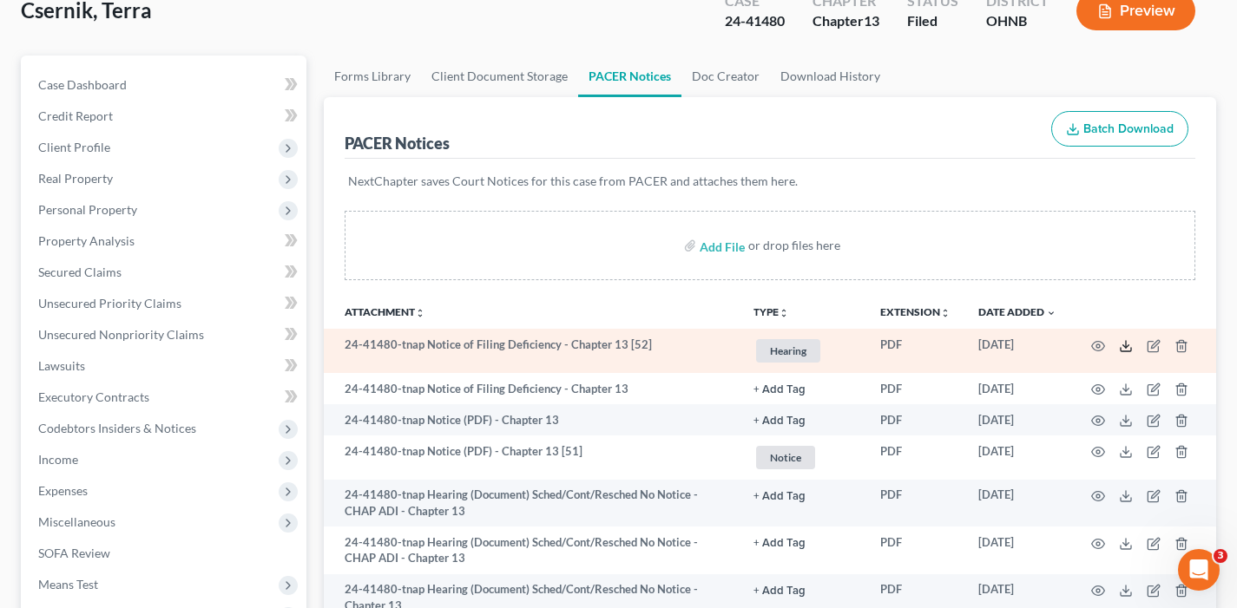
click at [1127, 345] on icon at bounding box center [1126, 346] width 14 height 14
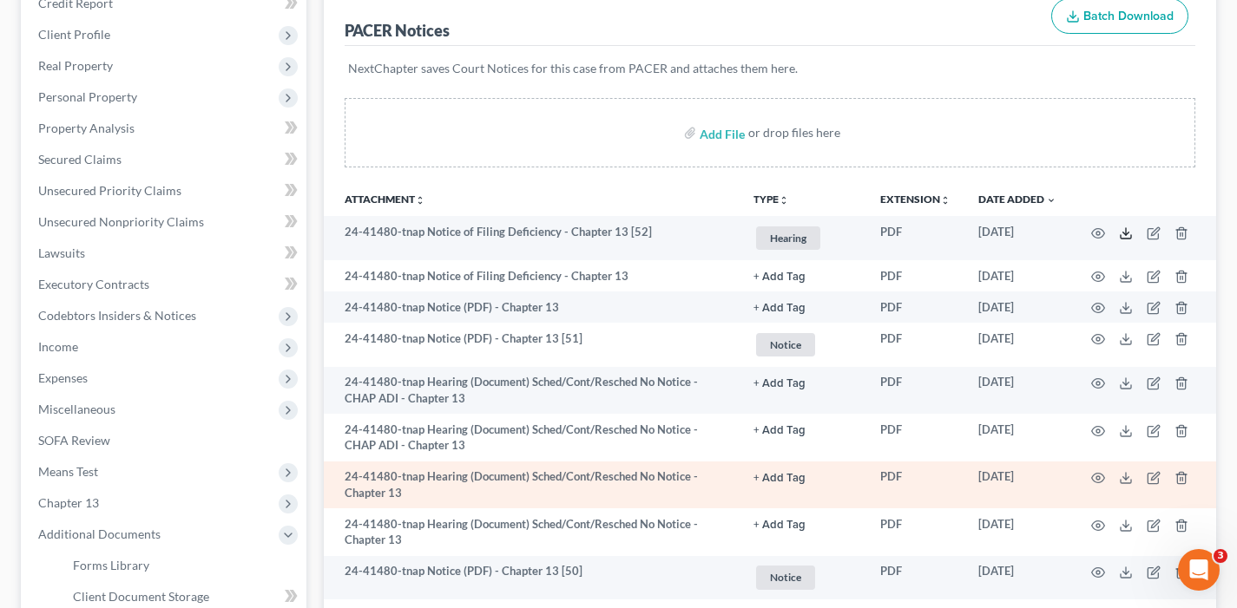
scroll to position [257, 0]
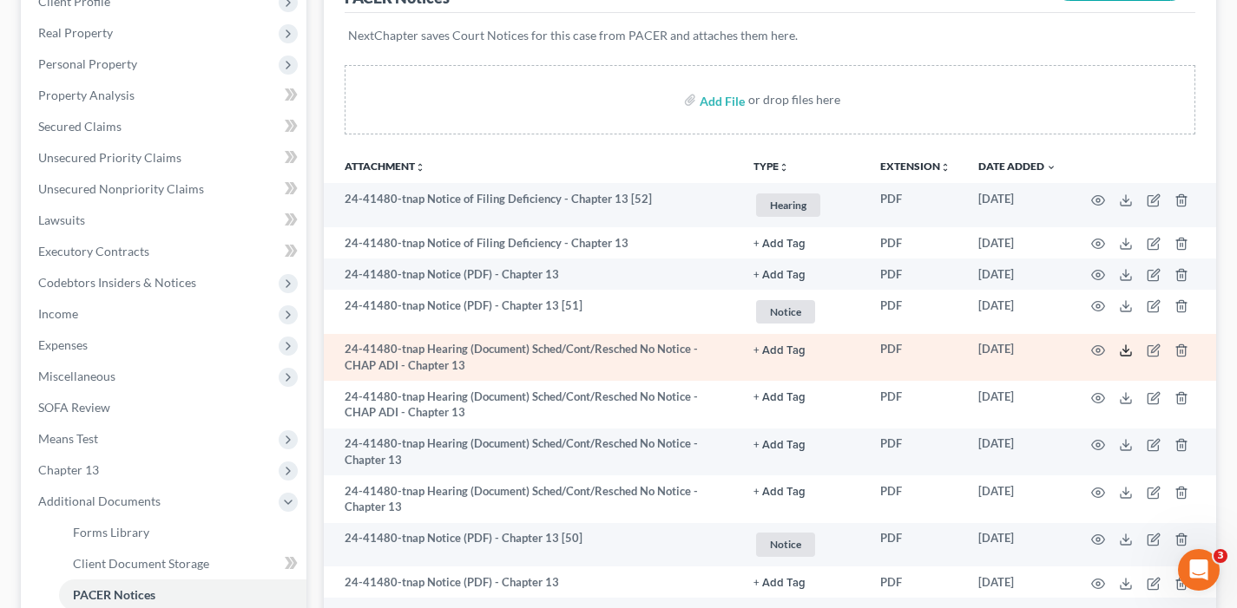
click at [1127, 351] on polyline at bounding box center [1126, 351] width 6 height 3
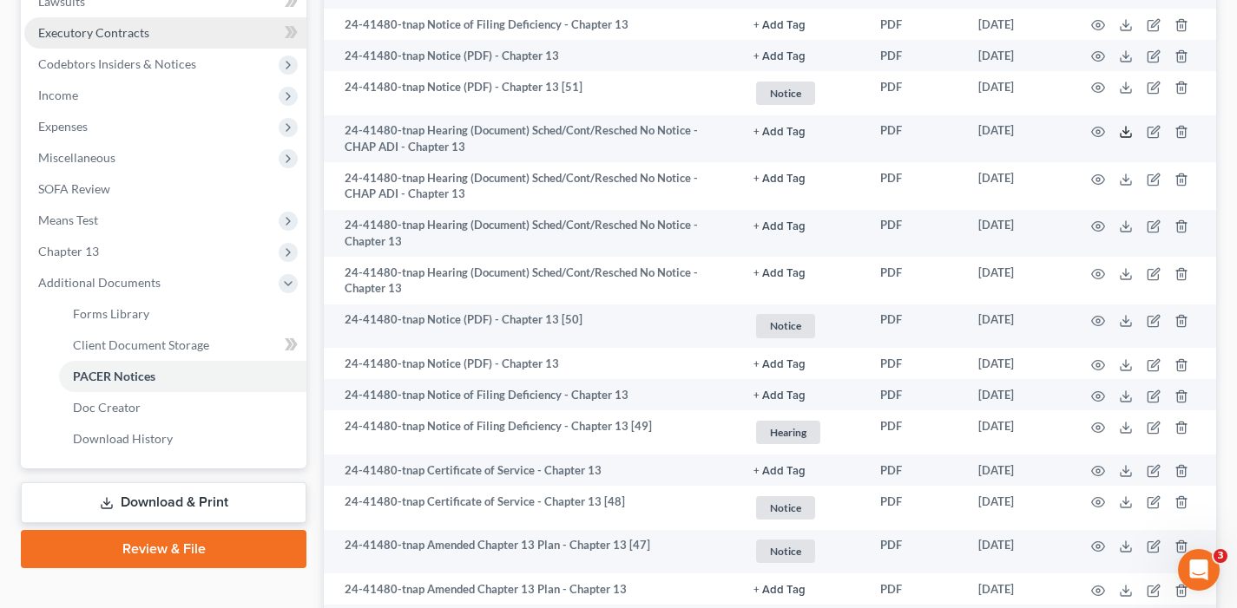
scroll to position [0, 0]
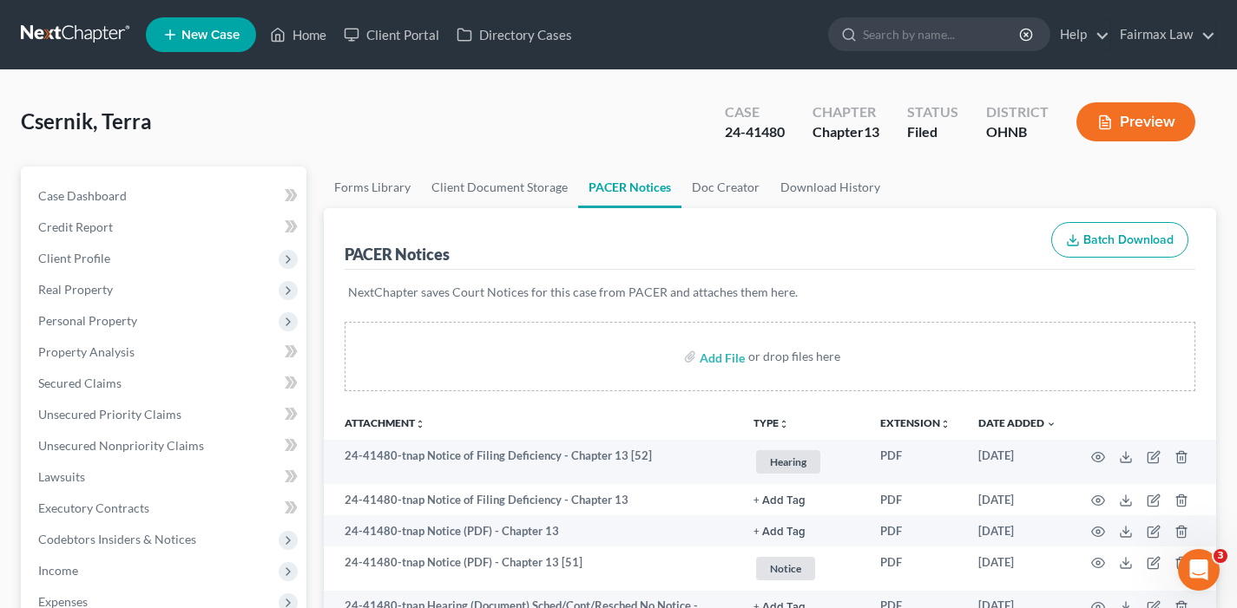
click at [83, 32] on link at bounding box center [76, 34] width 111 height 31
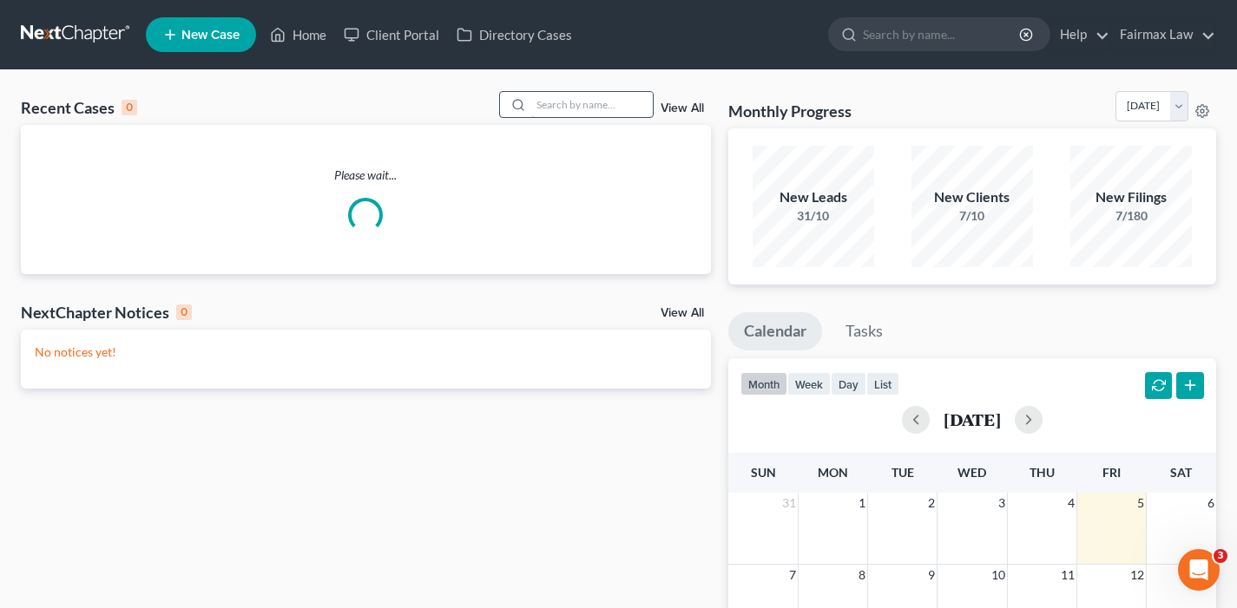
click at [583, 115] on input "search" at bounding box center [591, 104] width 121 height 25
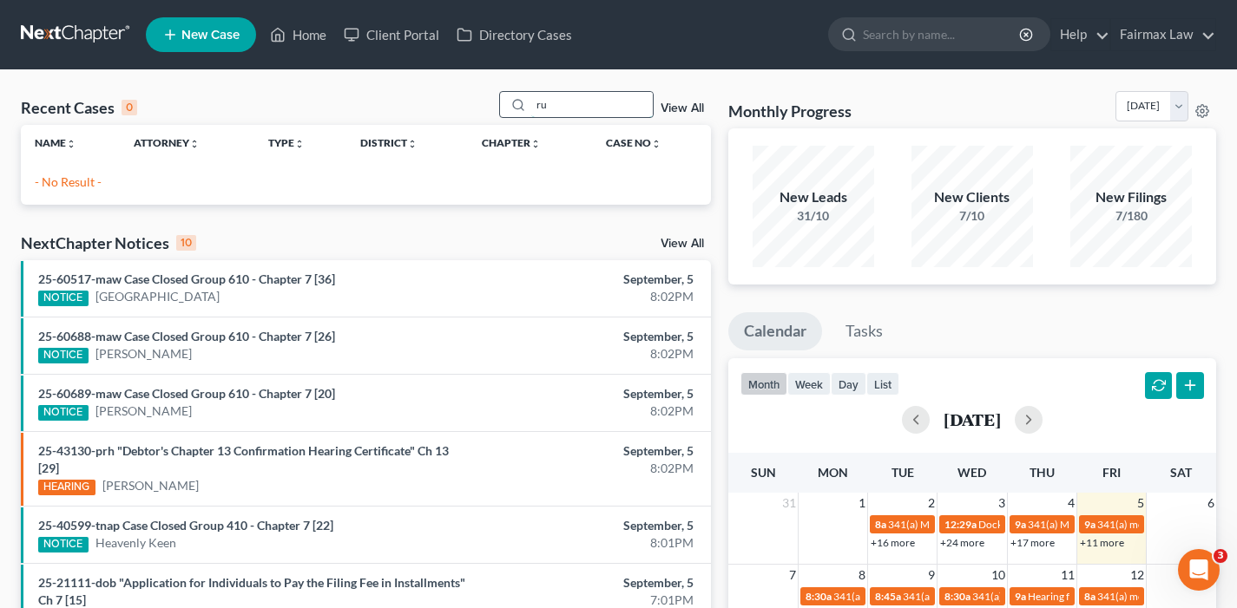
type input "r"
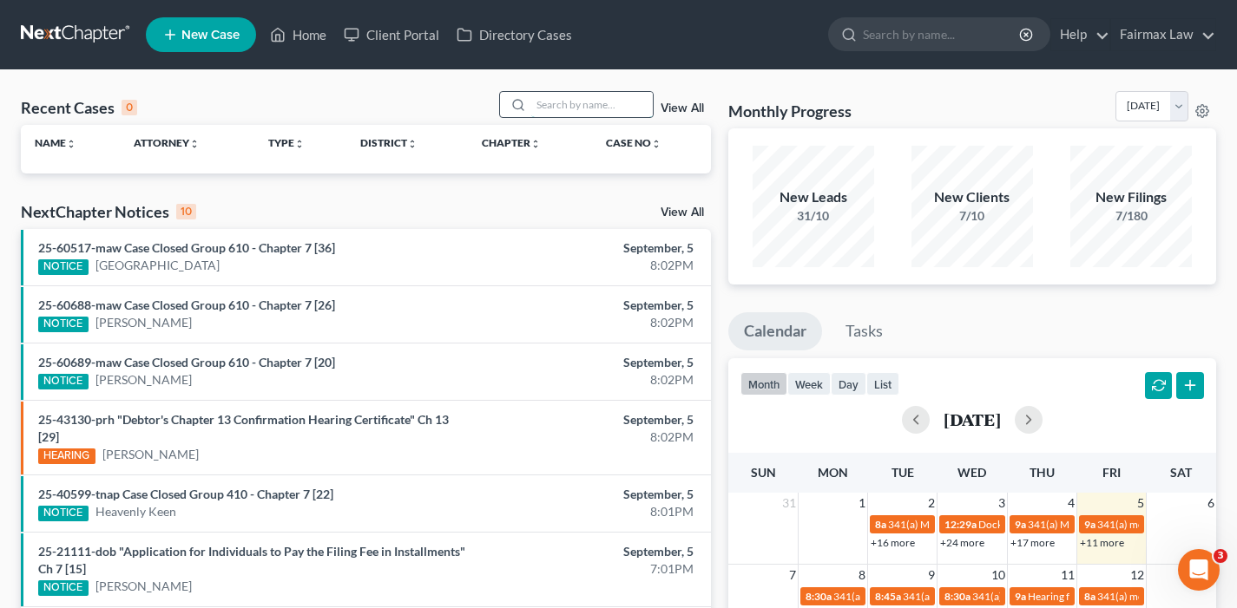
paste input "[PERSON_NAME]"
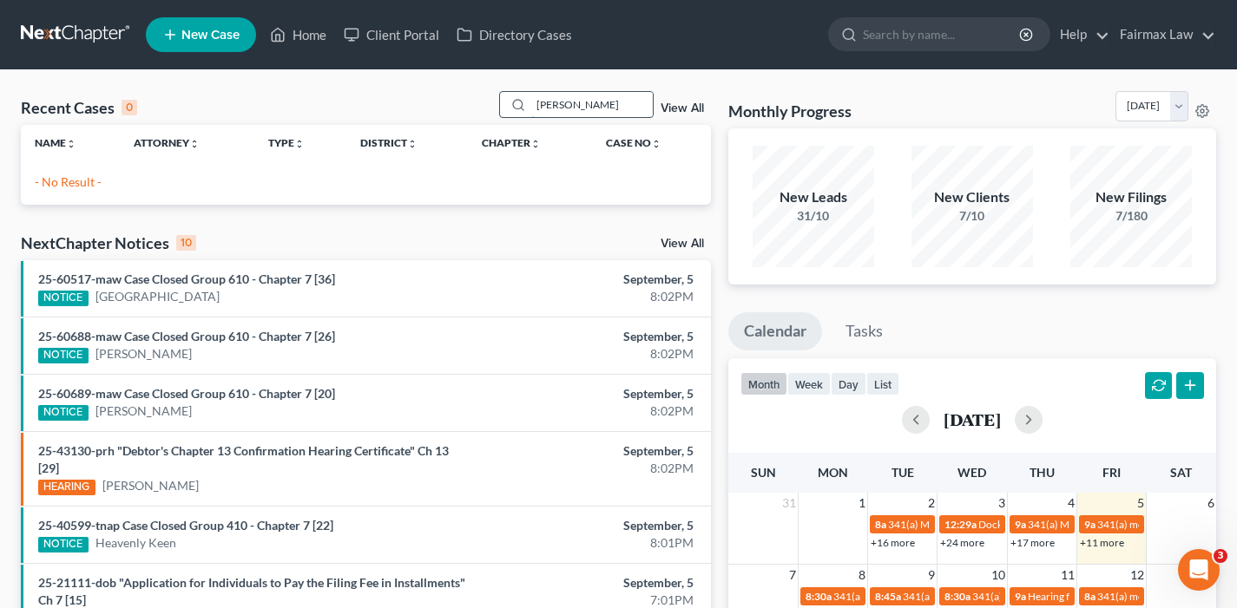
click at [570, 106] on input "[PERSON_NAME]" at bounding box center [591, 104] width 121 height 25
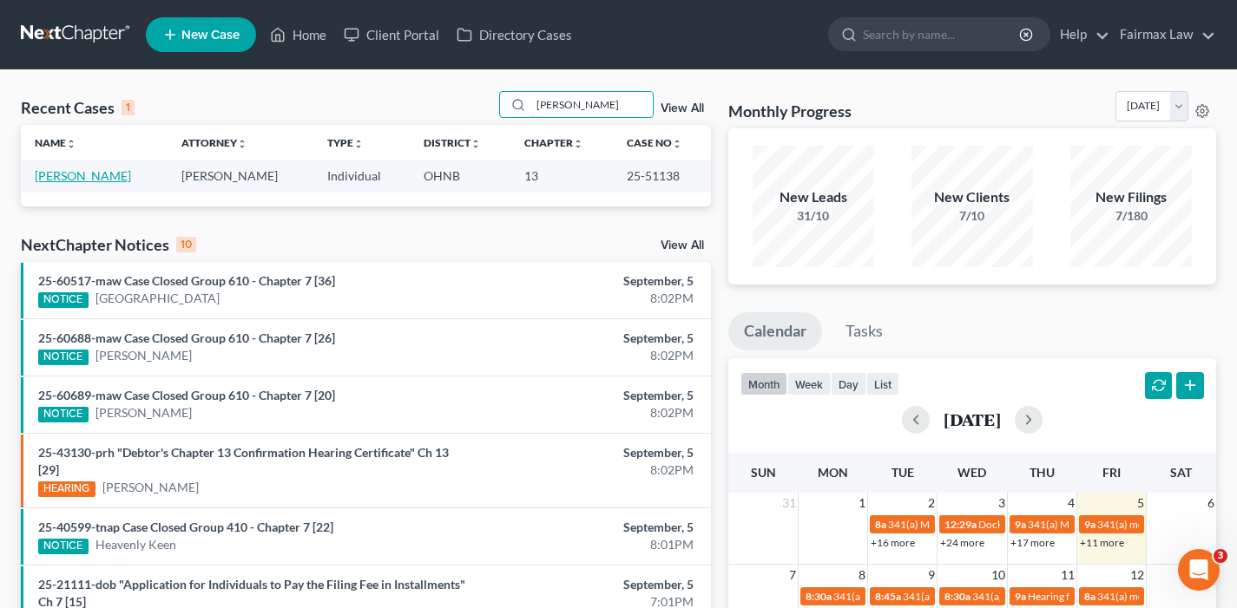
type input "[PERSON_NAME]"
click at [73, 174] on link "[PERSON_NAME]" at bounding box center [83, 175] width 96 height 15
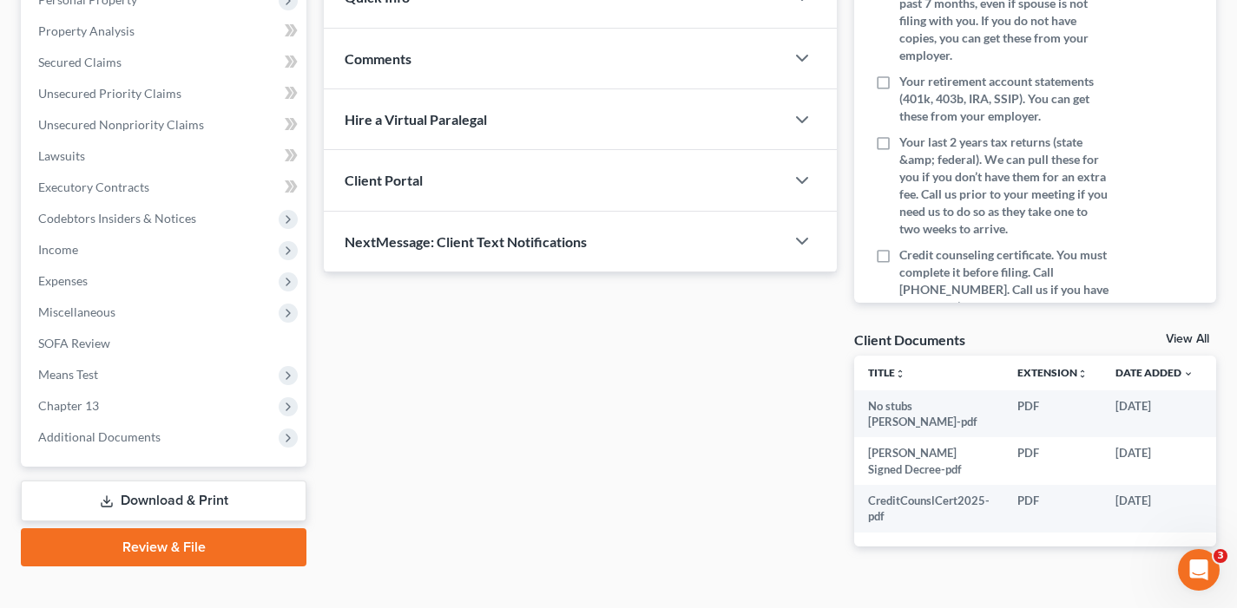
scroll to position [366, 0]
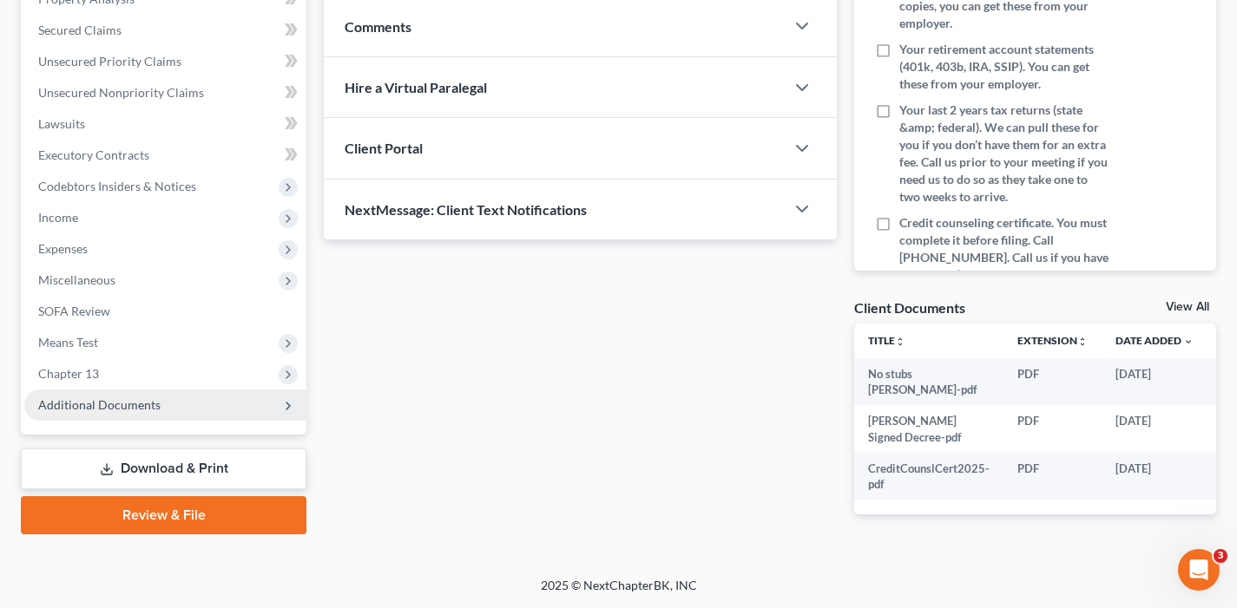
click at [118, 397] on span "Additional Documents" at bounding box center [99, 404] width 122 height 15
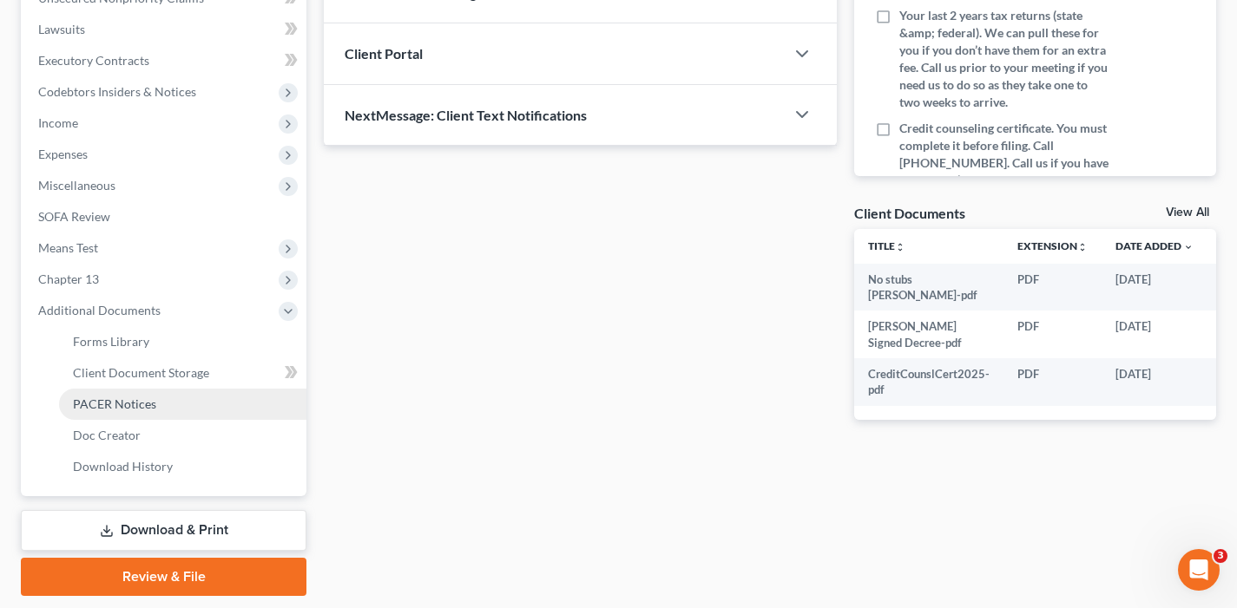
click at [115, 410] on span "PACER Notices" at bounding box center [114, 404] width 83 height 15
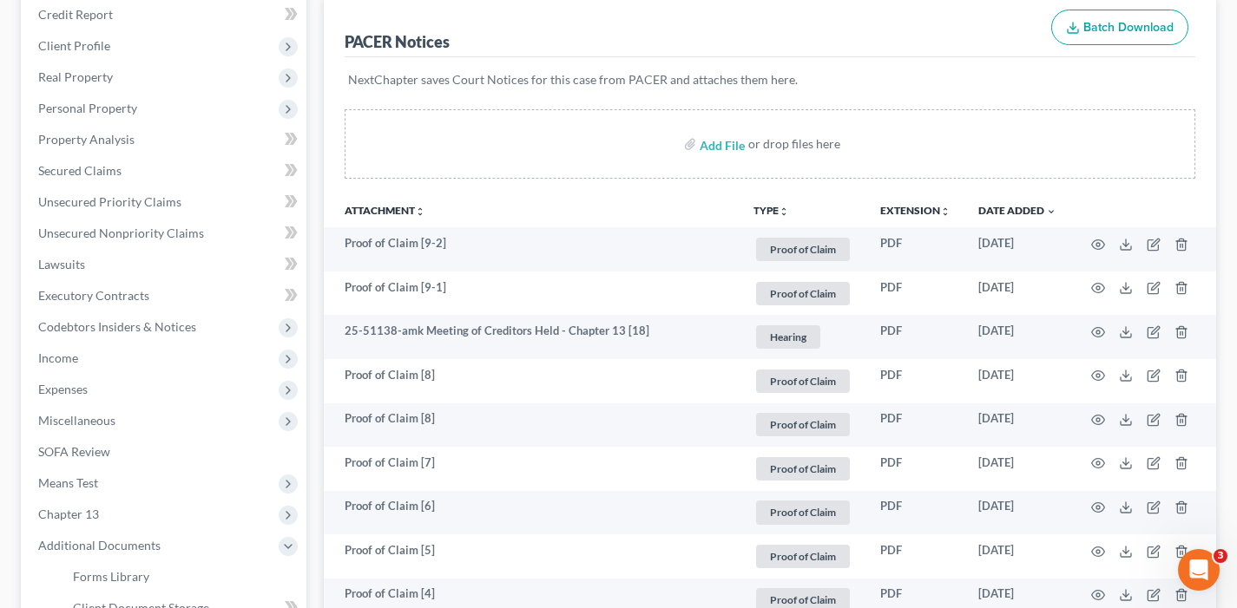
scroll to position [216, 0]
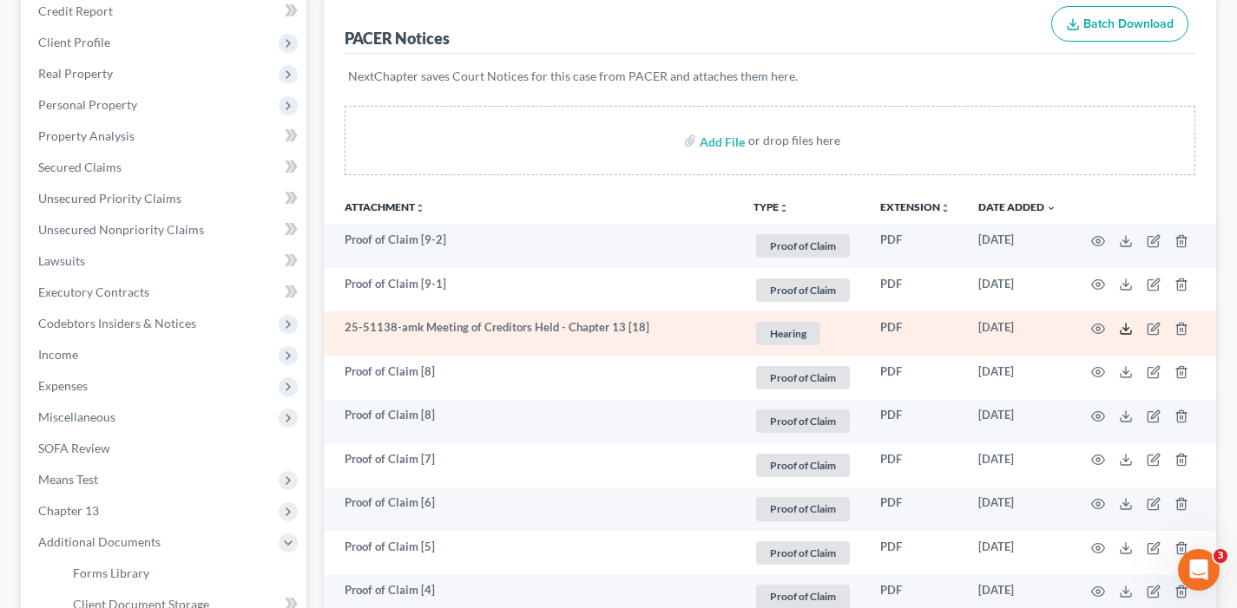
click at [1126, 328] on line at bounding box center [1126, 327] width 0 height 7
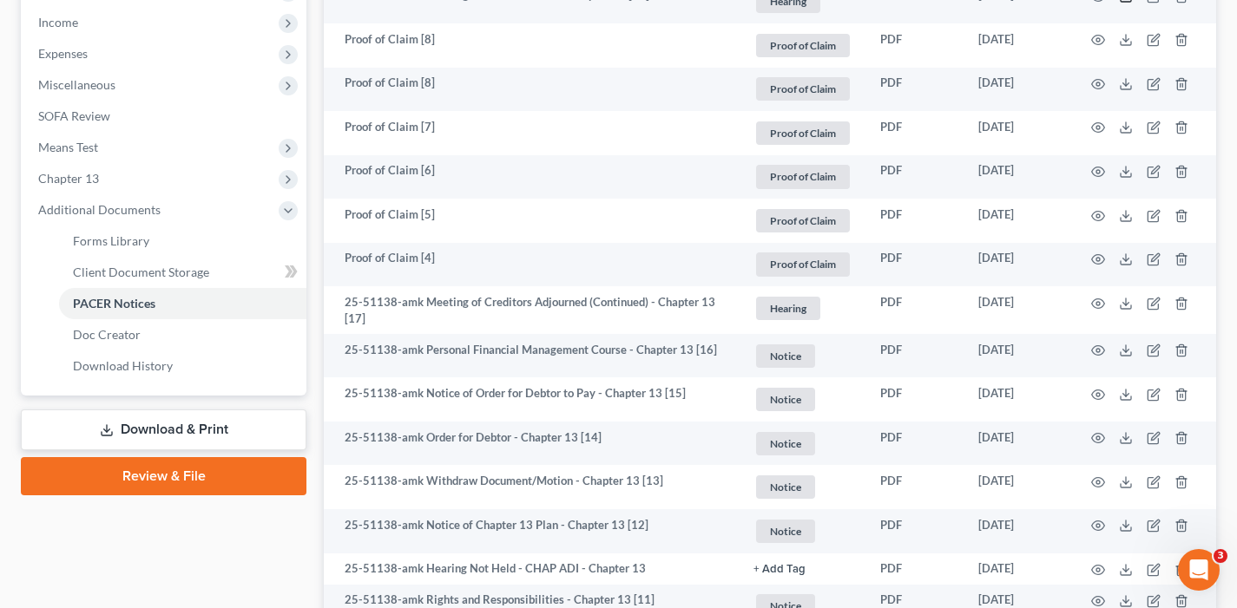
scroll to position [554, 0]
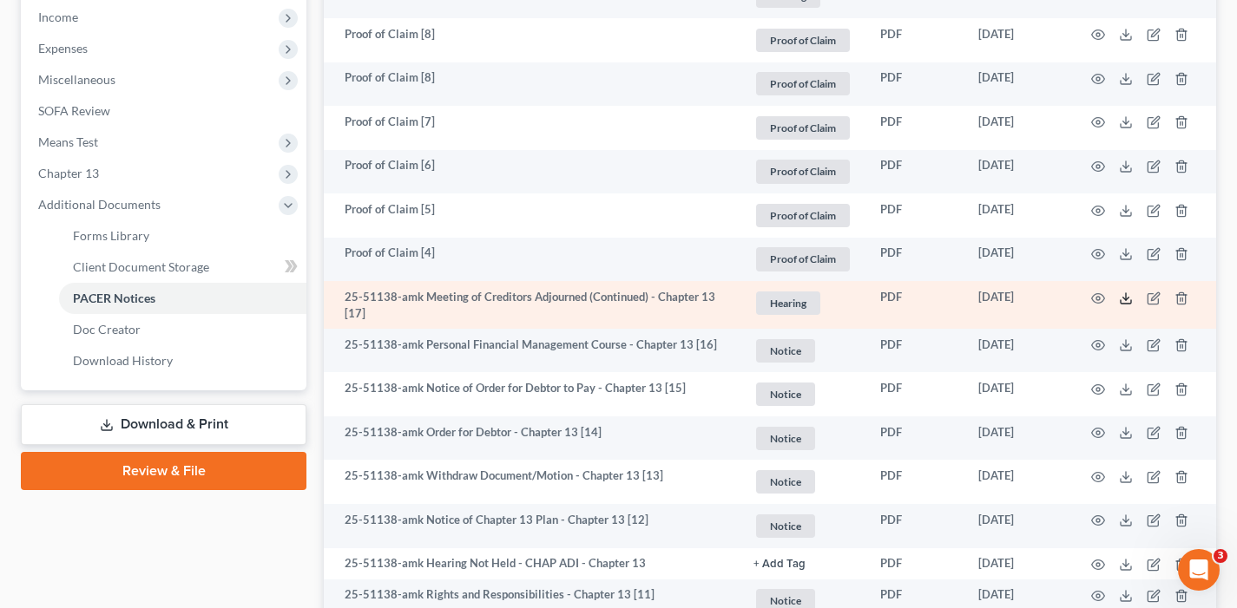
click at [1122, 300] on icon at bounding box center [1126, 299] width 14 height 14
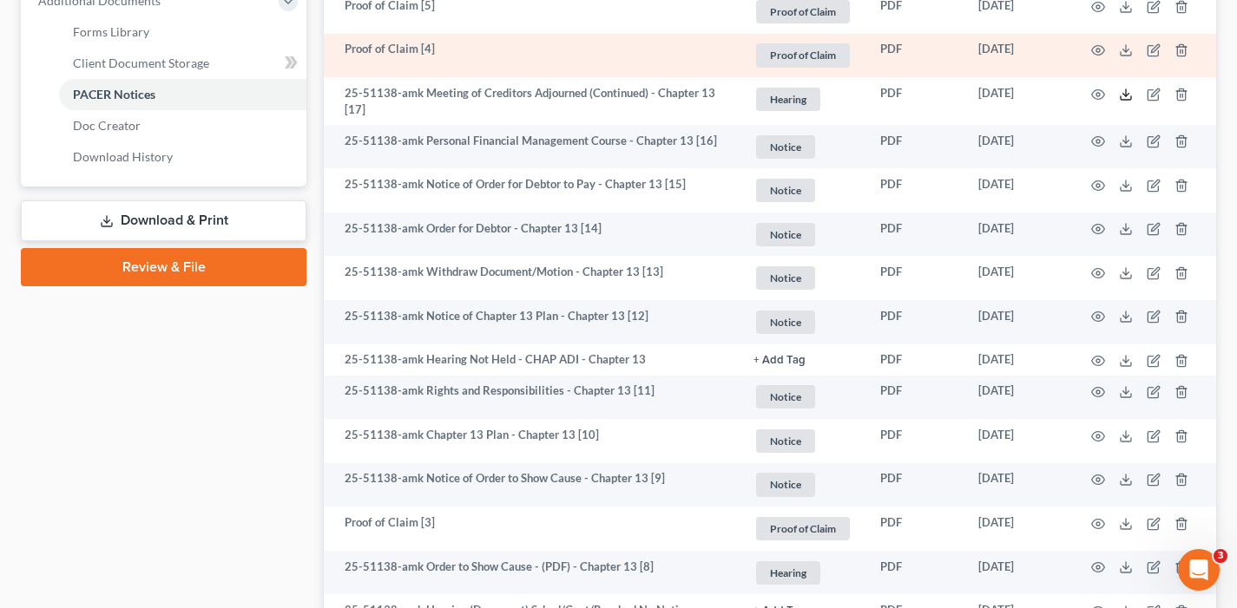
scroll to position [757, 0]
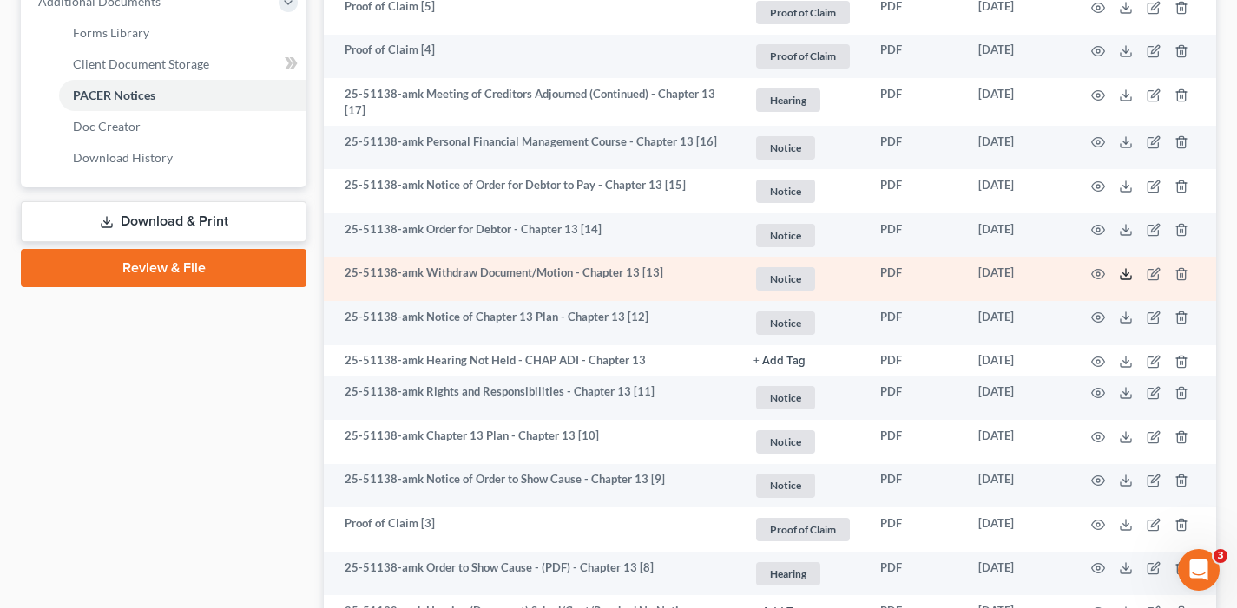
click at [1130, 272] on icon at bounding box center [1126, 274] width 14 height 14
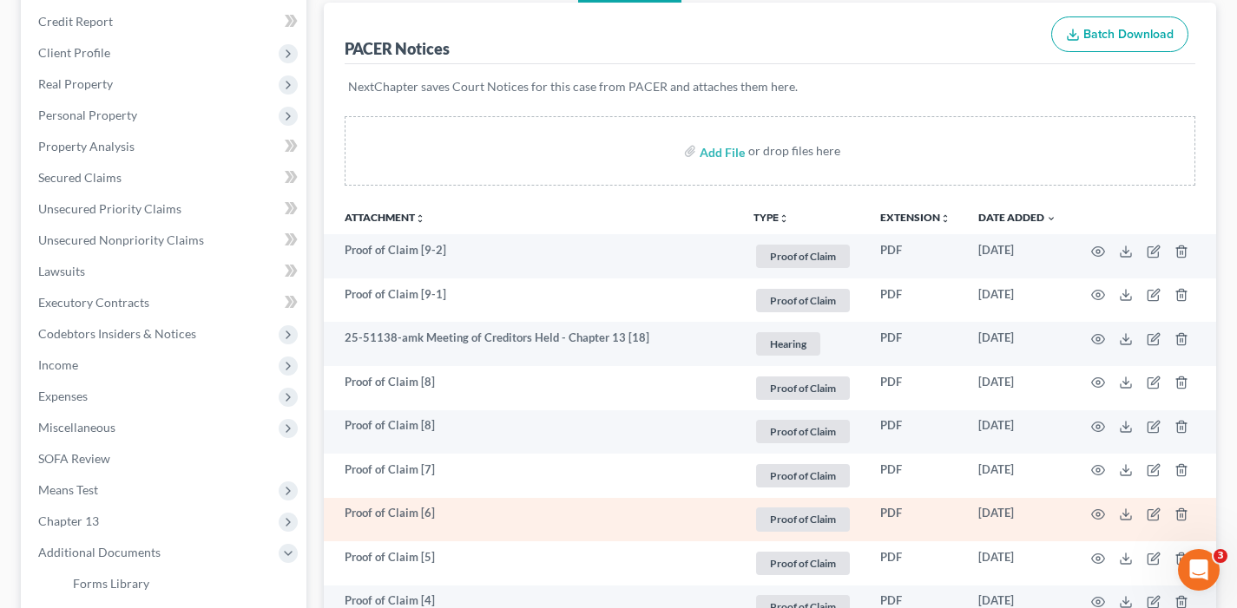
scroll to position [0, 0]
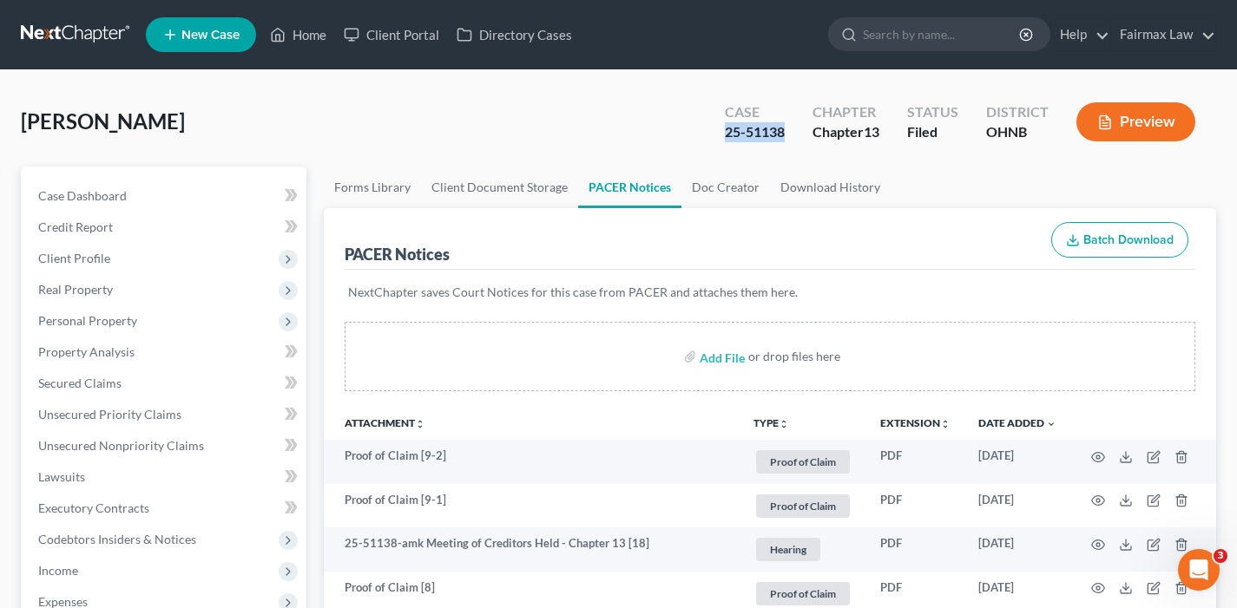
drag, startPoint x: 785, startPoint y: 132, endPoint x: 701, endPoint y: 129, distance: 83.4
click at [701, 129] on div "[PERSON_NAME] Upgraded Case 25-51138 Chapter Chapter 13 Status [GEOGRAPHIC_DATA…" at bounding box center [618, 129] width 1195 height 76
copy div "25-51138"
